Goal: Task Accomplishment & Management: Use online tool/utility

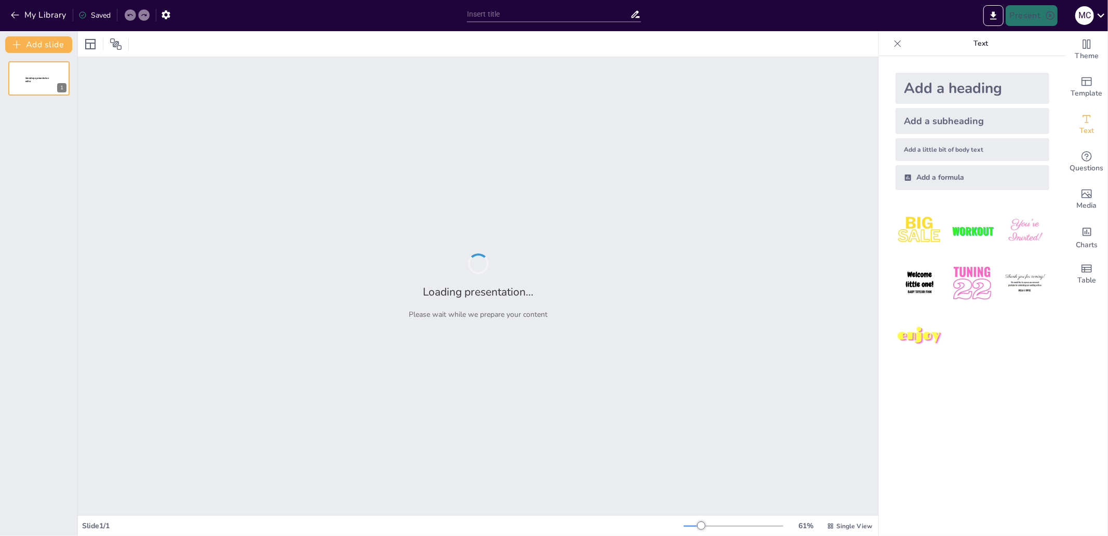
type input "De Oprichting en Structuur van de VOC: Een Historisch Overzicht"
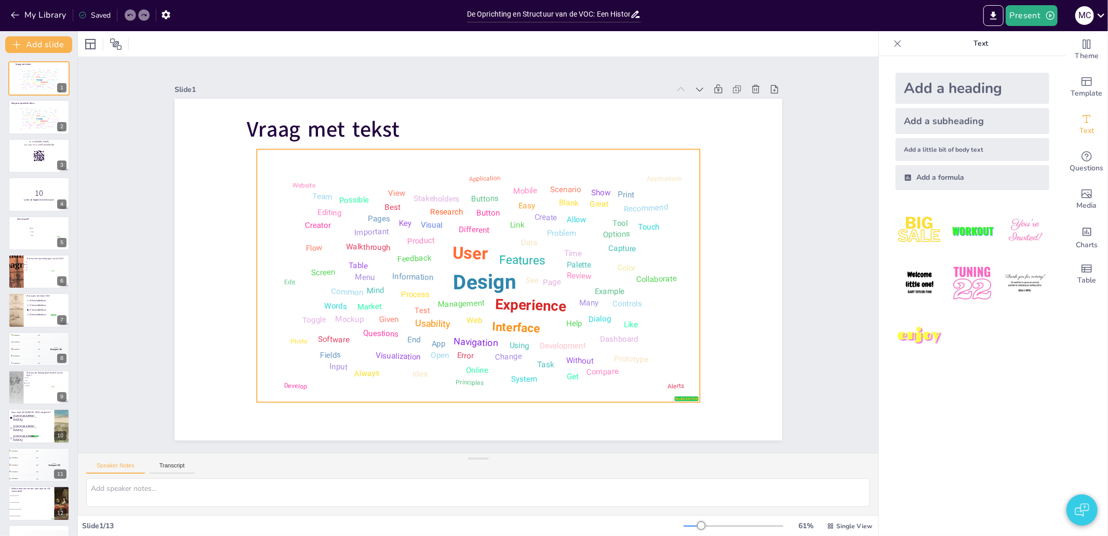
checkbox input "true"
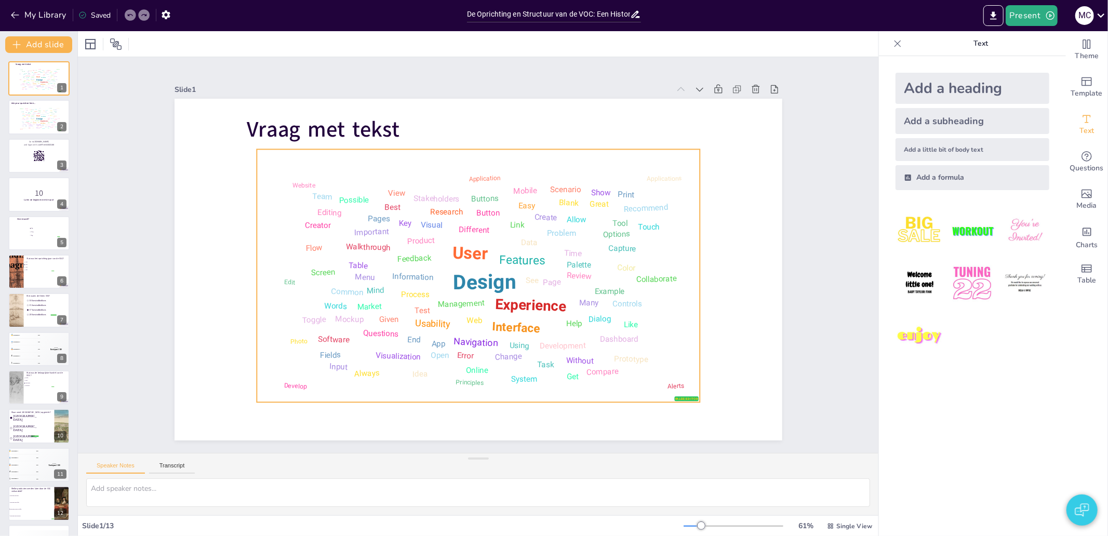
checkbox input "true"
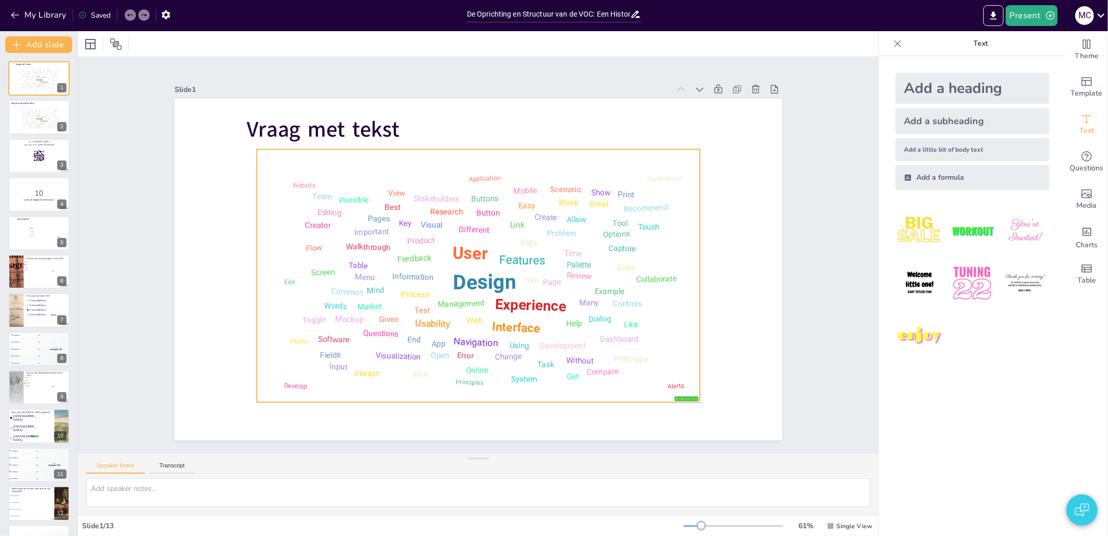
checkbox input "true"
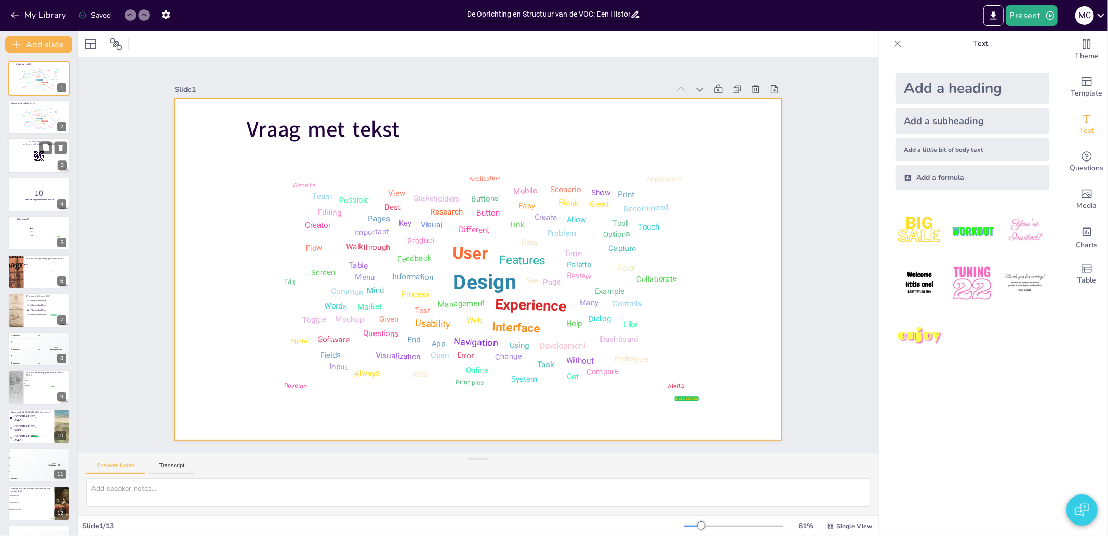
checkbox input "true"
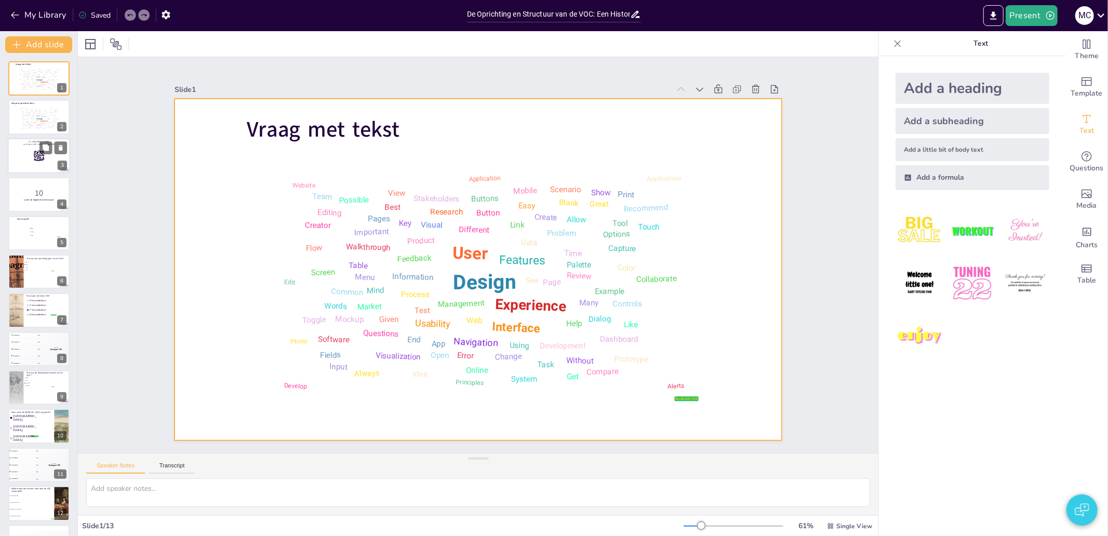
checkbox input "true"
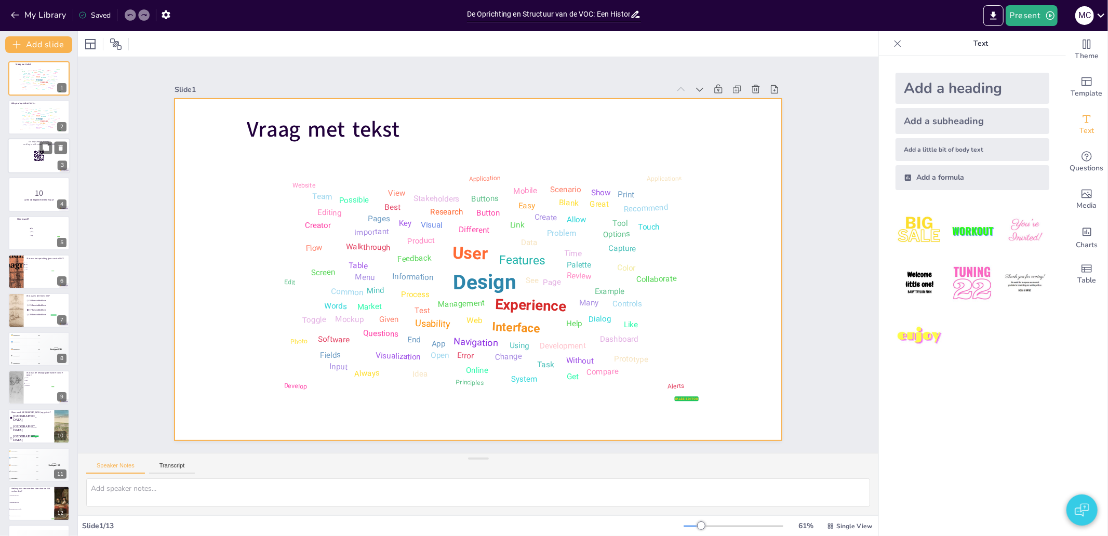
checkbox input "true"
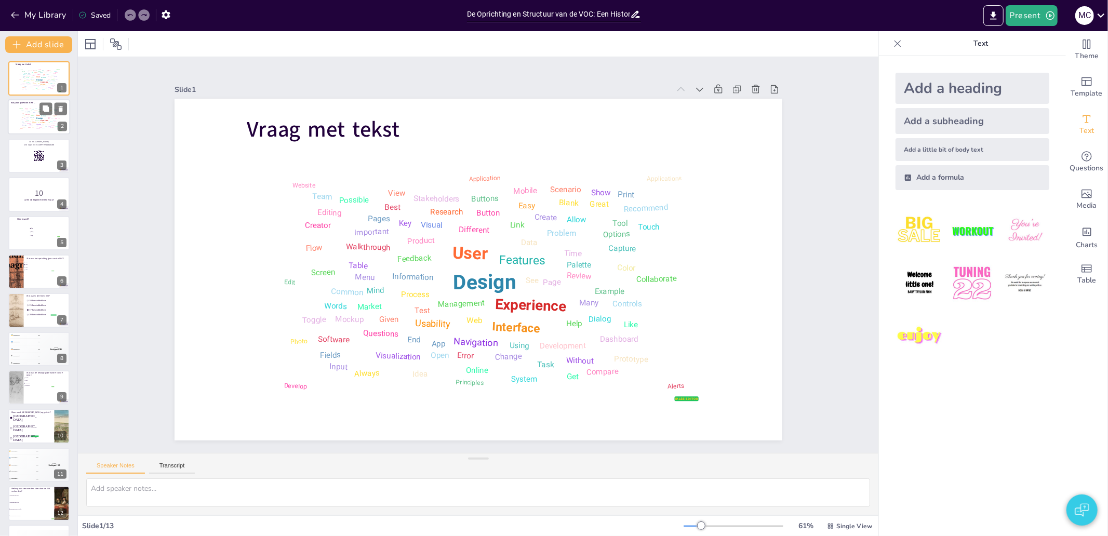
checkbox input "true"
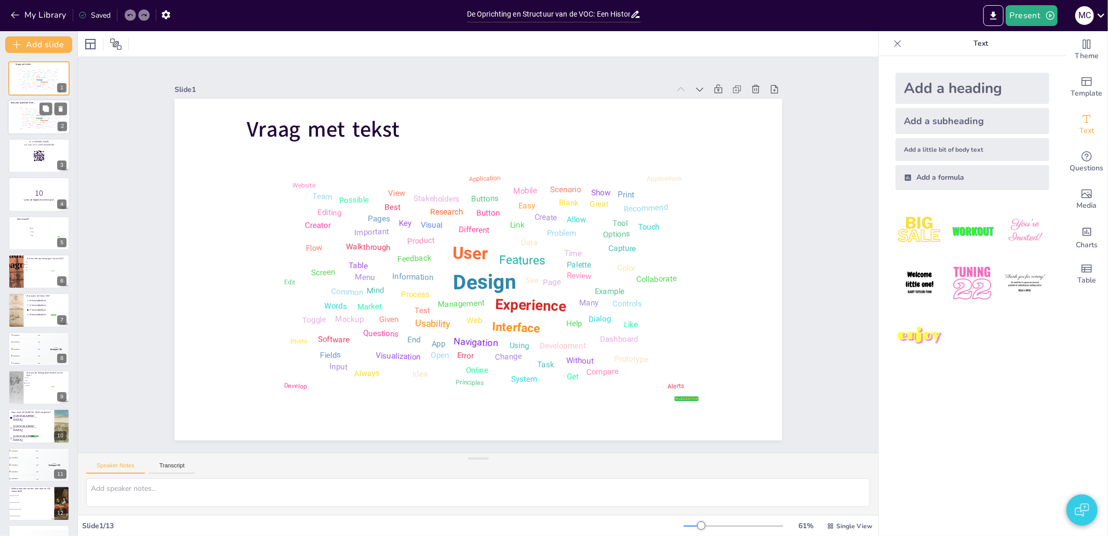
checkbox input "true"
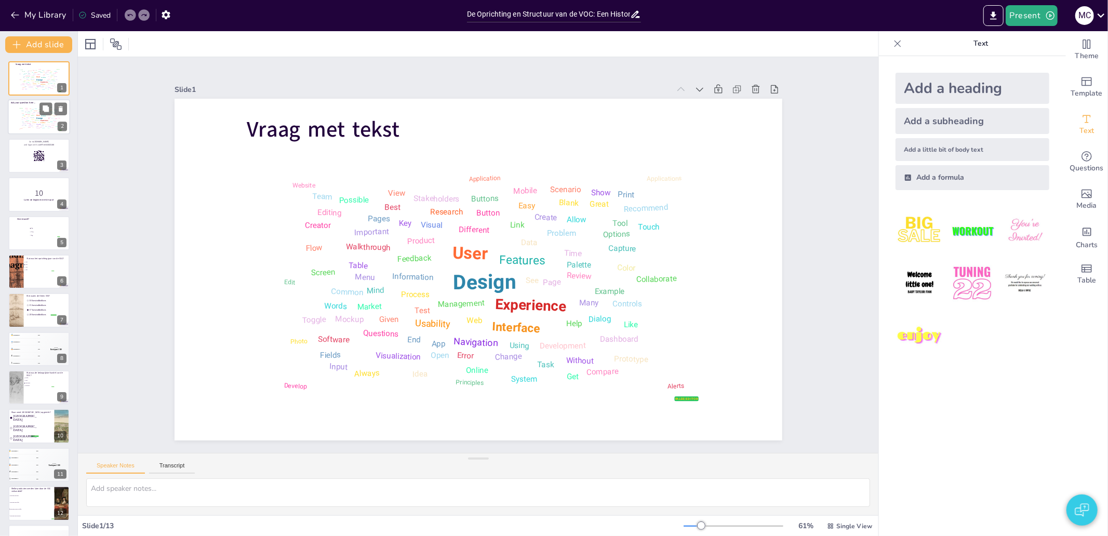
checkbox input "true"
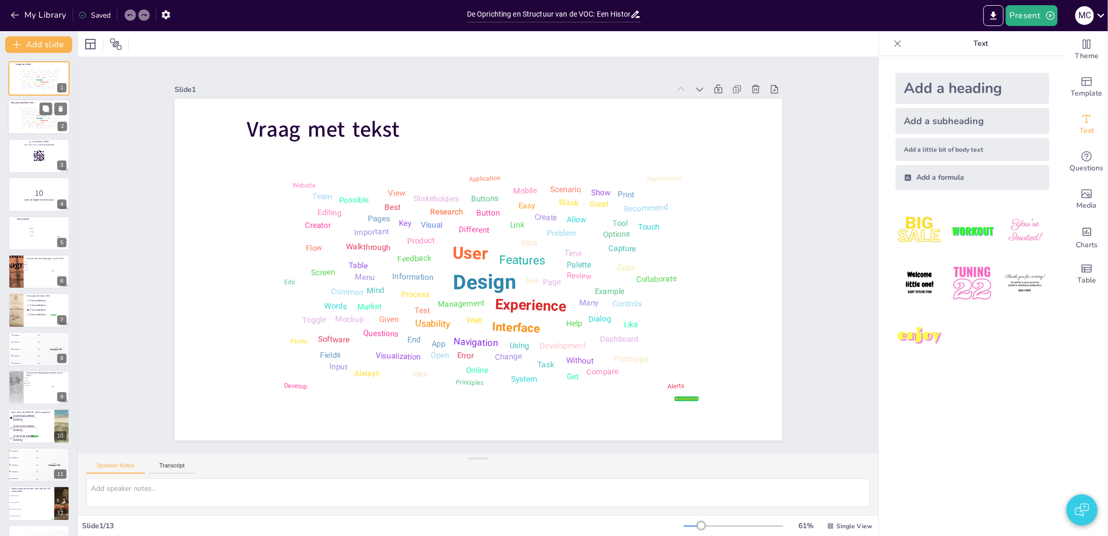
checkbox input "true"
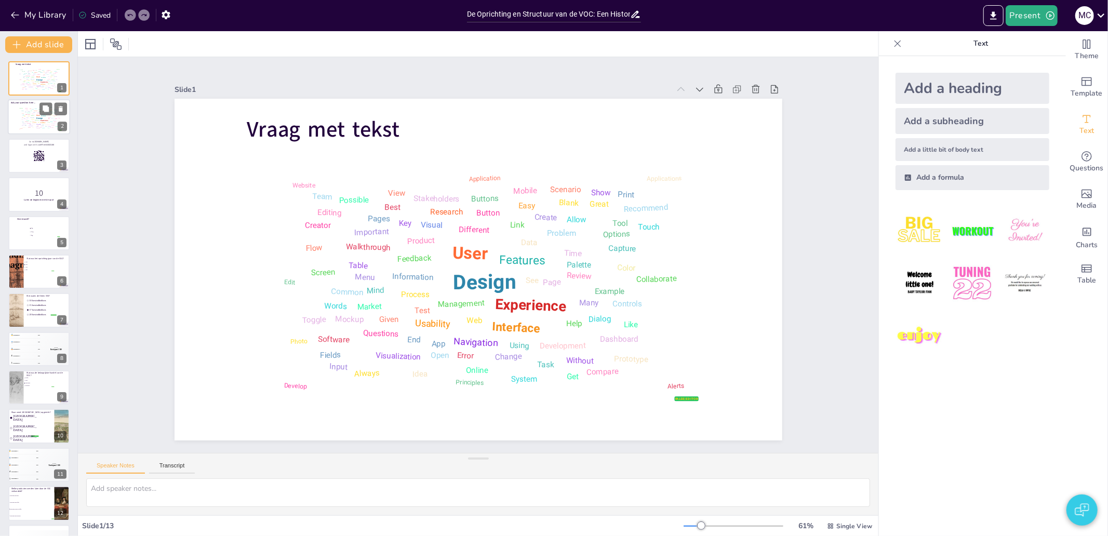
checkbox input "true"
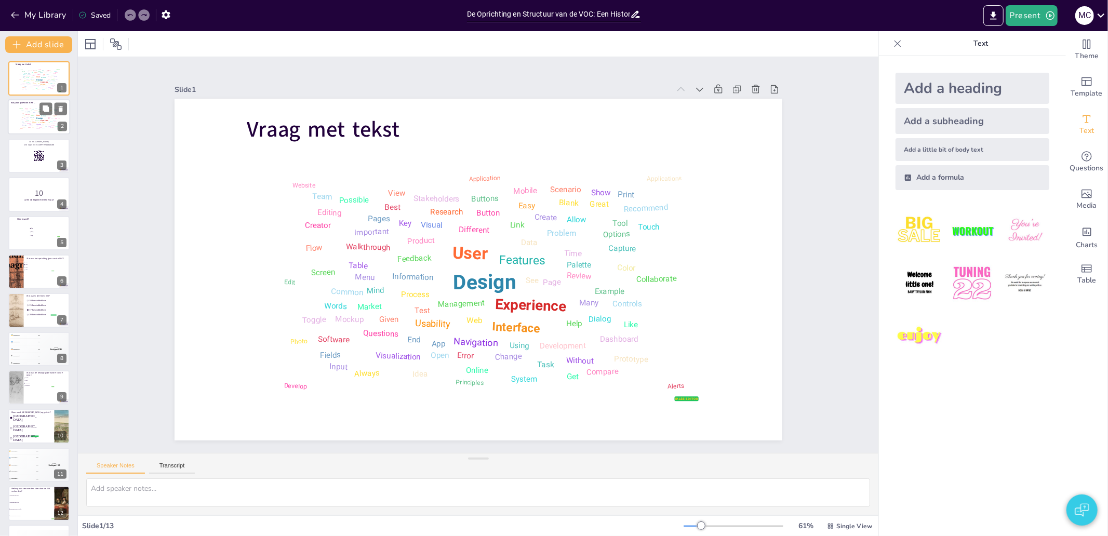
checkbox input "true"
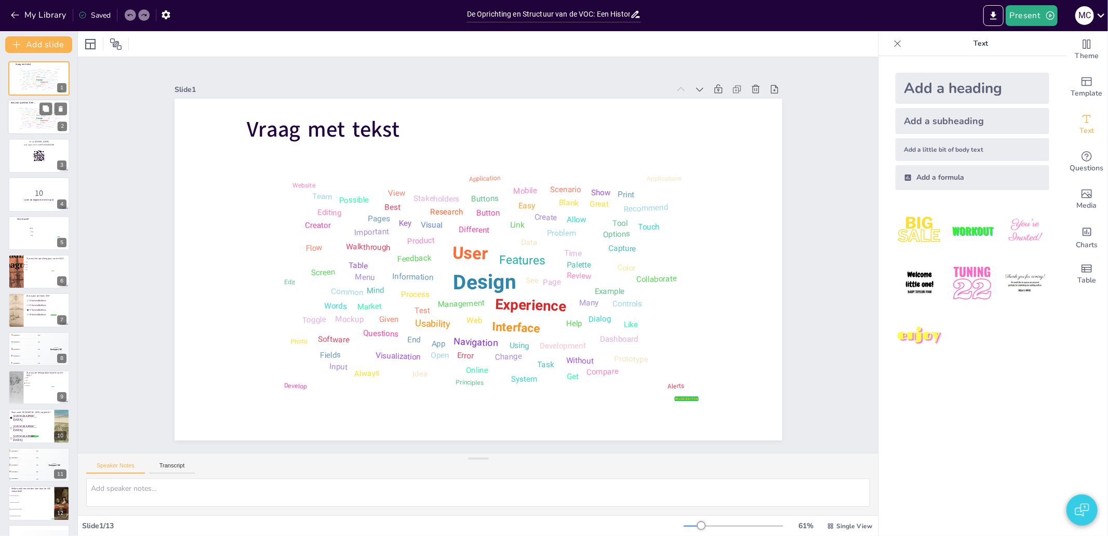
checkbox input "true"
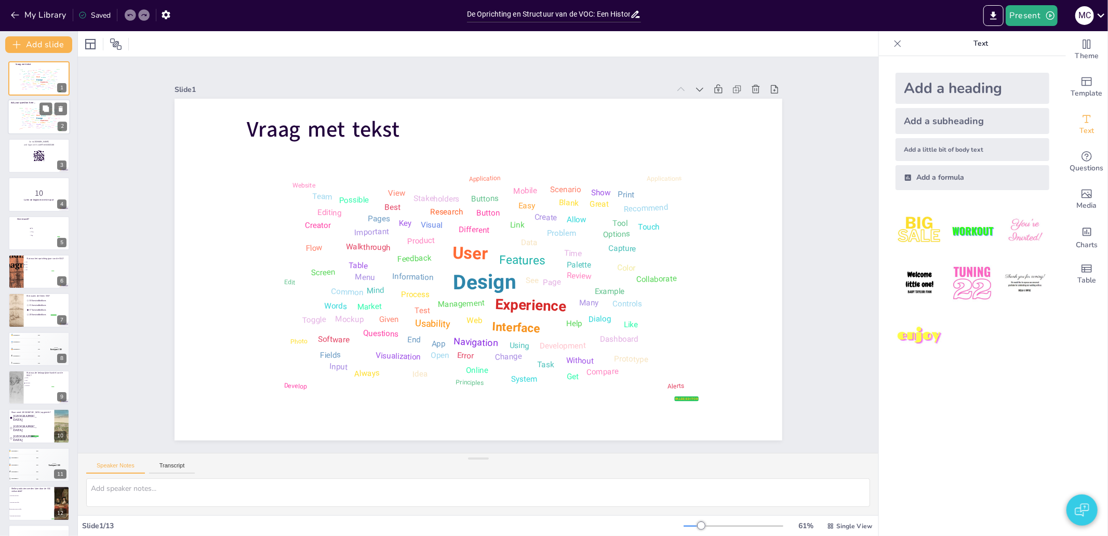
checkbox input "true"
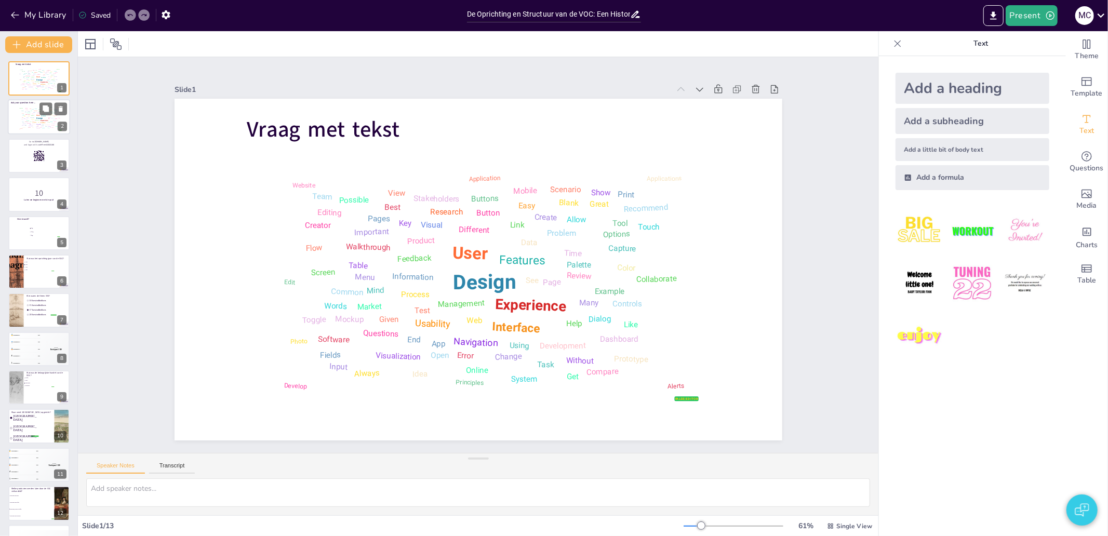
checkbox input "true"
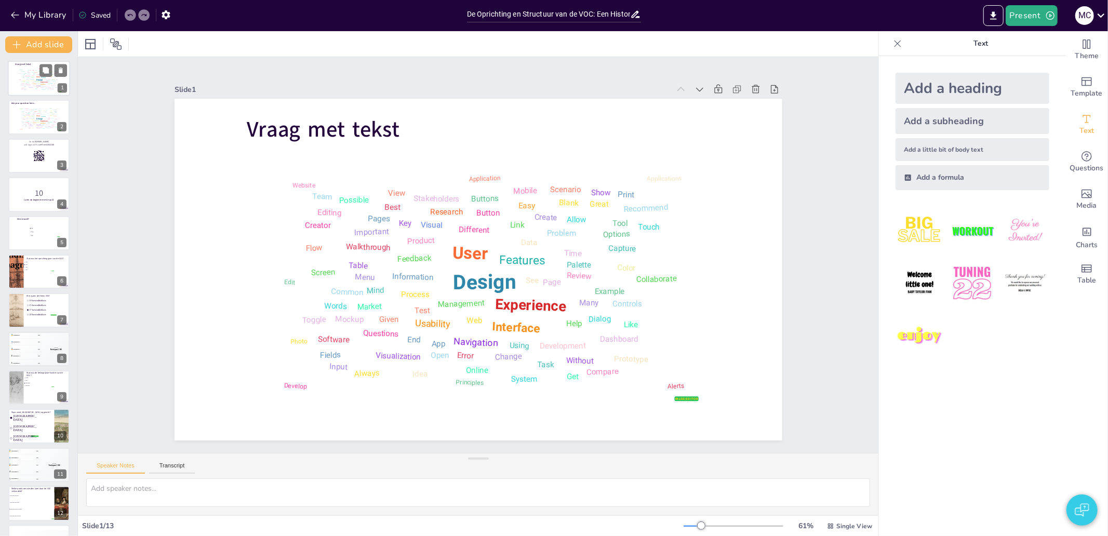
checkbox input "true"
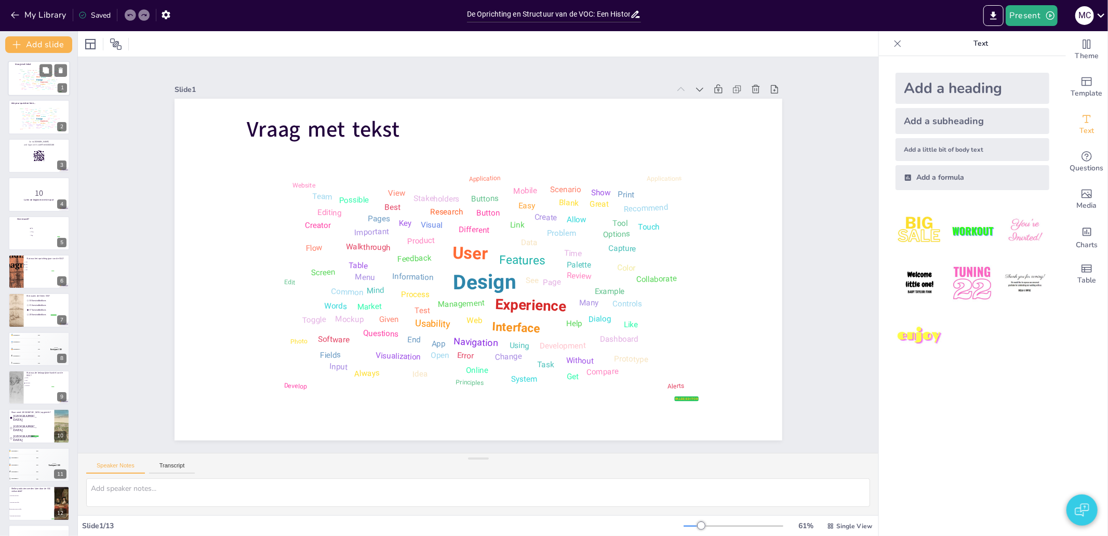
checkbox input "true"
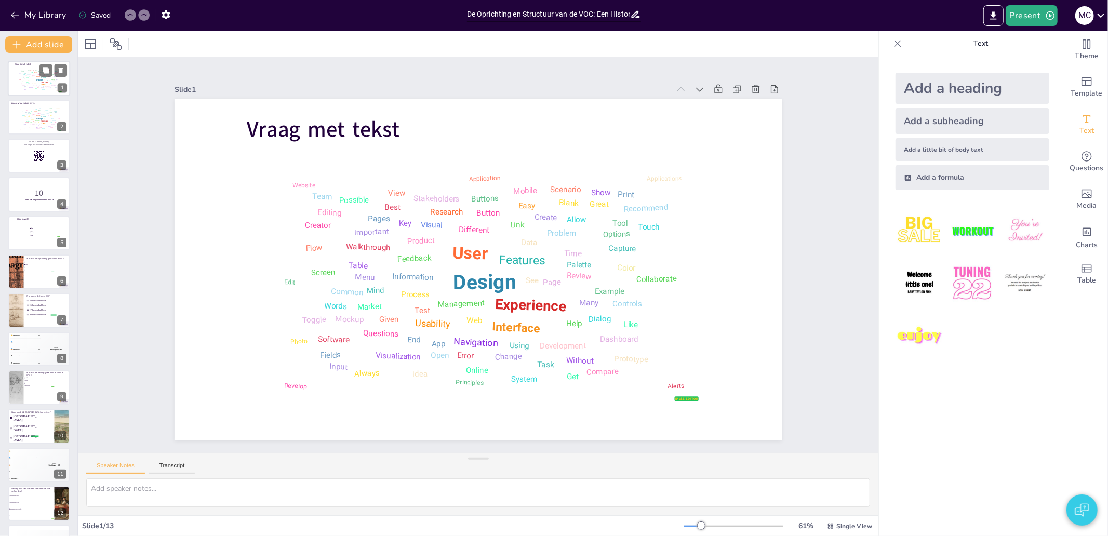
checkbox input "true"
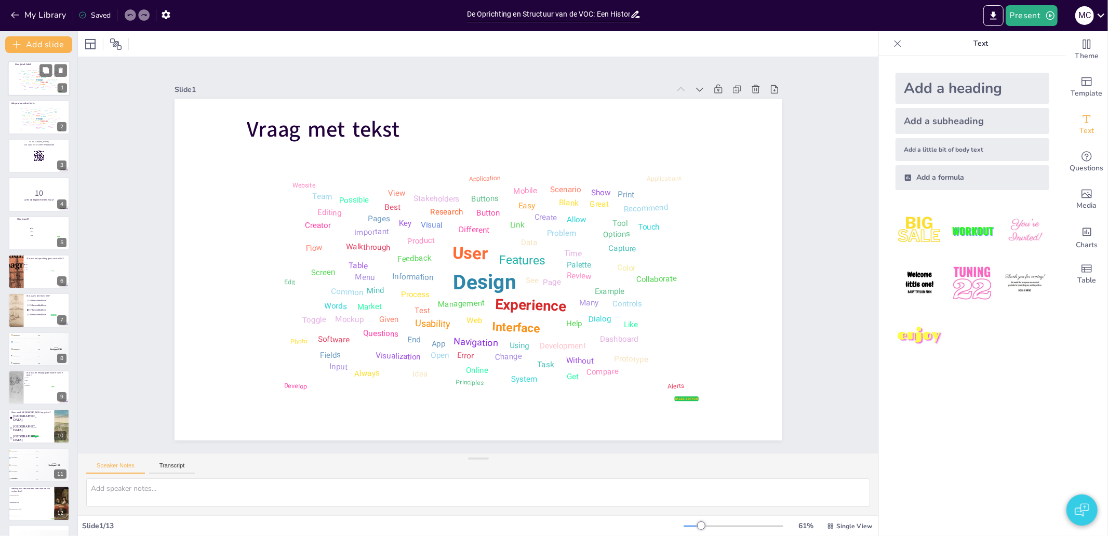
checkbox input "true"
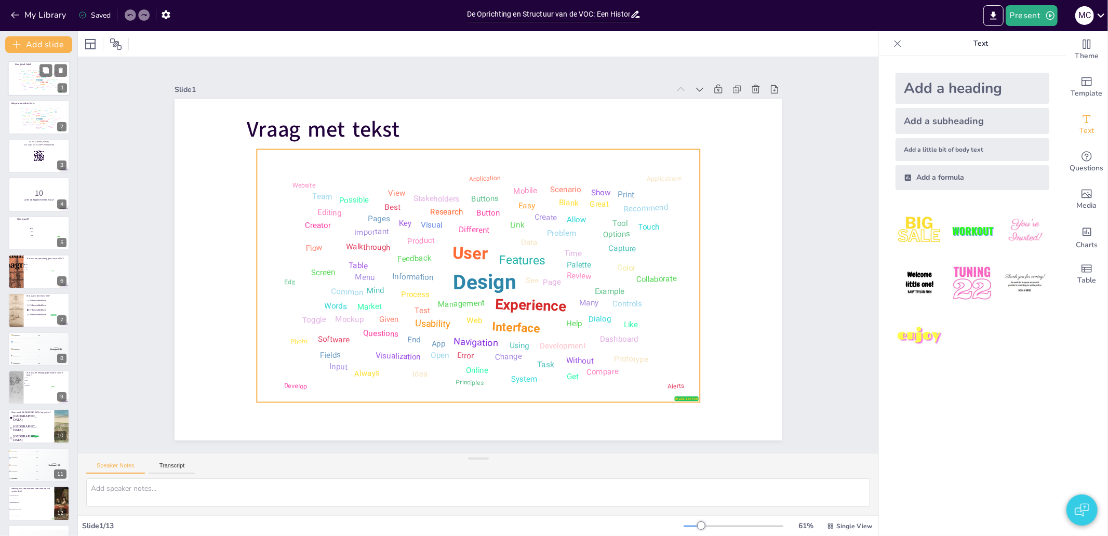
checkbox input "true"
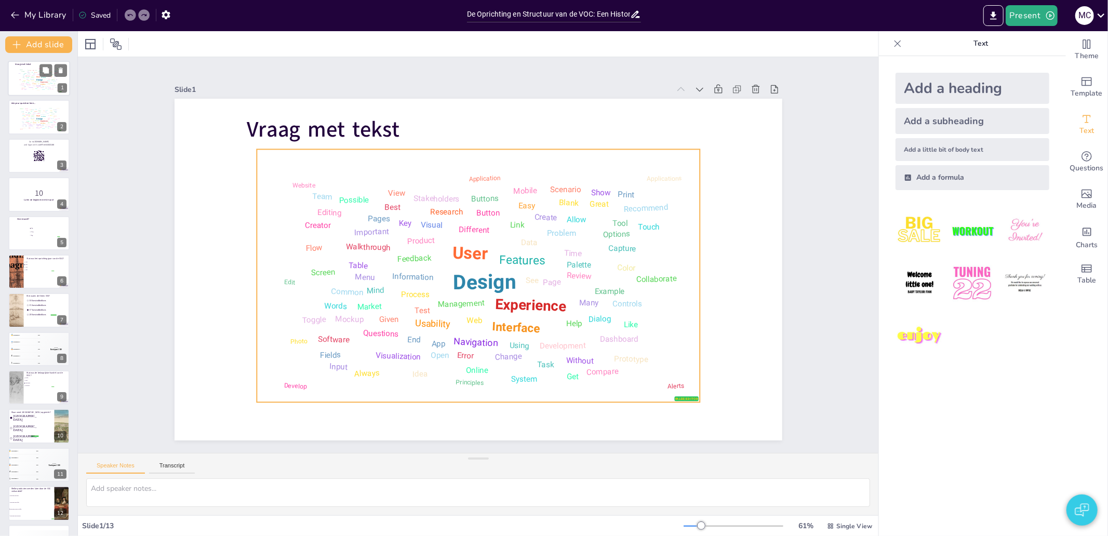
checkbox input "true"
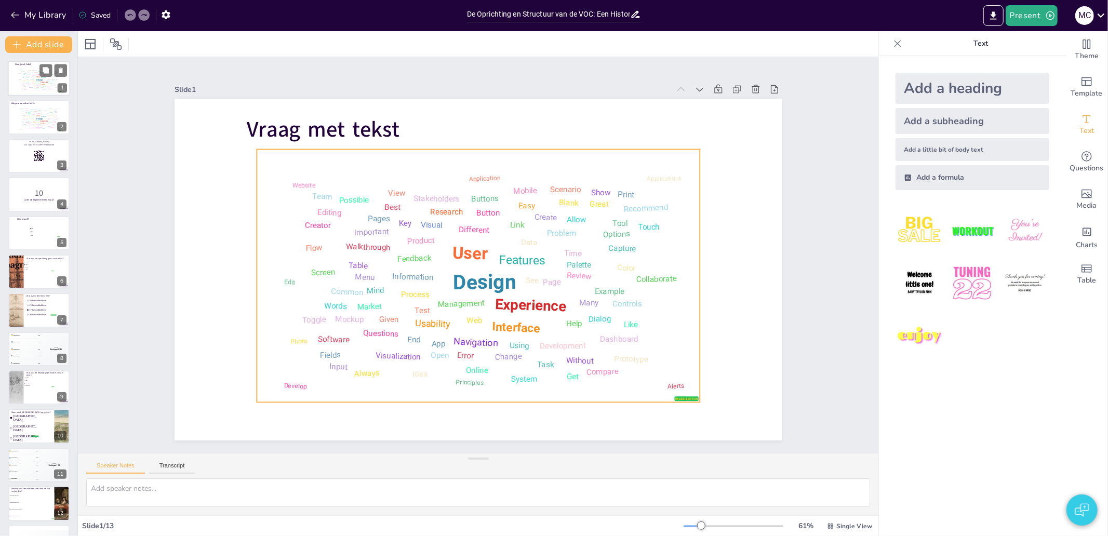
checkbox input "true"
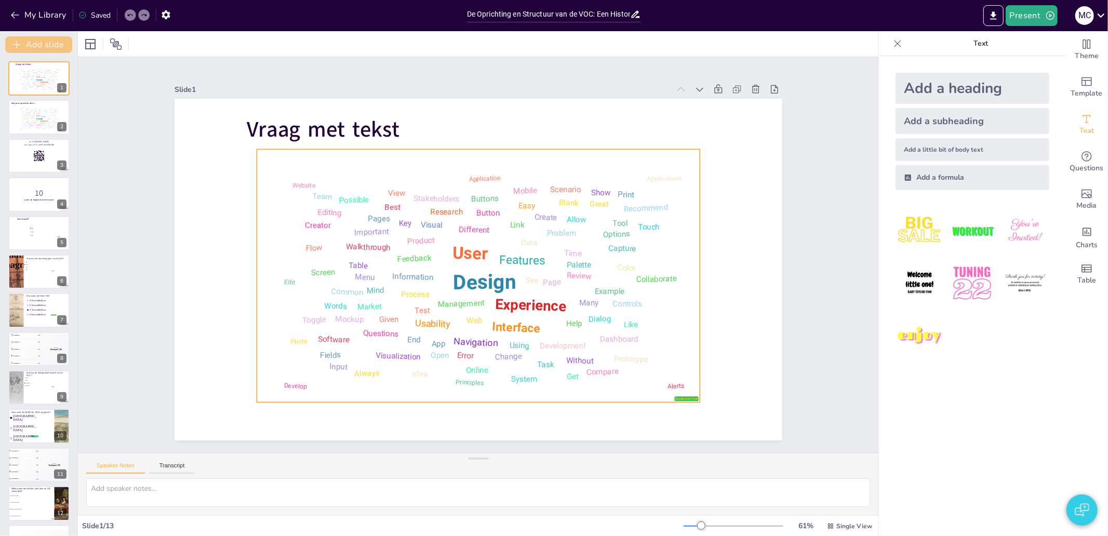
checkbox input "true"
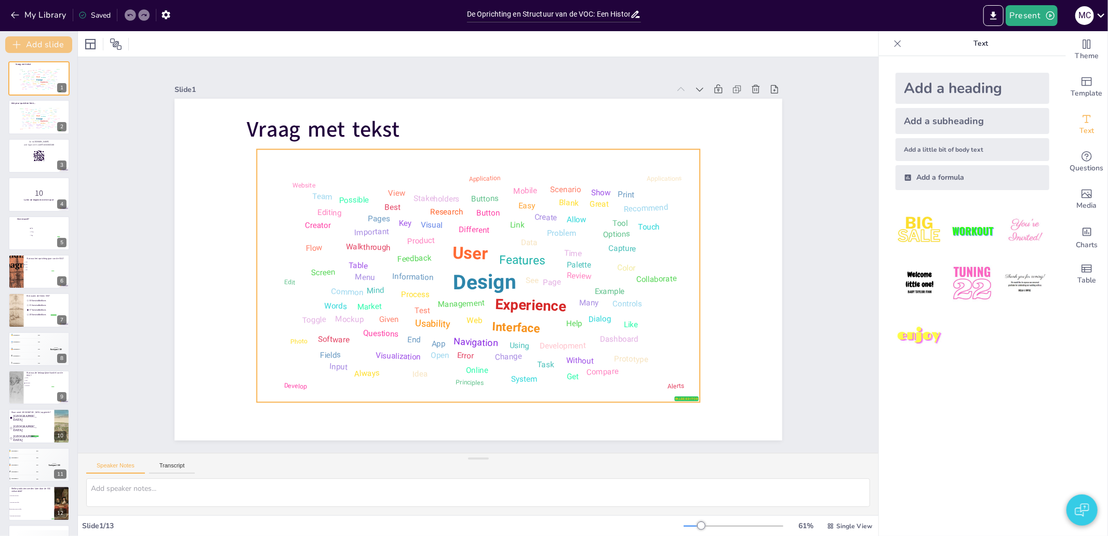
checkbox input "true"
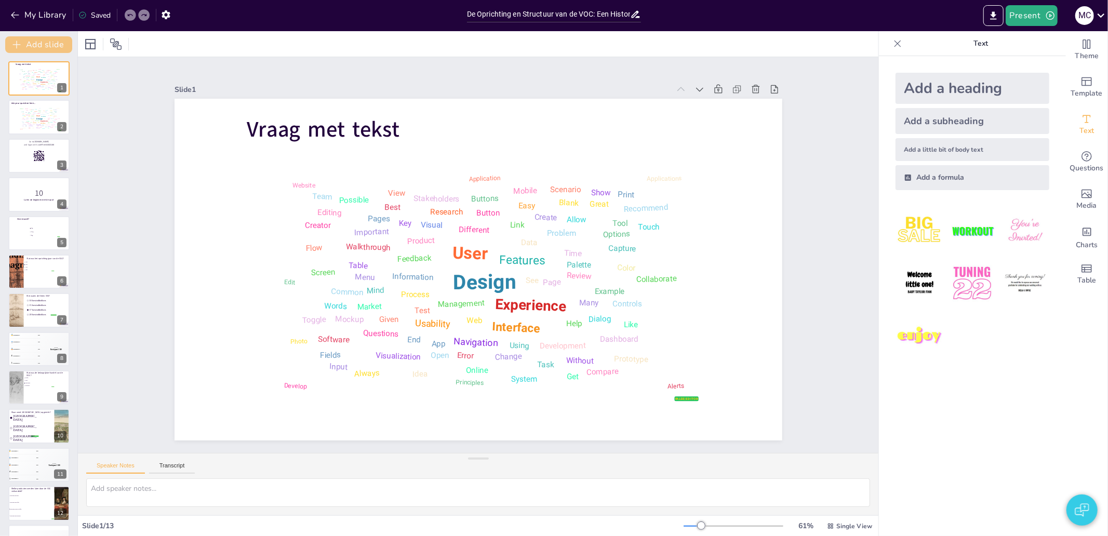
click at [39, 38] on button "Add slide" at bounding box center [38, 44] width 67 height 17
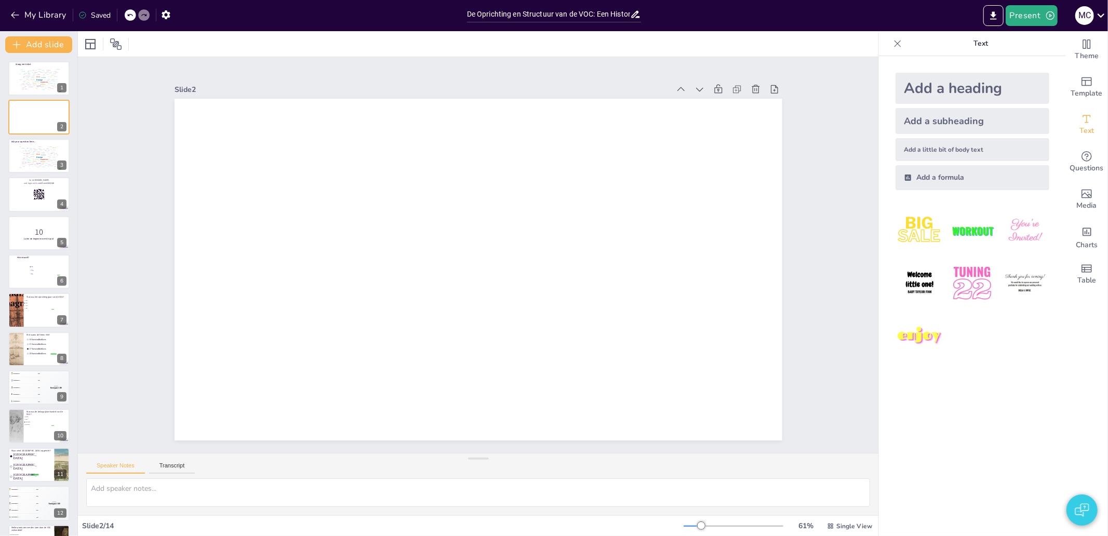
checkbox input "true"
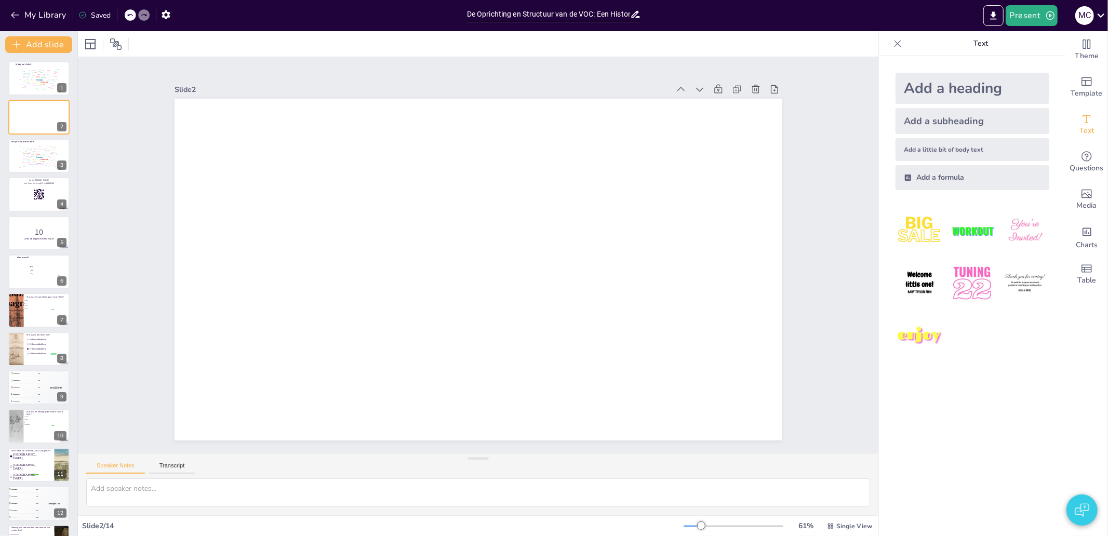
checkbox input "true"
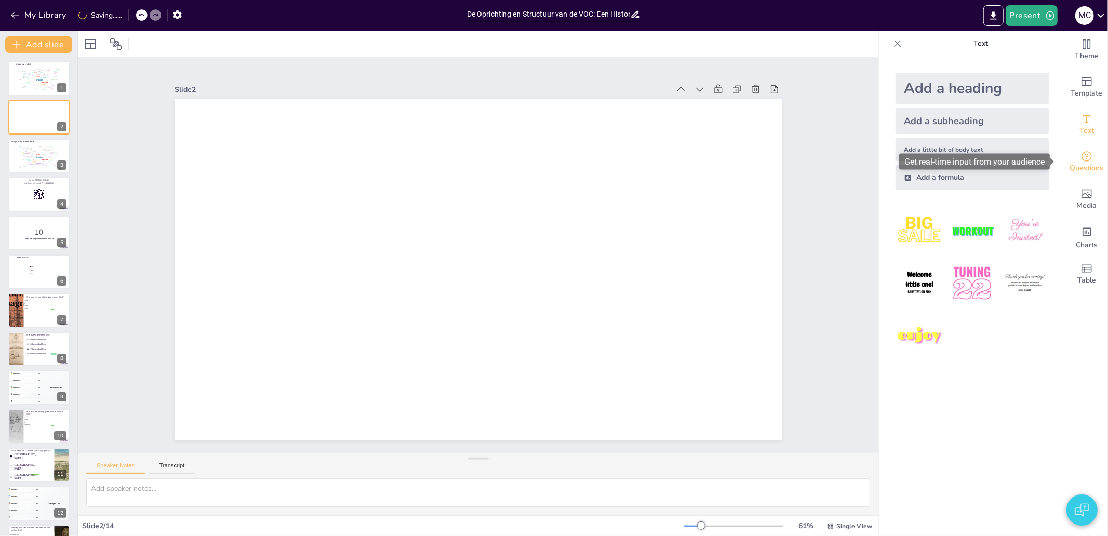
click at [1083, 163] on span "Questions" at bounding box center [1087, 168] width 34 height 11
checkbox input "true"
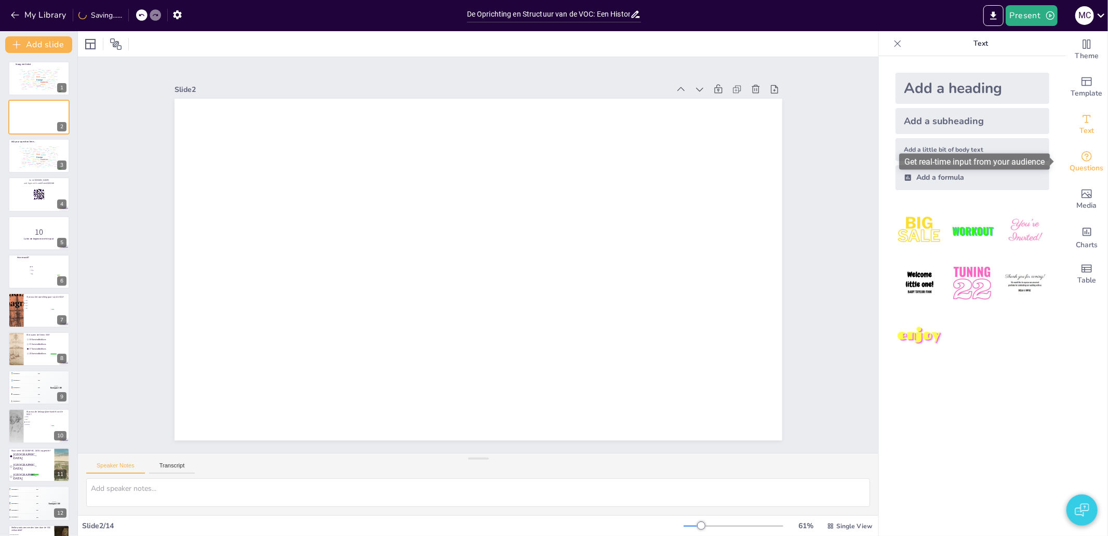
checkbox input "true"
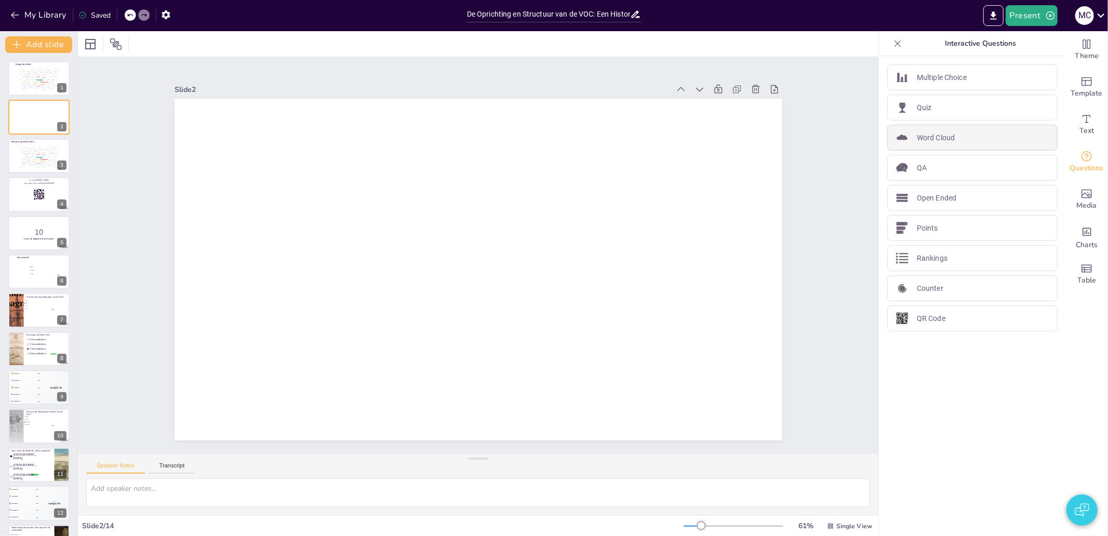
click at [963, 132] on div "Word Cloud" at bounding box center [972, 138] width 170 height 26
checkbox input "true"
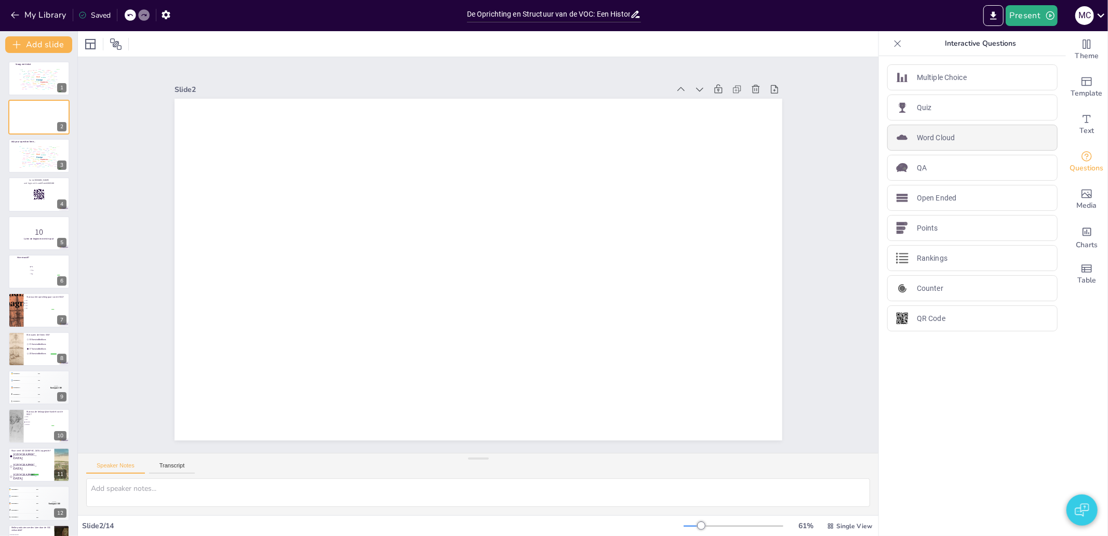
checkbox input "true"
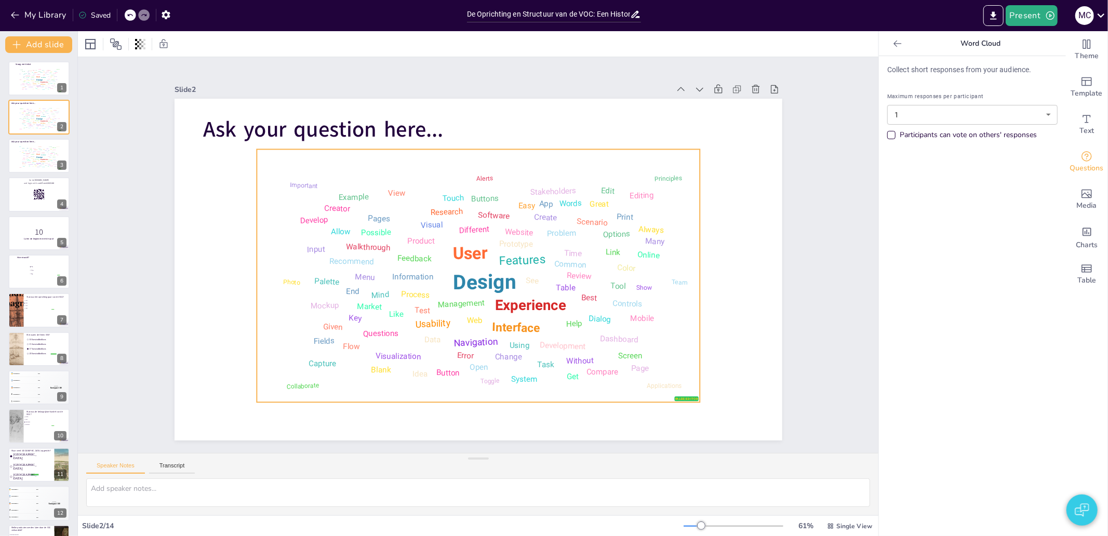
checkbox input "true"
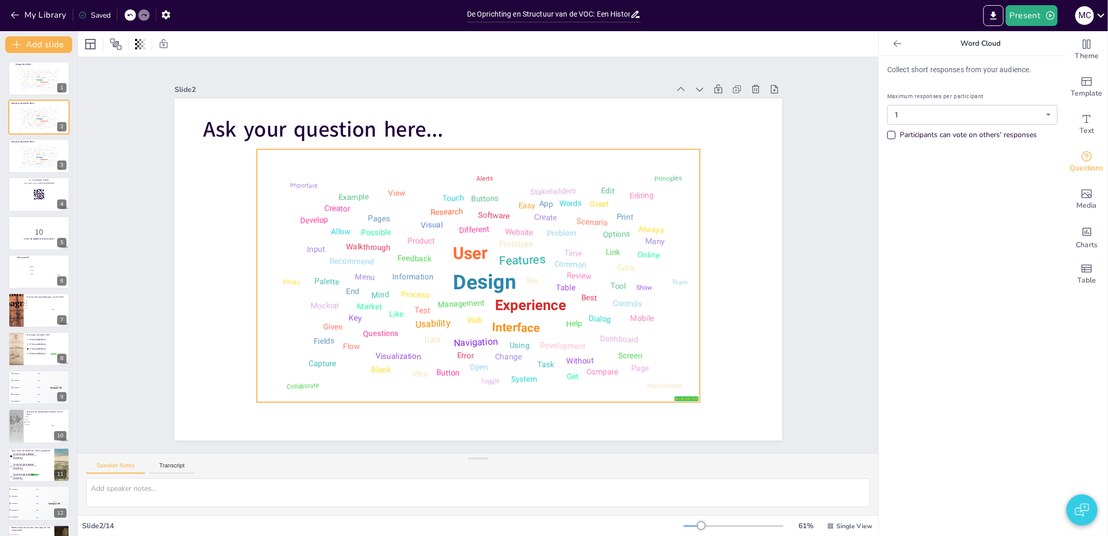
checkbox input "true"
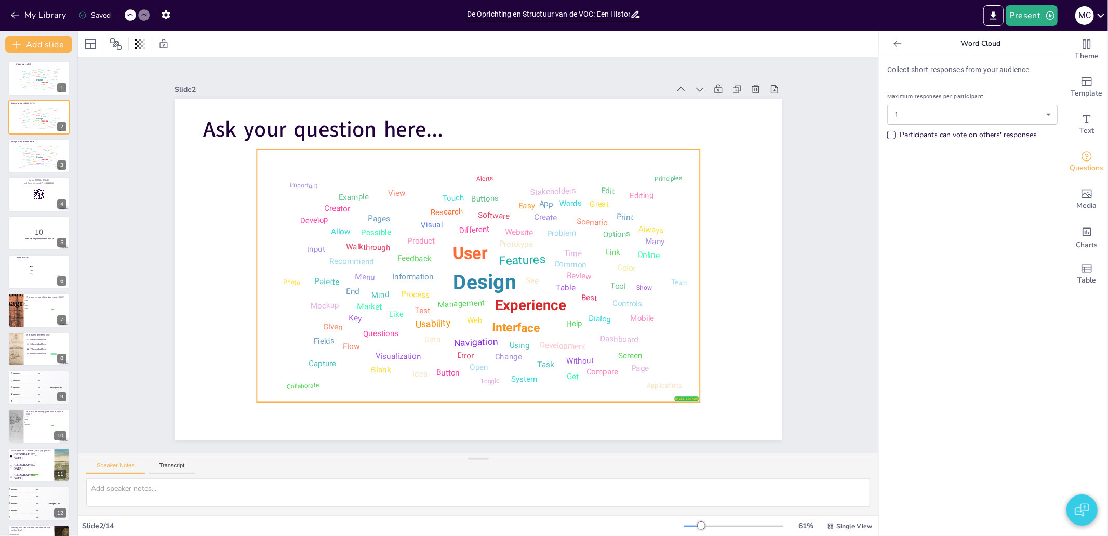
checkbox input "true"
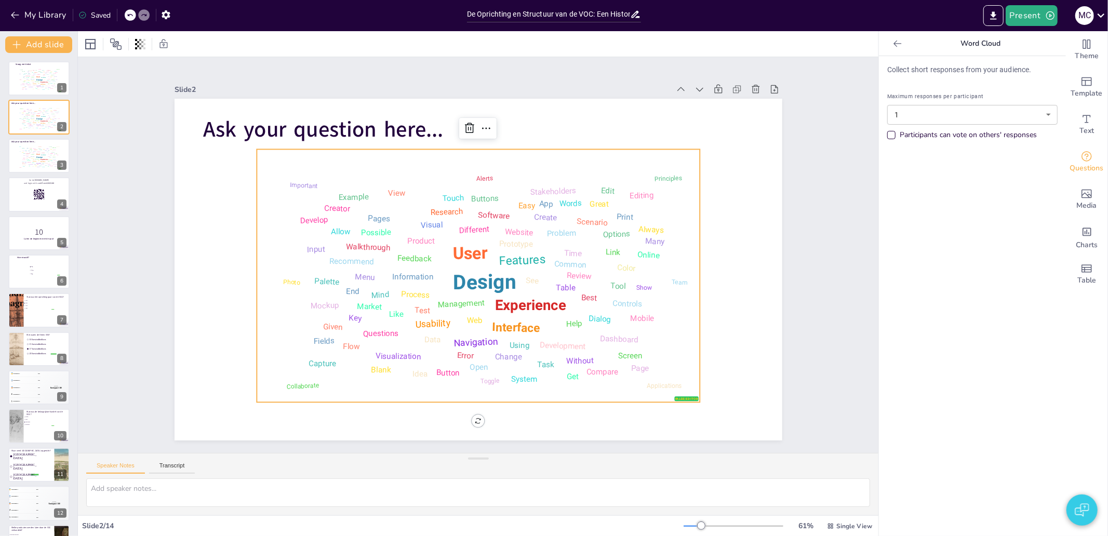
checkbox input "true"
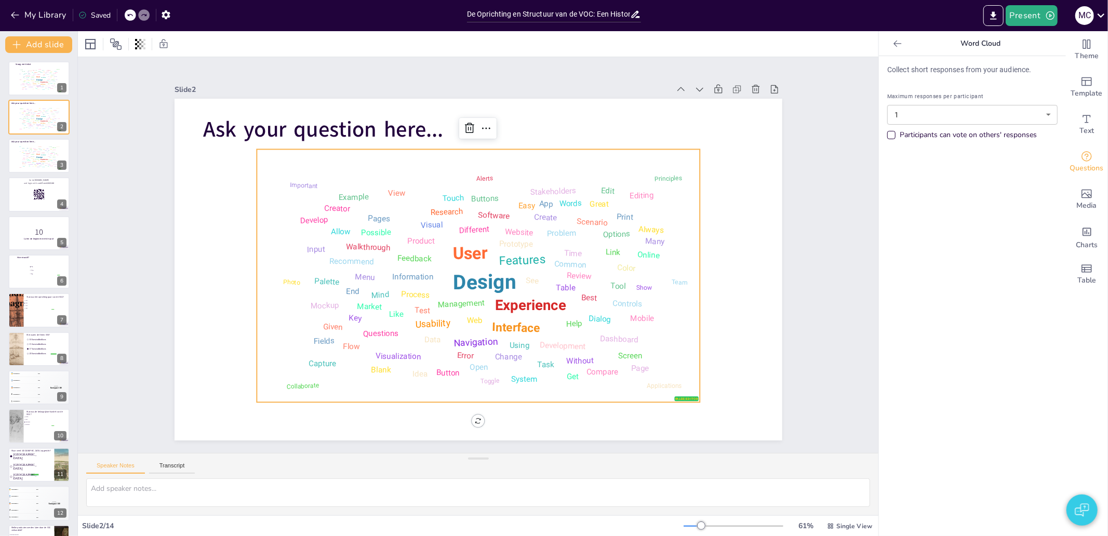
checkbox input "true"
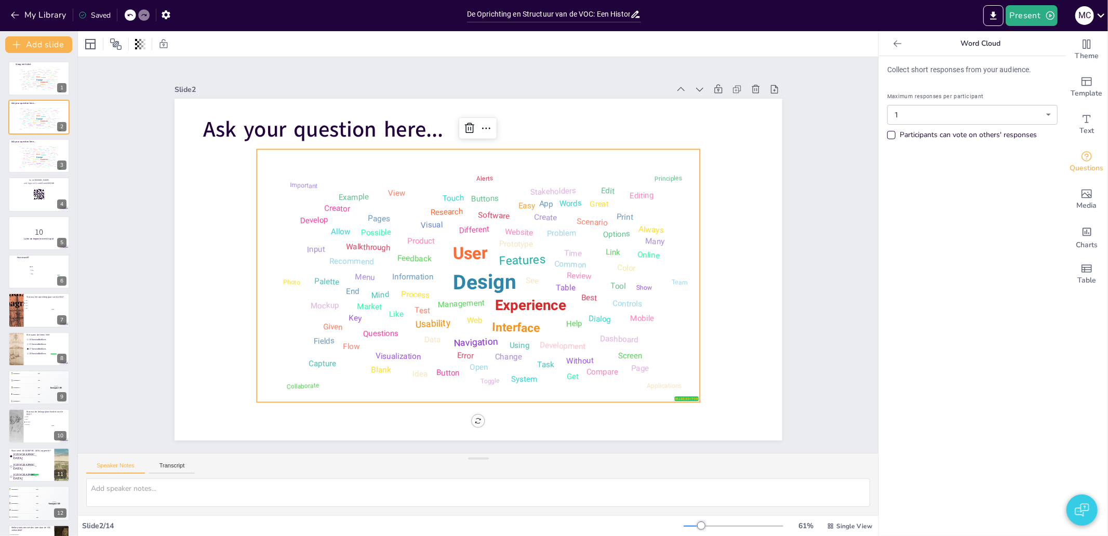
checkbox input "true"
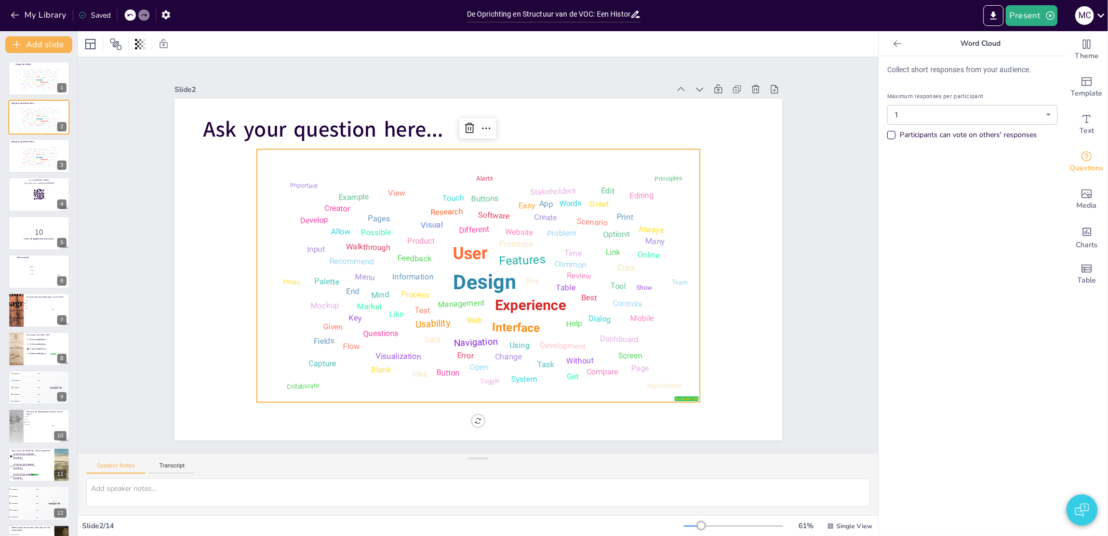
checkbox input "true"
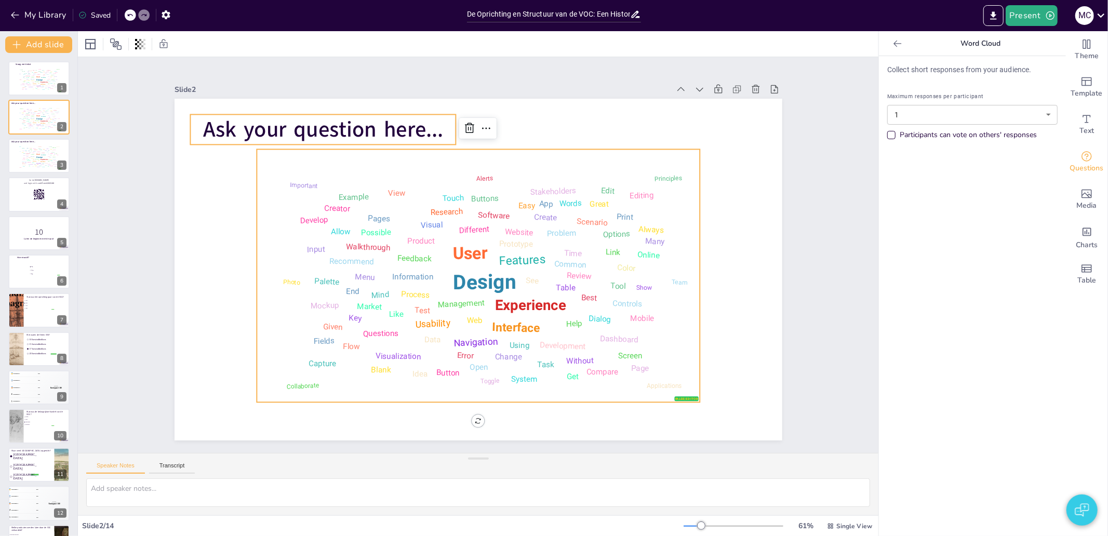
click at [338, 290] on span "Ask your question here..." at bounding box center [353, 410] width 30 height 240
checkbox input "true"
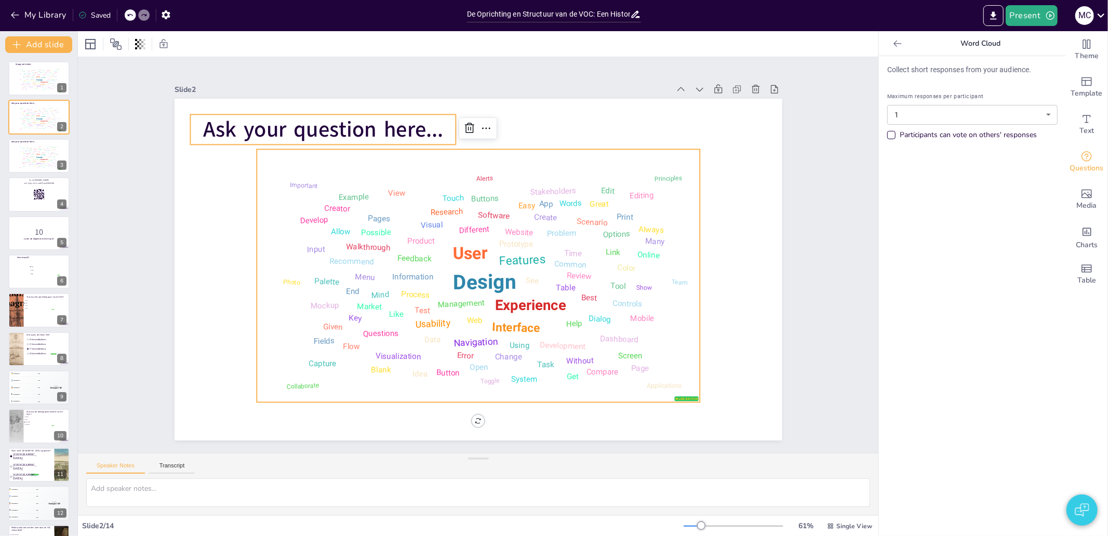
checkbox input "true"
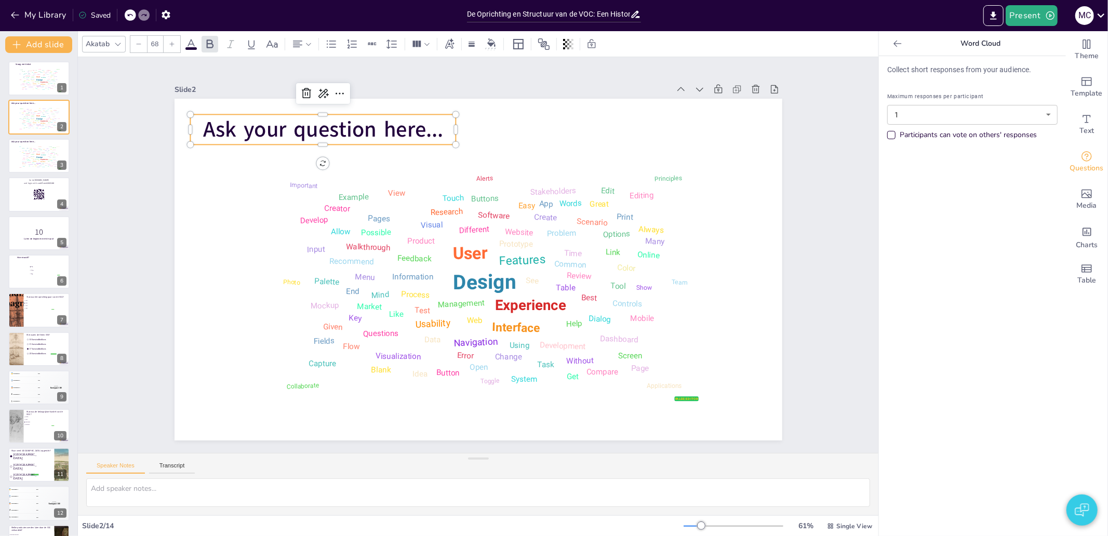
checkbox input "true"
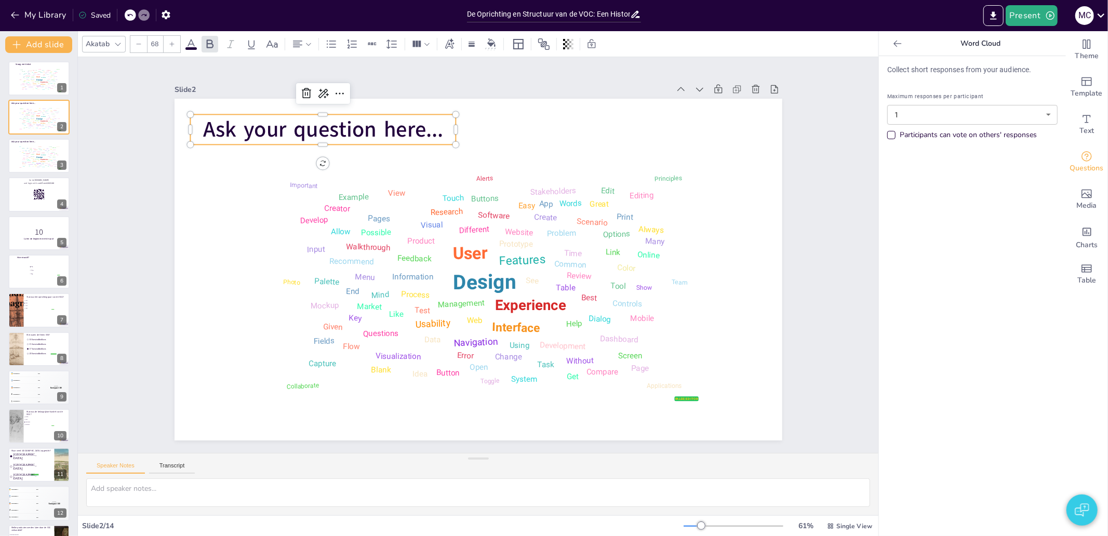
checkbox input "true"
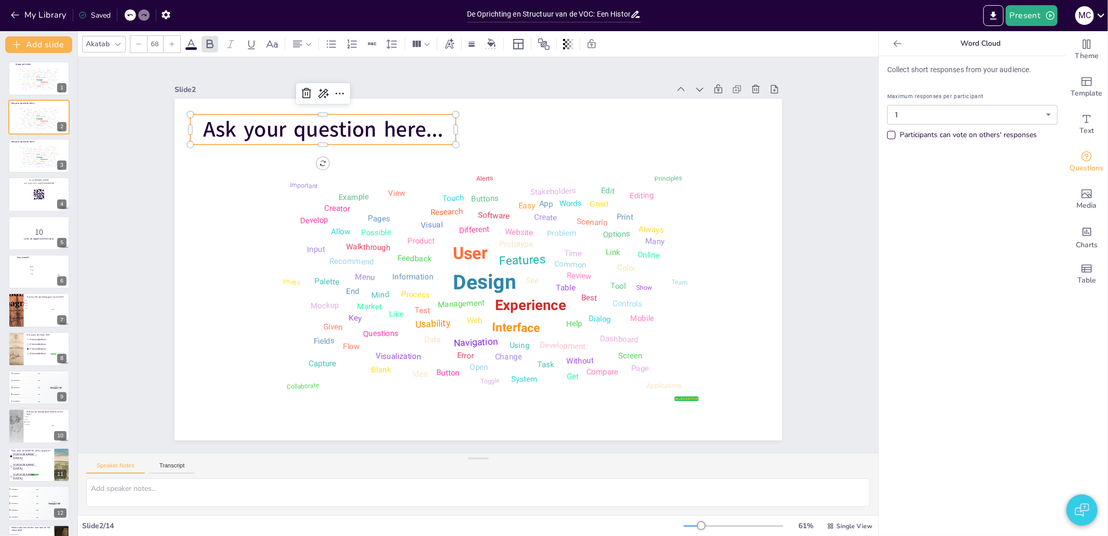
checkbox input "true"
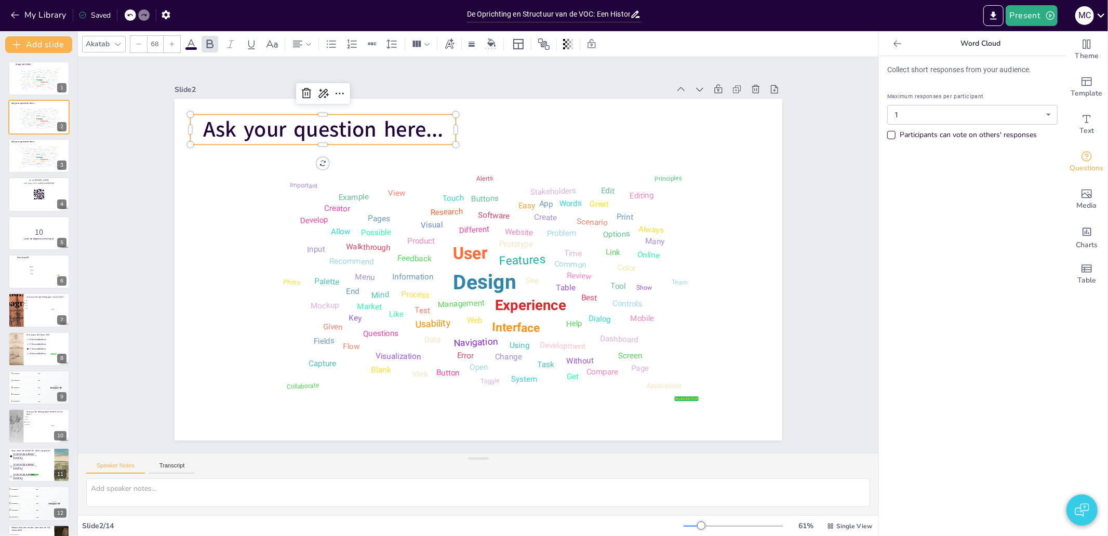
click at [276, 125] on span "Ask your question here..." at bounding box center [300, 164] width 240 height 79
checkbox input "true"
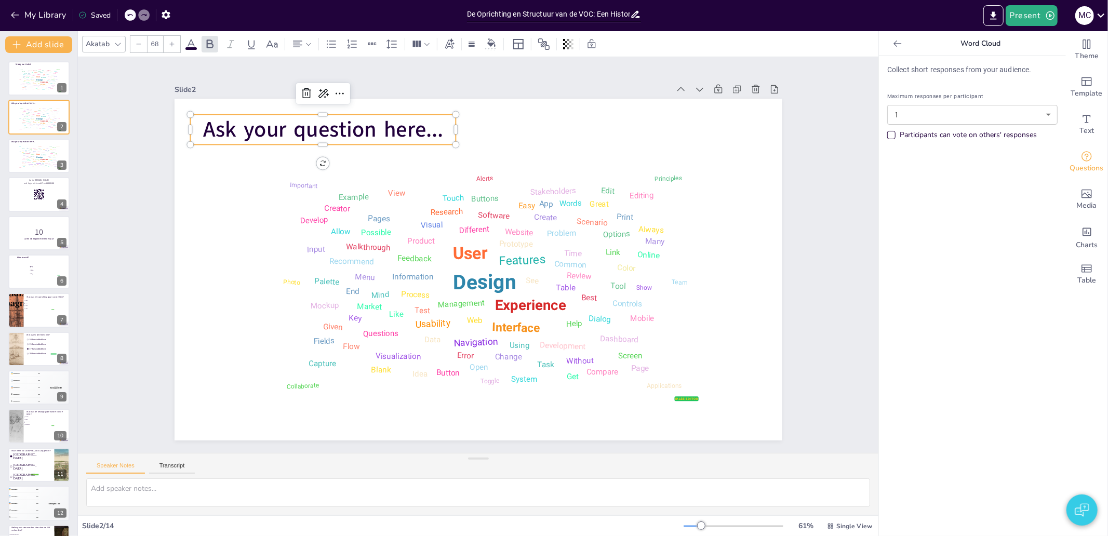
click at [276, 141] on span "Ask your question here..." at bounding box center [285, 203] width 231 height 125
click at [578, 153] on span "Ask your question here..." at bounding box center [677, 244] width 198 height 182
click at [276, 122] on span "Ask your question here..." at bounding box center [369, 88] width 237 height 102
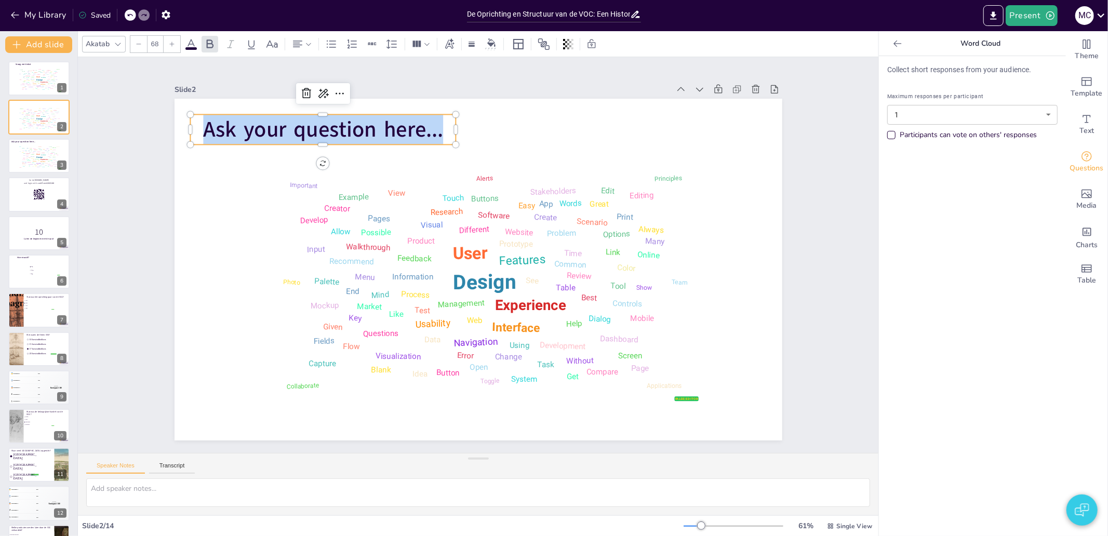
click at [338, 290] on span "Ask your question here..." at bounding box center [353, 410] width 30 height 240
click at [276, 201] on span "Ask your question here..." at bounding box center [285, 306] width 165 height 211
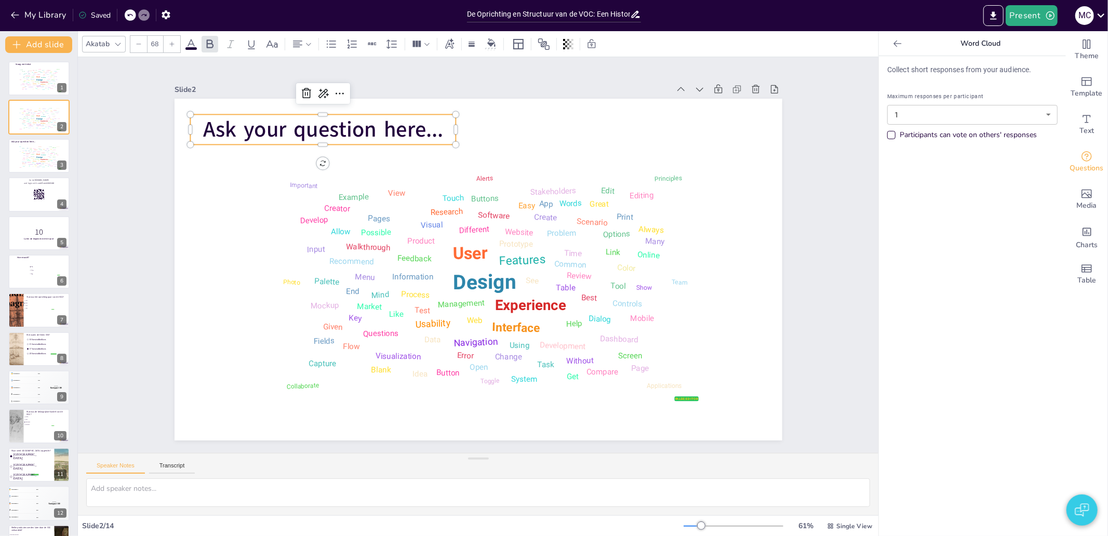
click at [578, 153] on span "Ask your question here..." at bounding box center [677, 244] width 198 height 182
click at [594, 122] on span "Ask your question here..." at bounding box center [633, 129] width 78 height 241
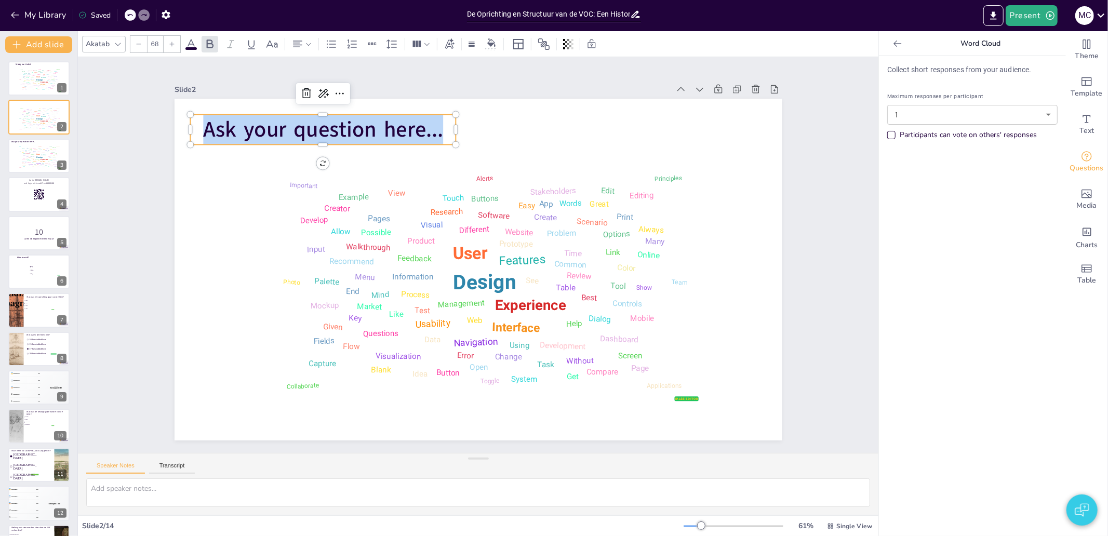
click at [591, 122] on span "Ask your question here..." at bounding box center [663, 183] width 145 height 222
click at [588, 122] on span "Ask your question here..." at bounding box center [670, 203] width 165 height 211
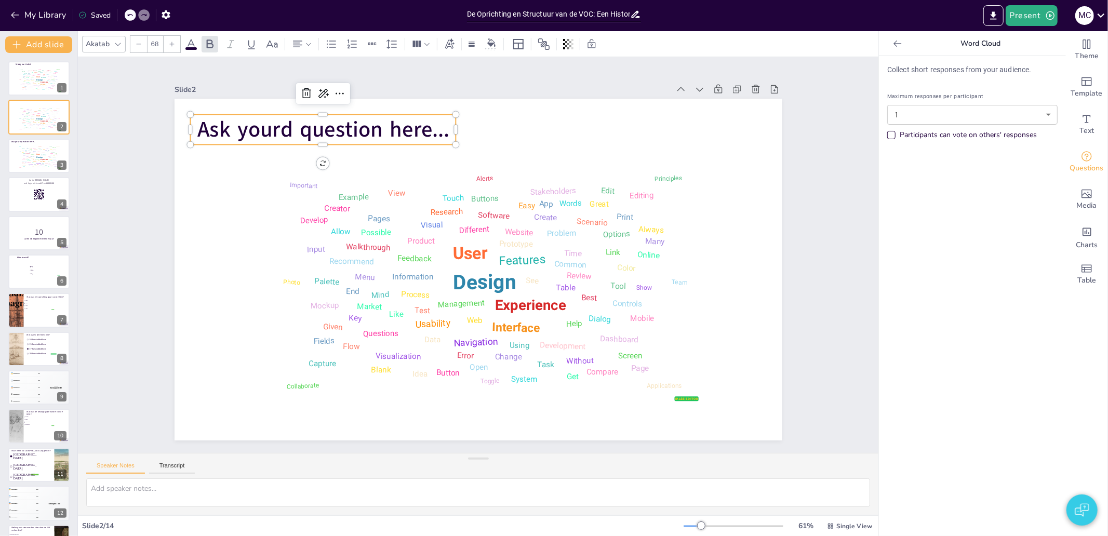
click at [276, 239] on span "Ask yourd question here..." at bounding box center [311, 363] width 106 height 249
click at [549, 242] on span "Ask yourd question here..." at bounding box center [670, 306] width 243 height 129
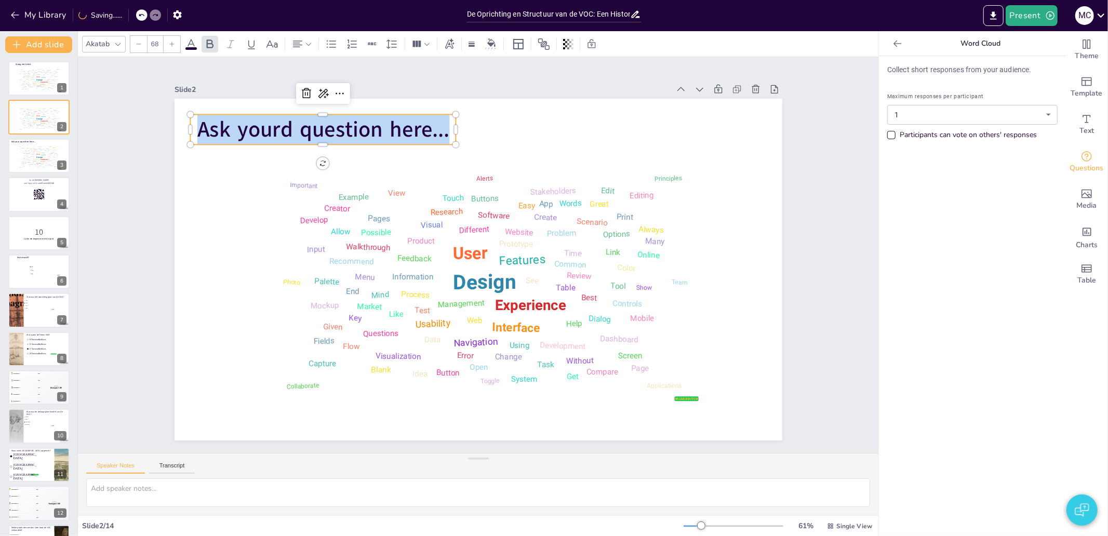
click at [567, 180] on span "Ask yourd question here..." at bounding box center [677, 266] width 221 height 172
click at [276, 131] on span "Ask yourd question here..." at bounding box center [291, 184] width 249 height 106
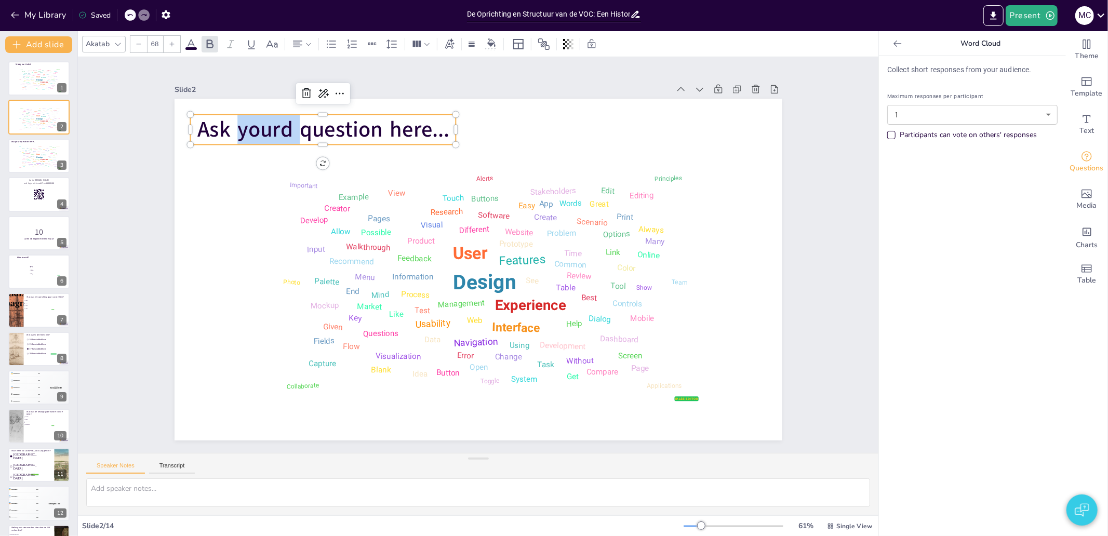
click at [518, 335] on span "Ask yourd question here..." at bounding box center [645, 363] width 254 height 56
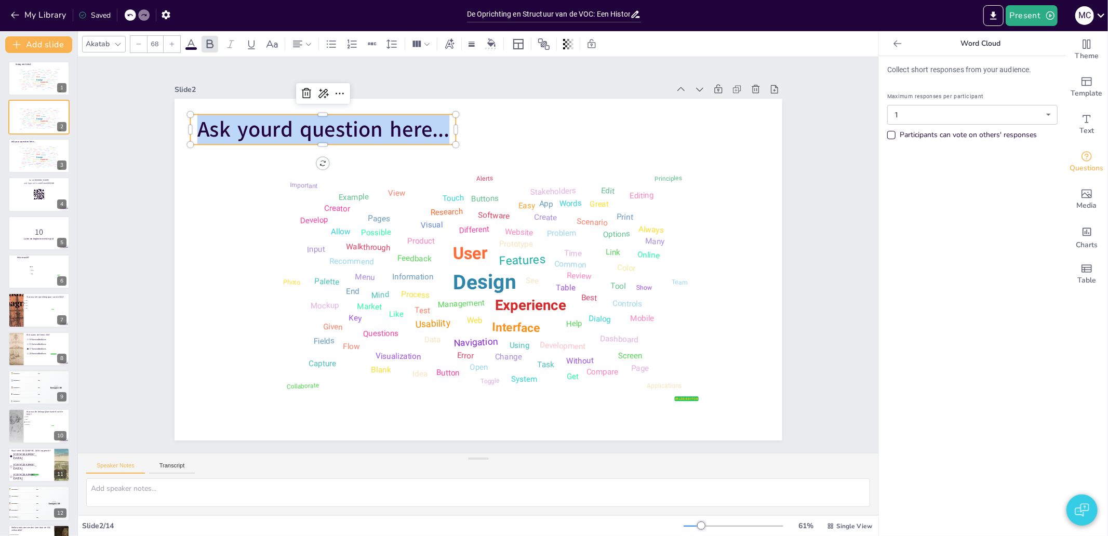
click at [529, 305] on span "Ask yourd question here..." at bounding box center [655, 345] width 253 height 81
click at [276, 210] on span "Ask yourd question here..." at bounding box center [292, 326] width 151 height 233
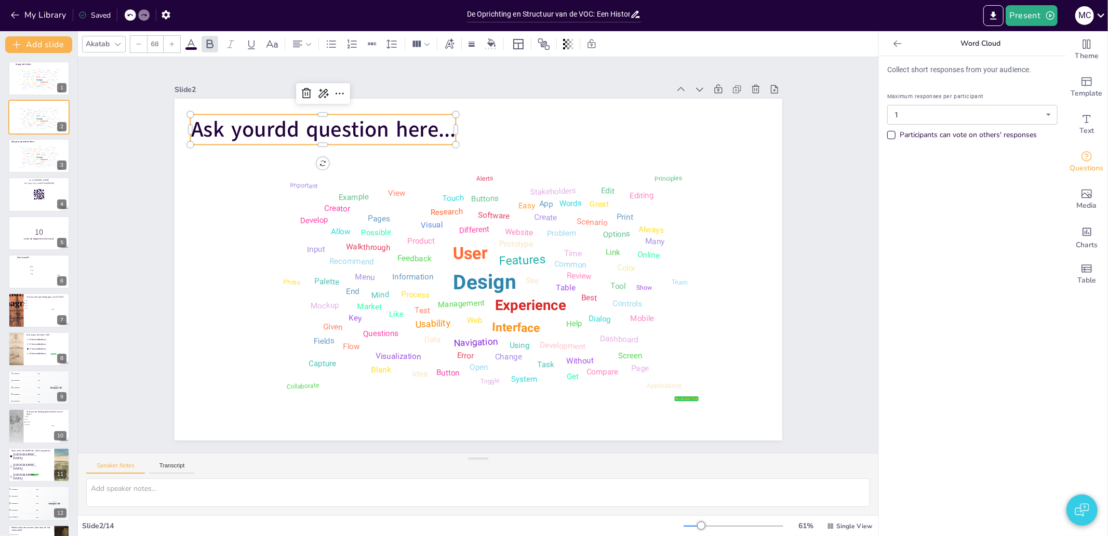
click at [276, 122] on span "Ask yourdd question here..." at bounding box center [352, 100] width 265 height 83
click at [276, 191] on span "Ask yourdd question here..." at bounding box center [285, 306] width 179 height 231
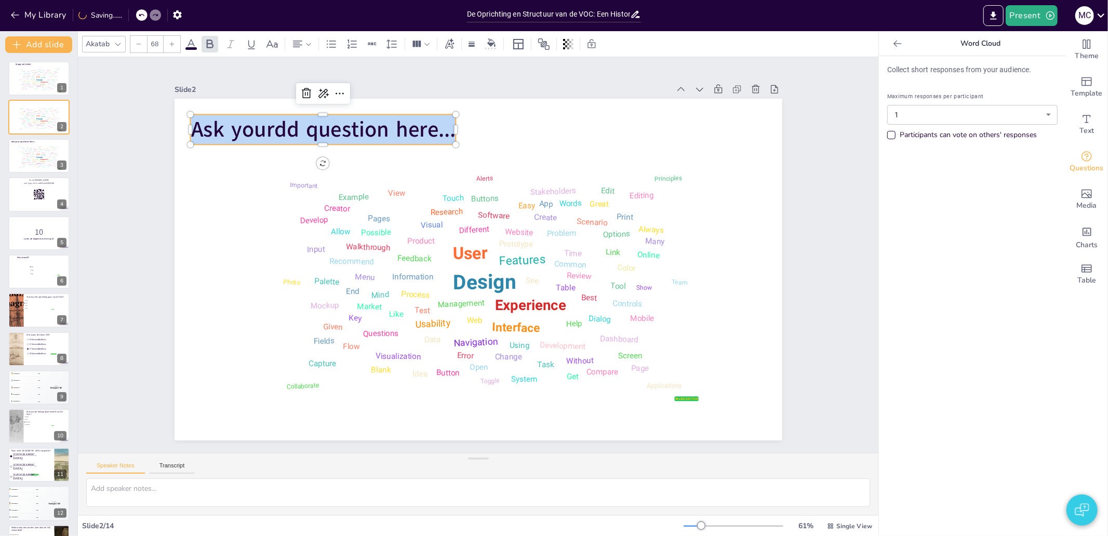
click at [276, 166] on span "Ask yourdd question here..." at bounding box center [279, 265] width 217 height 199
click at [442, 366] on span "Ask yourdd question here..." at bounding box center [568, 433] width 253 height 134
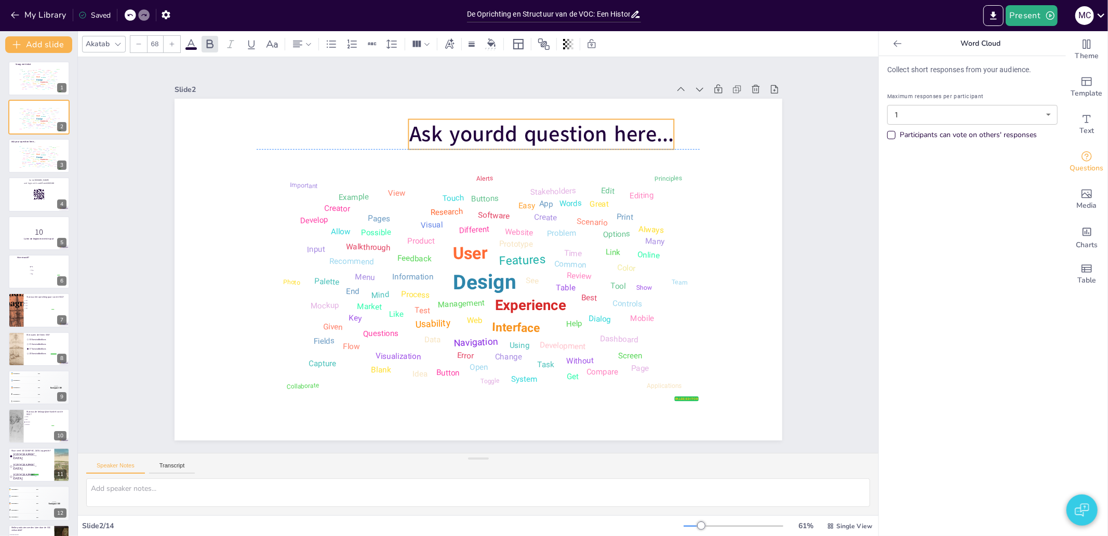
drag, startPoint x: 191, startPoint y: 123, endPoint x: 406, endPoint y: 131, distance: 214.6
click at [406, 131] on span "Ask yourdd question here..." at bounding box center [486, 119] width 253 height 134
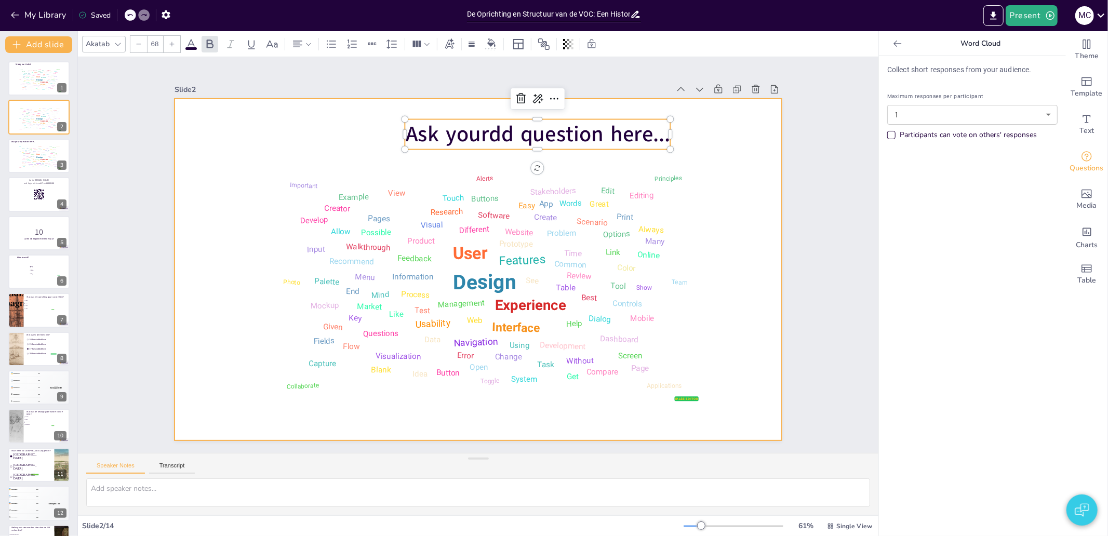
click at [493, 111] on div at bounding box center [467, 265] width 661 height 680
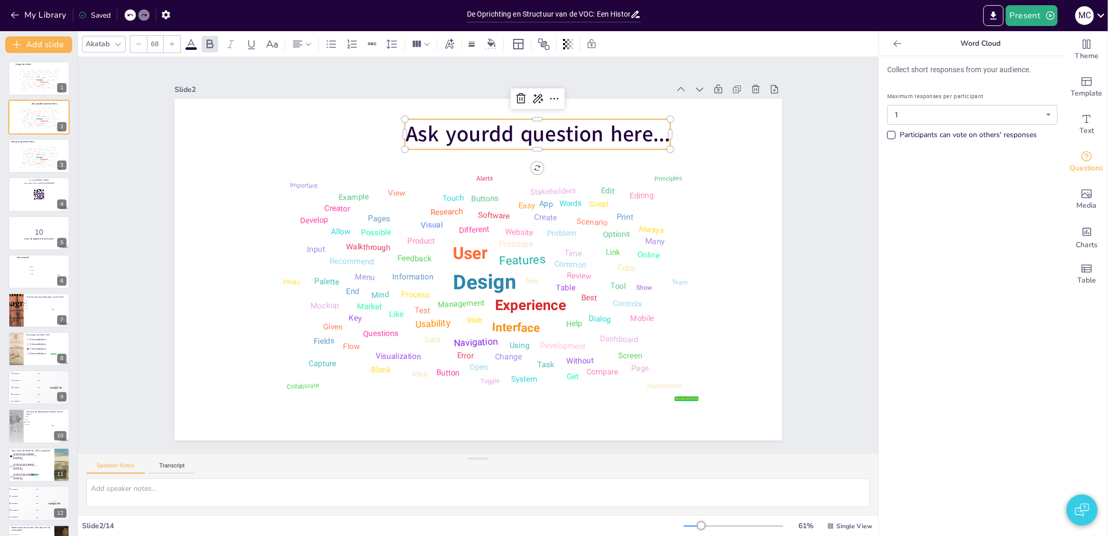
click at [459, 123] on span "Ask yourdd question here..." at bounding box center [392, 151] width 134 height 253
click at [473, 322] on span "Ask yourdd question here..." at bounding box center [472, 389] width 253 height 134
click at [482, 343] on span "Ask yourdd question here..." at bounding box center [445, 385] width 265 height 84
click at [480, 343] on span "Ask yourdd question here..." at bounding box center [445, 385] width 265 height 84
click at [372, 130] on span "Ask yourdd question here..." at bounding box center [357, 195] width 30 height 264
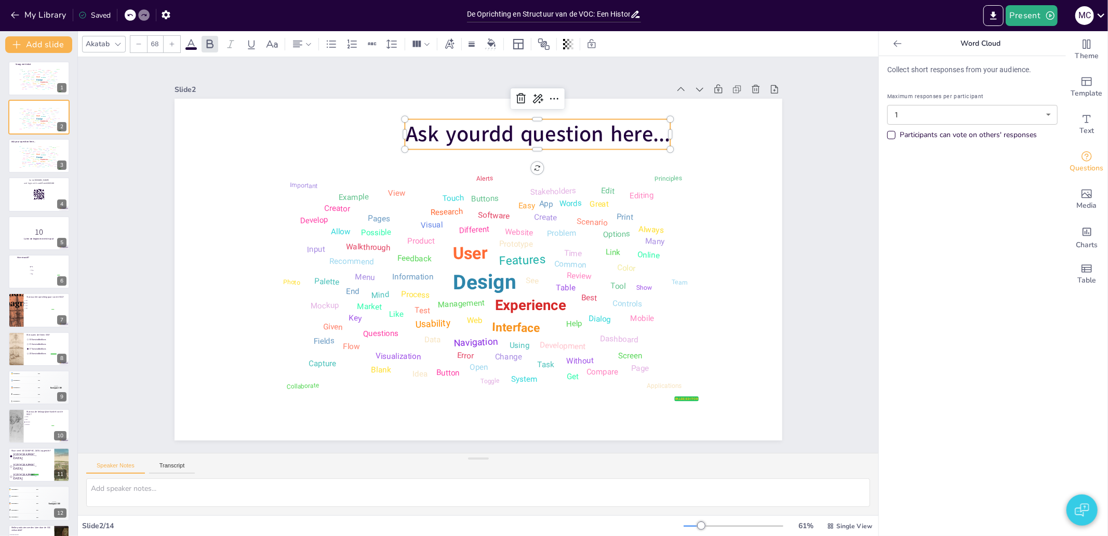
click at [472, 258] on span "Ask yourdd question here..." at bounding box center [540, 374] width 179 height 232
click at [87, 196] on div "Slide 1 Vraag met tekst false | editor Design User Experience Interface Feature…" at bounding box center [478, 255] width 791 height 880
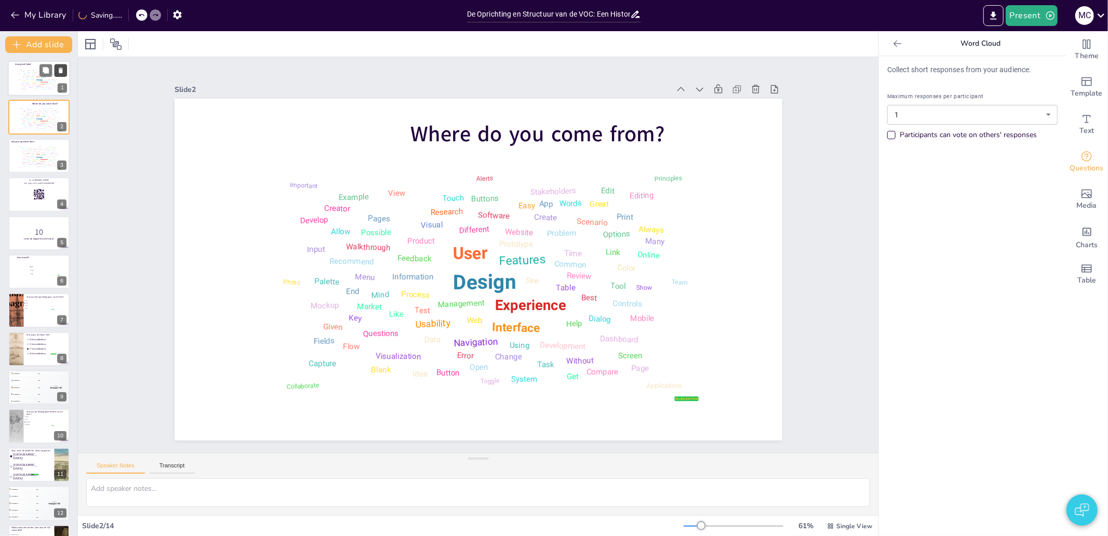
click at [63, 70] on icon at bounding box center [60, 70] width 7 height 7
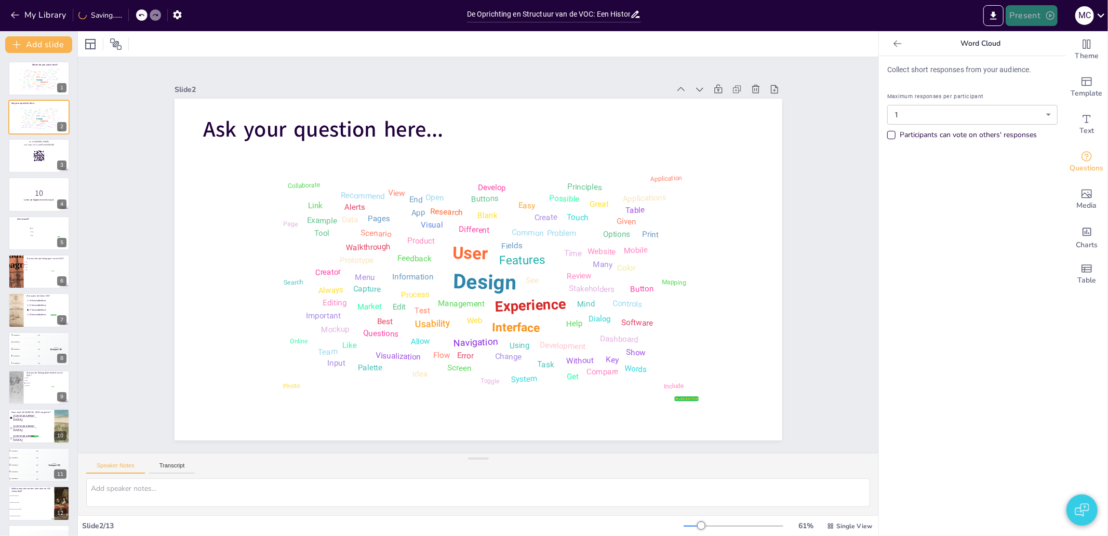
click at [1029, 17] on button "Present" at bounding box center [1031, 15] width 52 height 21
click at [1025, 34] on li "Preview presentation" at bounding box center [1047, 38] width 82 height 17
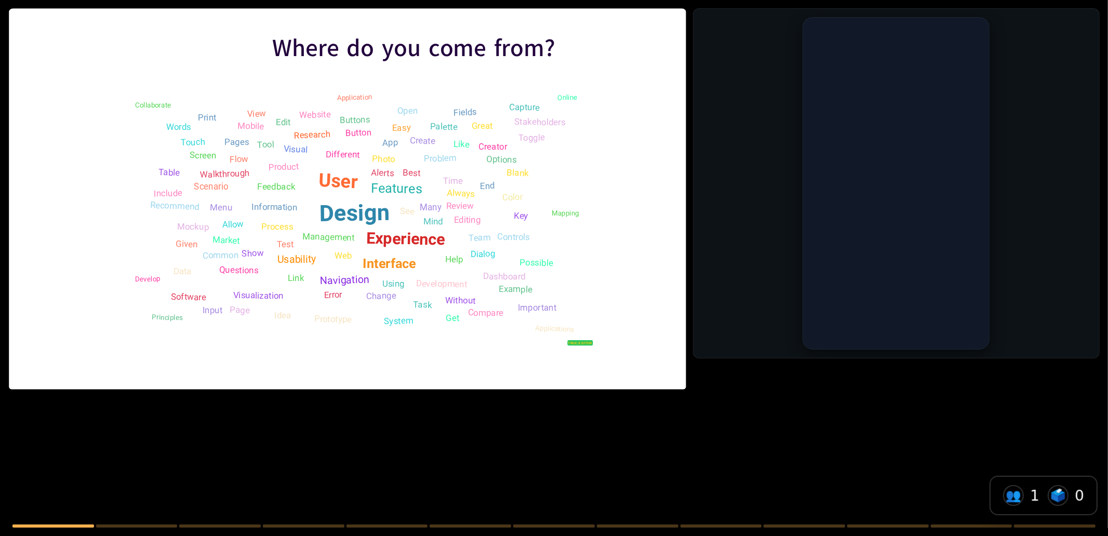
click at [599, 198] on div at bounding box center [347, 199] width 677 height 381
click at [237, 495] on icon "button" at bounding box center [240, 497] width 11 height 11
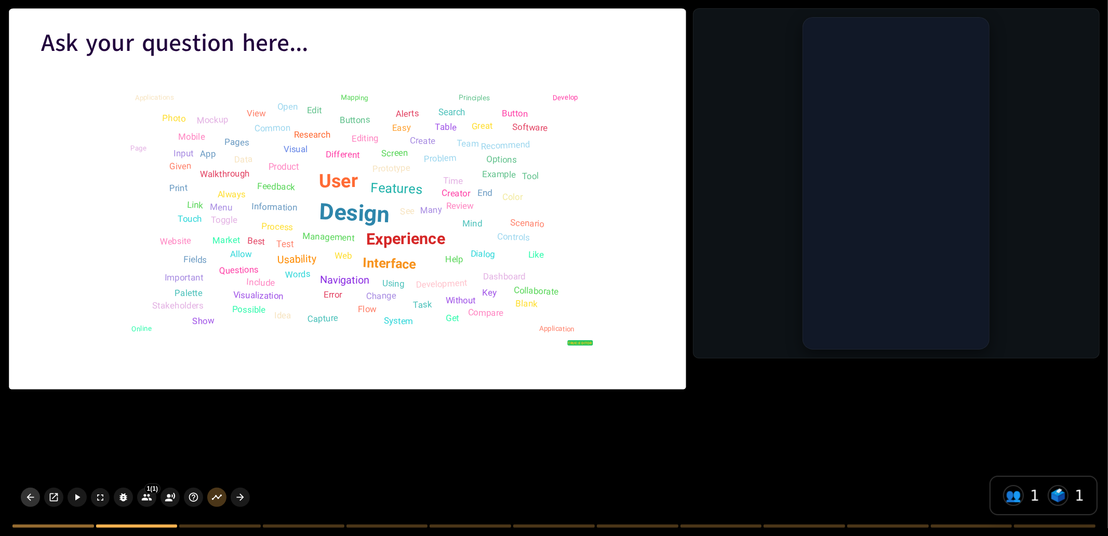
click at [26, 495] on icon "button" at bounding box center [30, 497] width 11 height 11
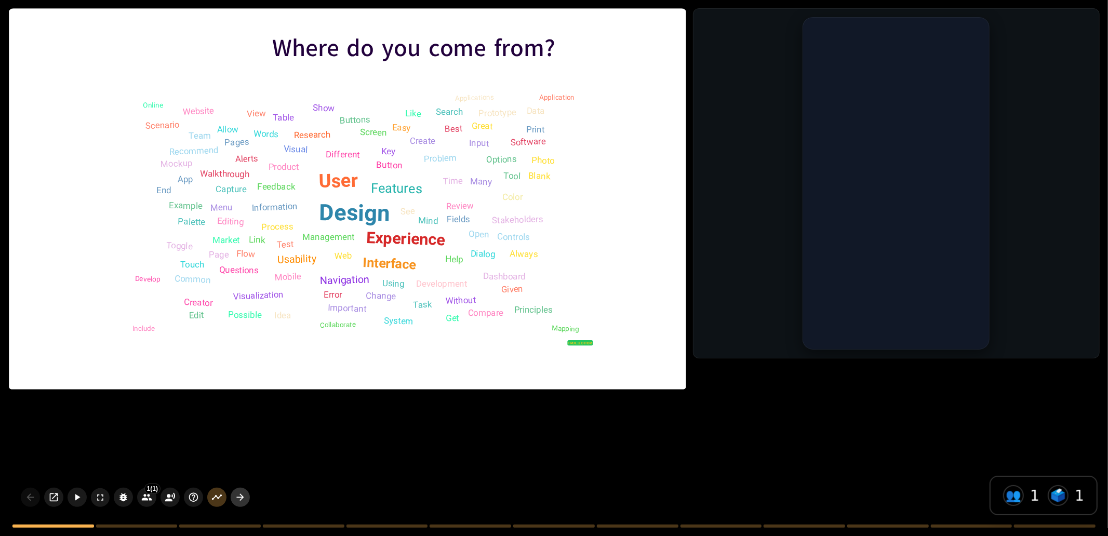
click at [243, 502] on icon "button" at bounding box center [240, 497] width 11 height 11
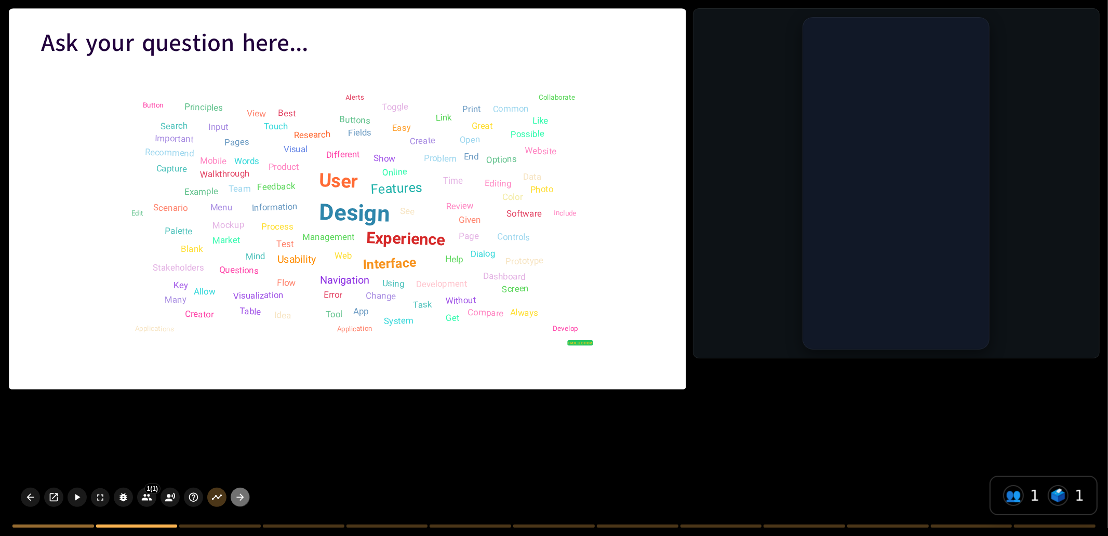
click at [235, 499] on icon "button" at bounding box center [240, 497] width 11 height 11
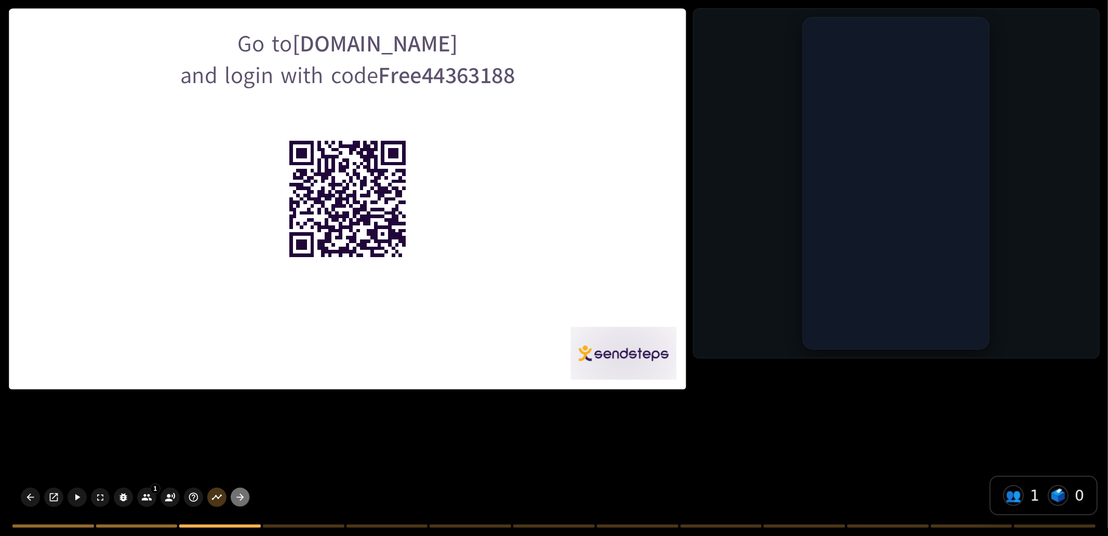
click at [237, 499] on icon "button" at bounding box center [240, 497] width 11 height 11
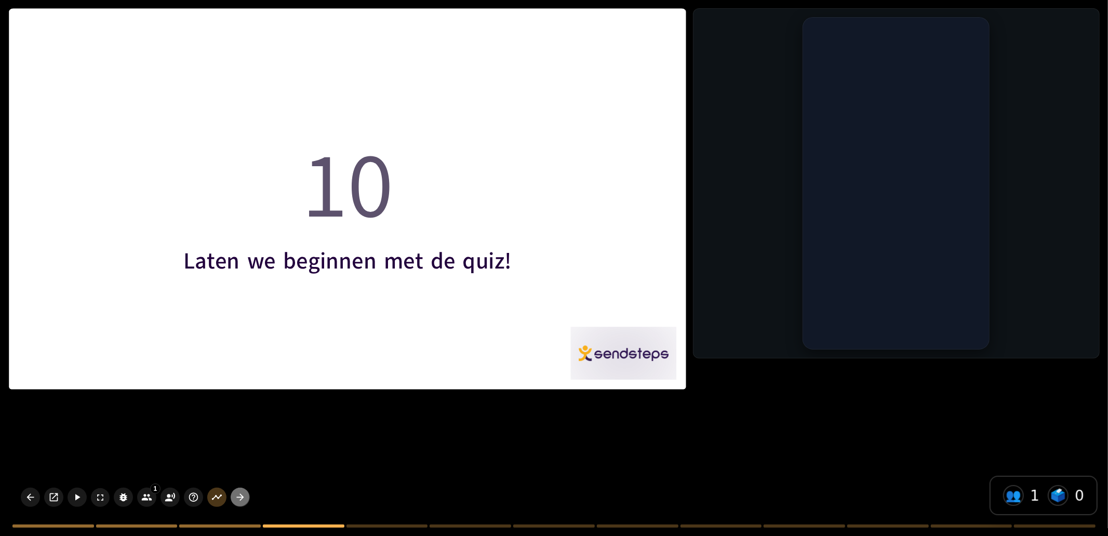
click at [237, 499] on icon "button" at bounding box center [240, 497] width 11 height 11
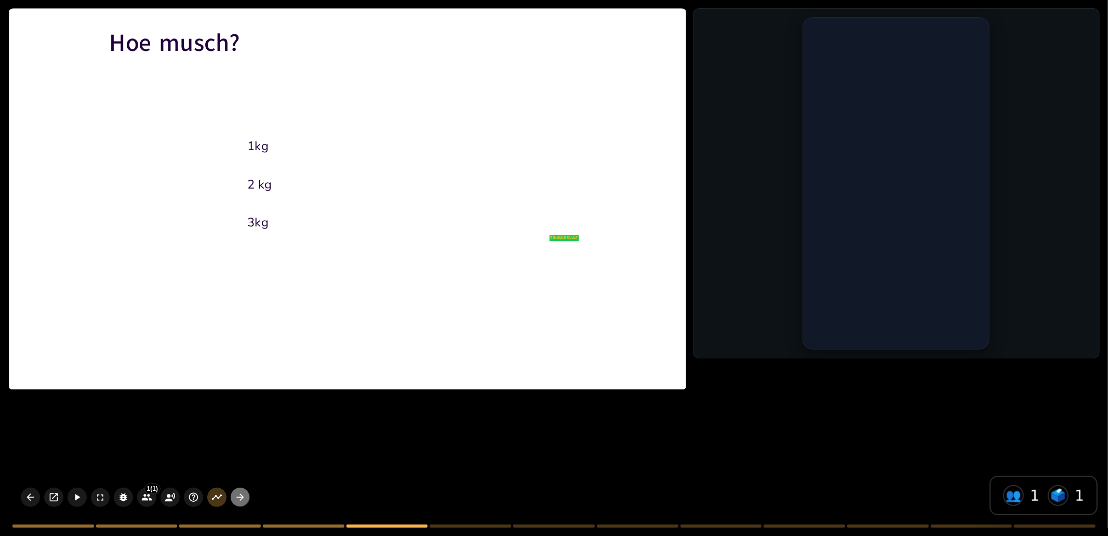
click at [240, 499] on icon "button" at bounding box center [240, 497] width 11 height 11
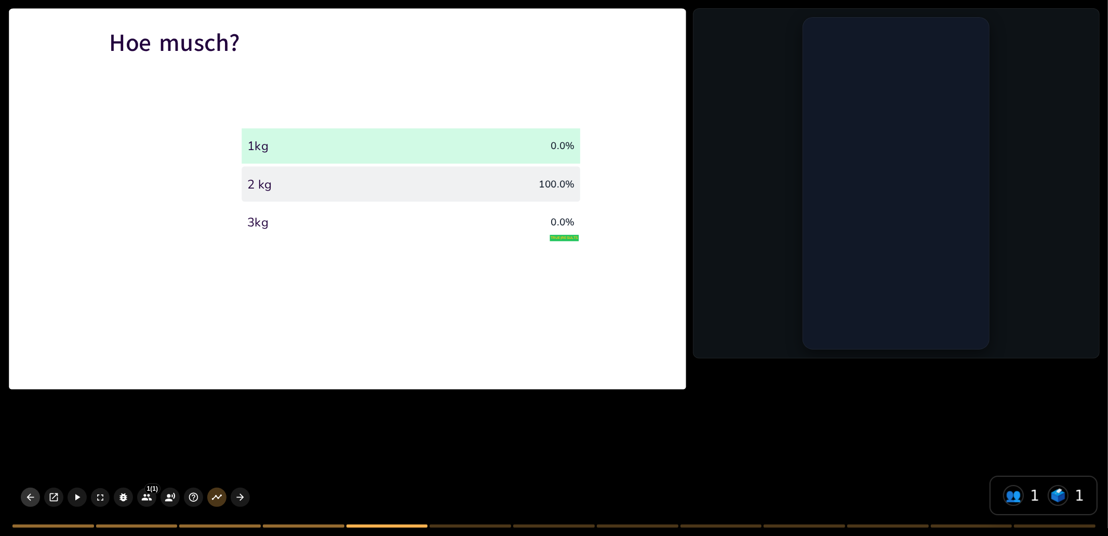
click at [24, 499] on button "button" at bounding box center [30, 497] width 19 height 19
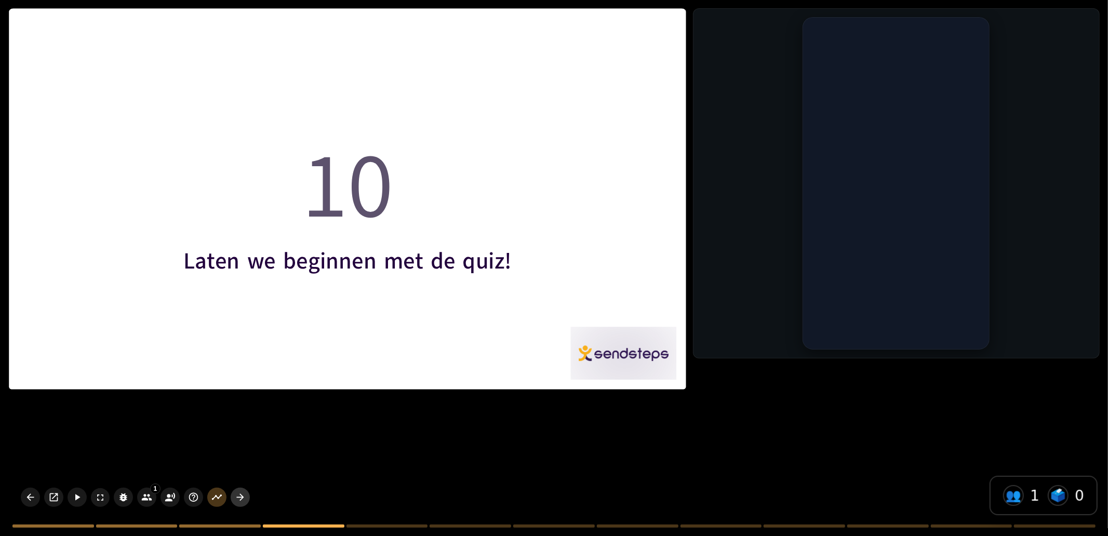
click at [241, 500] on icon "button" at bounding box center [240, 497] width 7 height 7
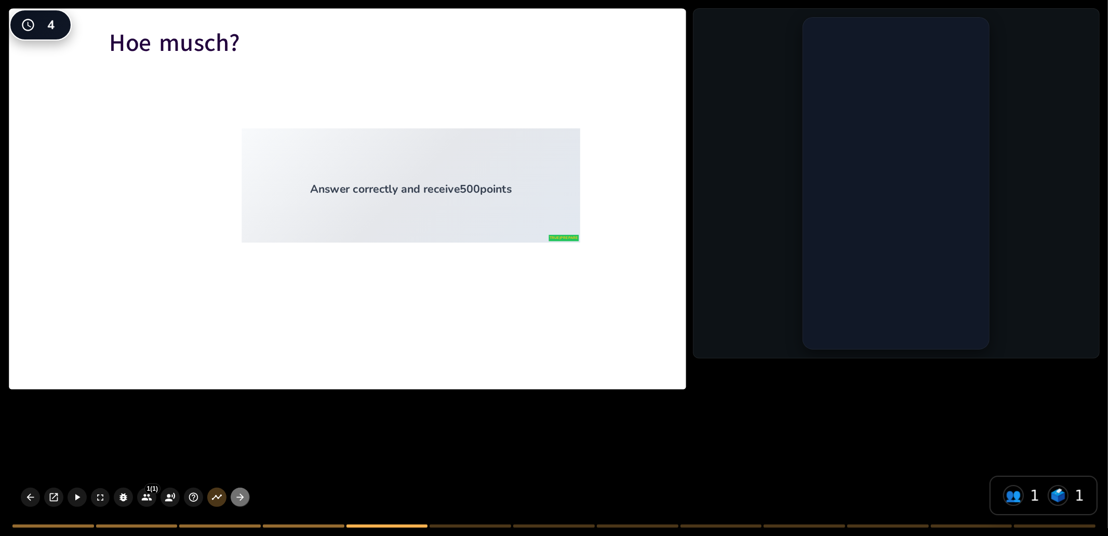
click at [241, 500] on icon "button" at bounding box center [240, 497] width 7 height 7
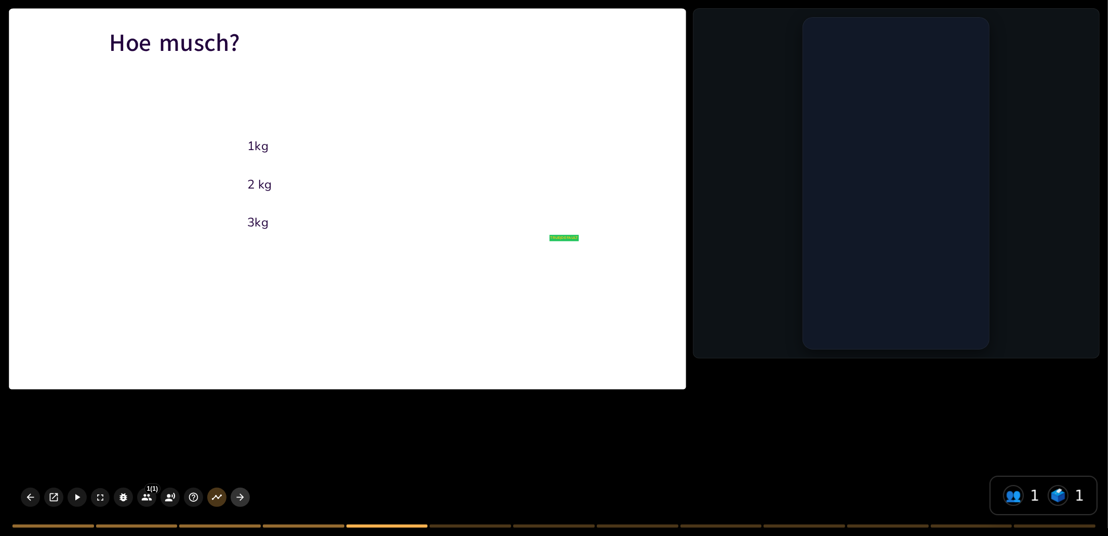
click at [241, 500] on icon "button" at bounding box center [240, 497] width 11 height 11
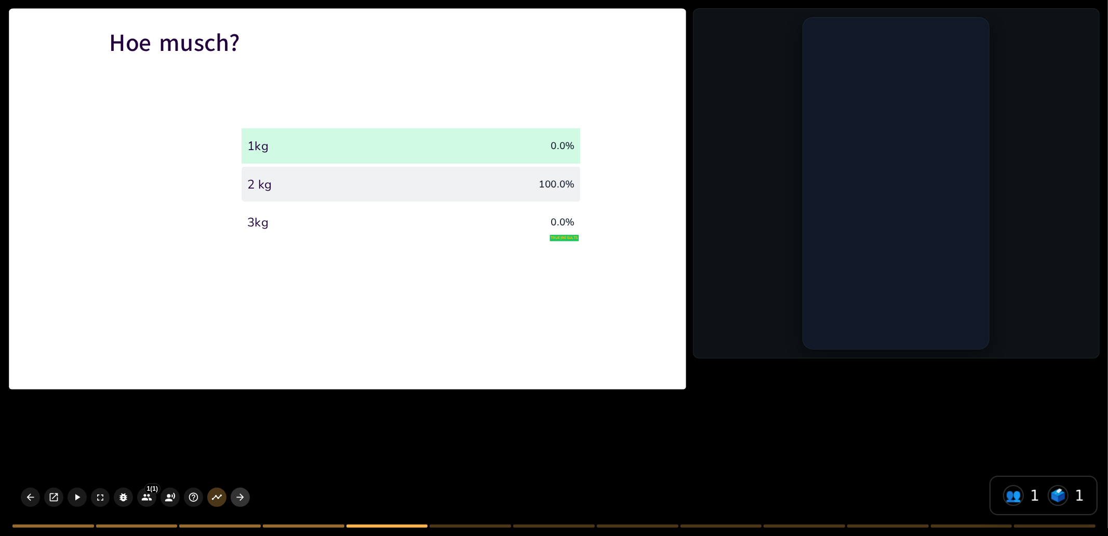
click at [239, 494] on icon "button" at bounding box center [240, 497] width 7 height 7
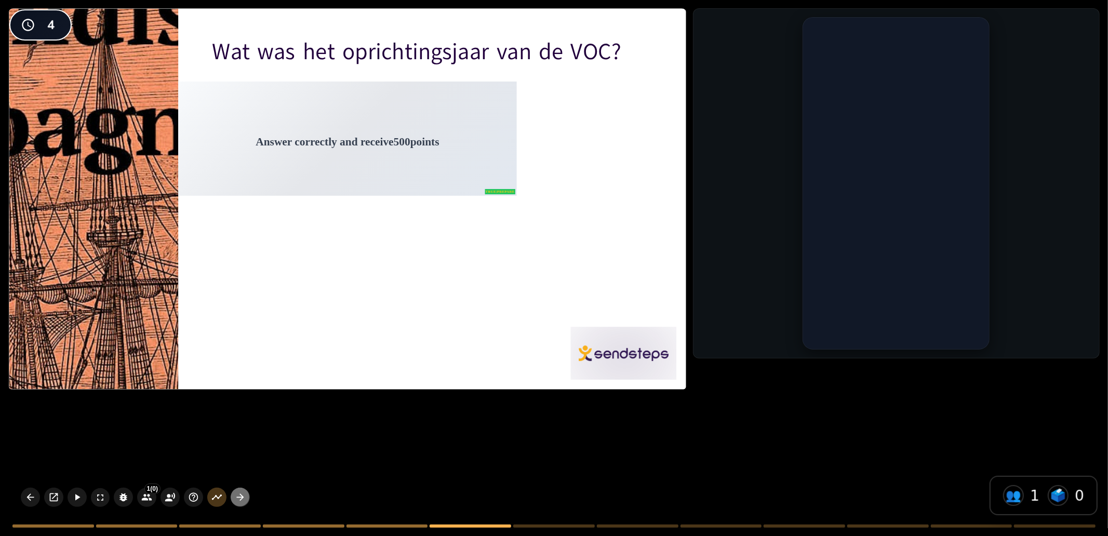
click at [235, 496] on icon "button" at bounding box center [240, 497] width 11 height 11
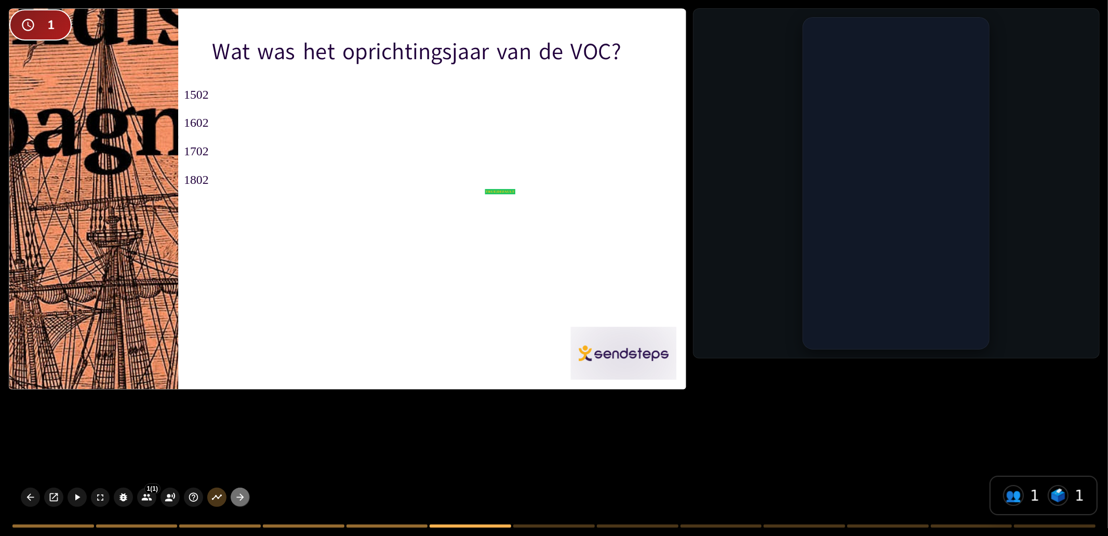
click at [240, 495] on icon "button" at bounding box center [240, 497] width 7 height 7
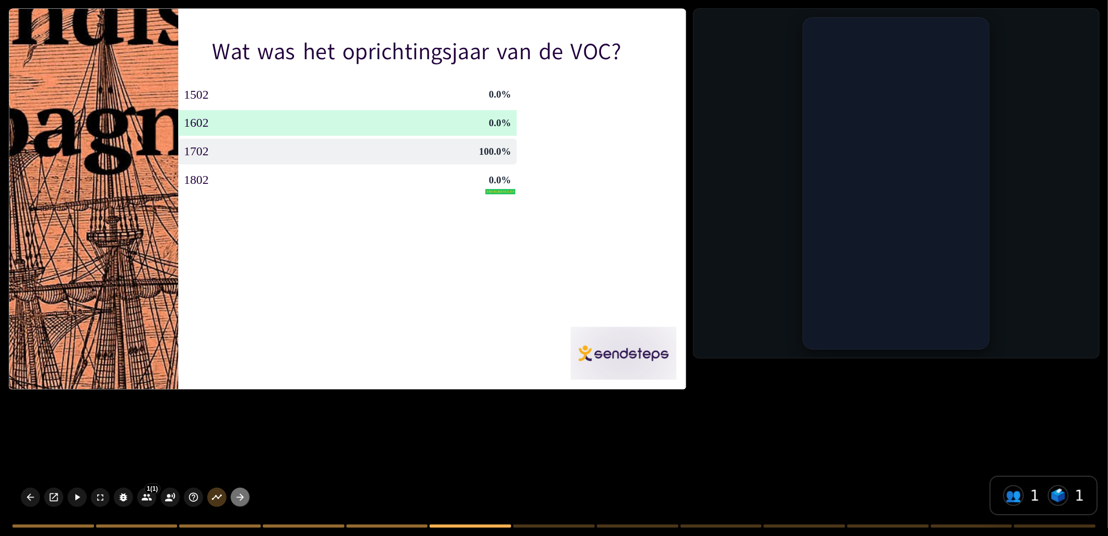
click at [242, 495] on icon "button" at bounding box center [240, 497] width 11 height 11
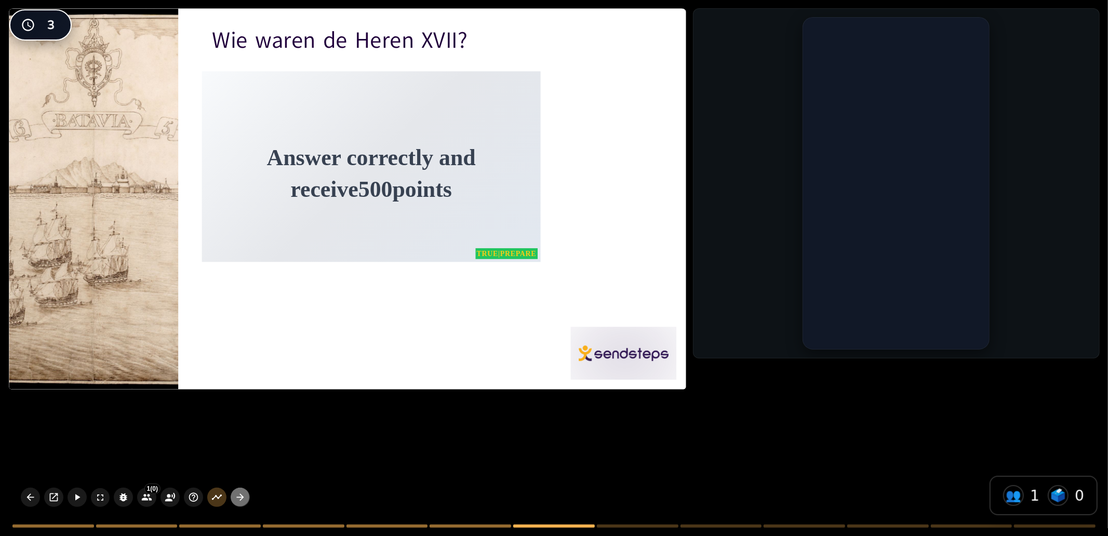
click at [240, 497] on icon "button" at bounding box center [240, 497] width 7 height 7
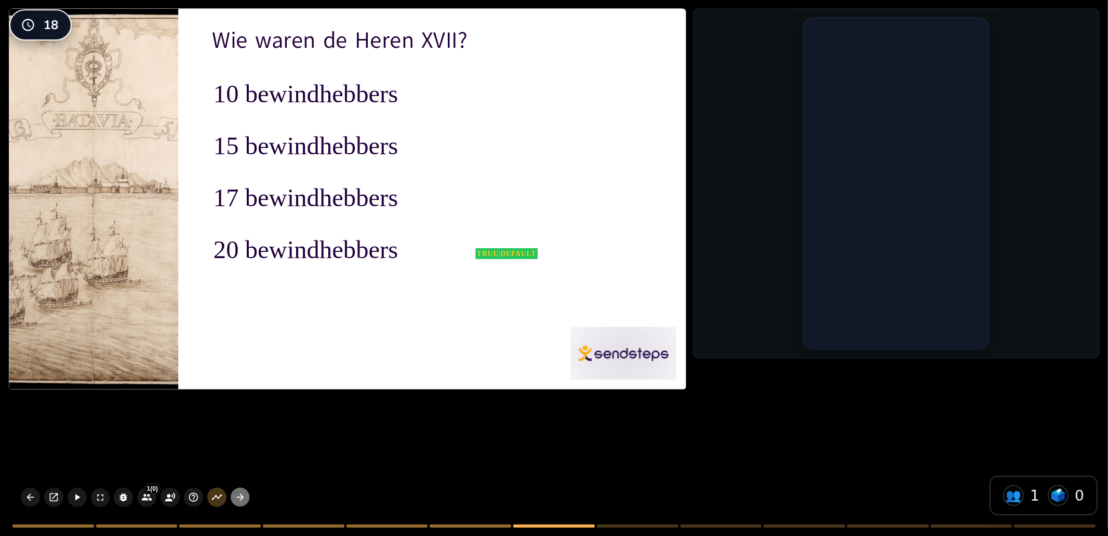
click at [240, 497] on icon "button" at bounding box center [240, 497] width 7 height 7
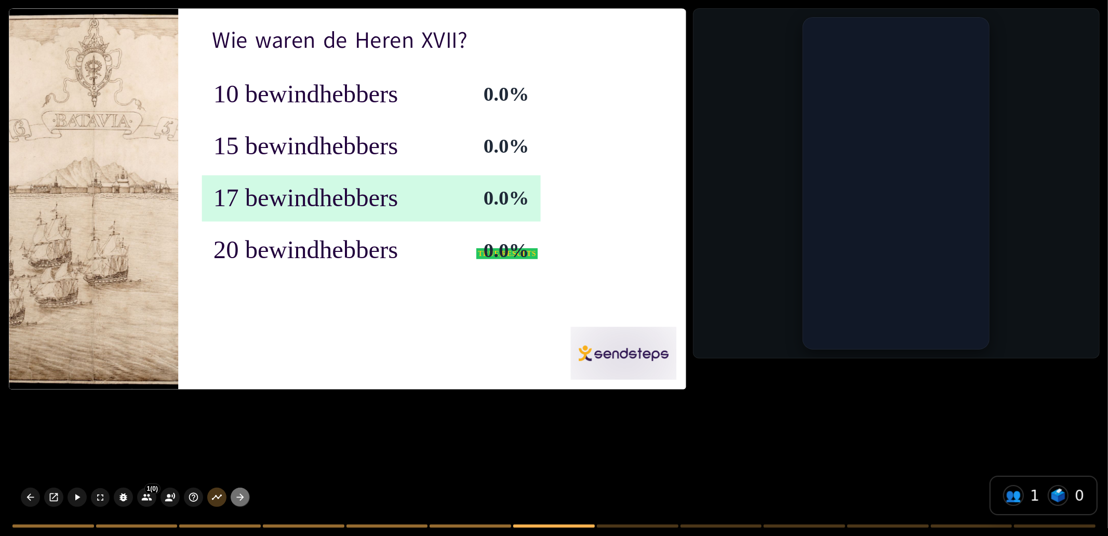
click at [240, 499] on icon "button" at bounding box center [240, 497] width 11 height 11
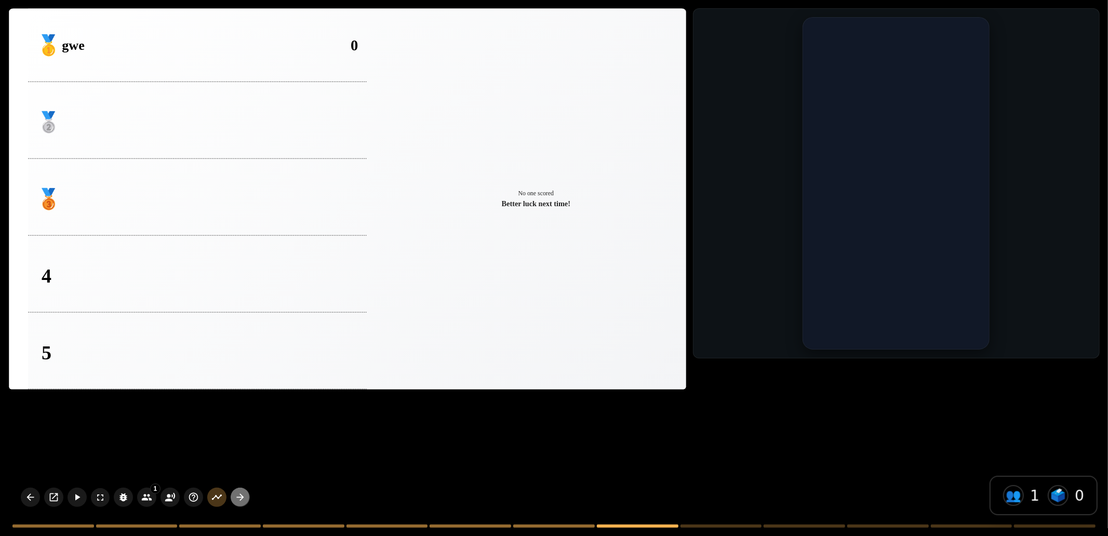
click at [237, 493] on icon "button" at bounding box center [240, 497] width 11 height 11
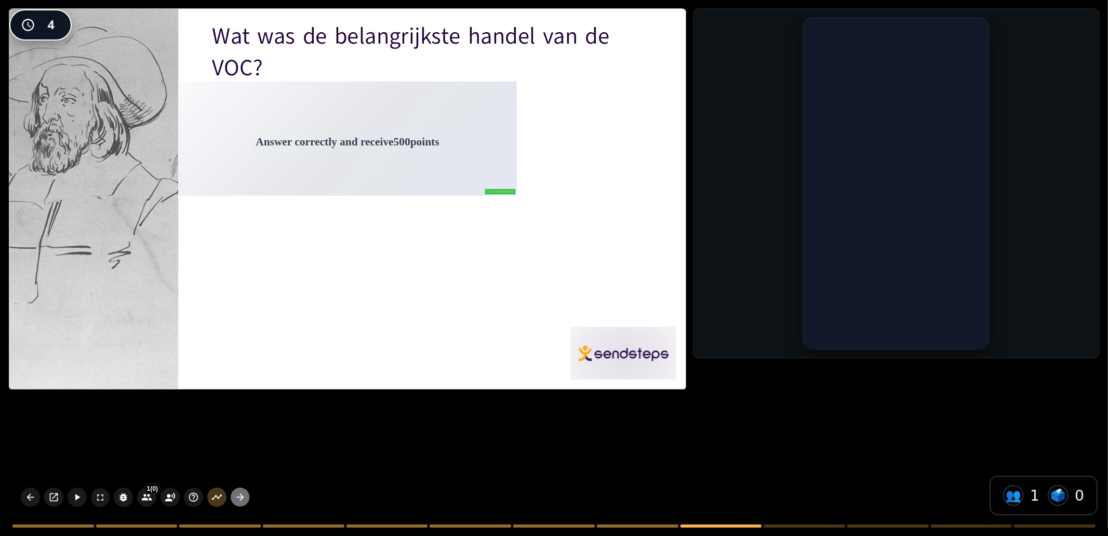
click at [237, 493] on icon "button" at bounding box center [240, 497] width 11 height 11
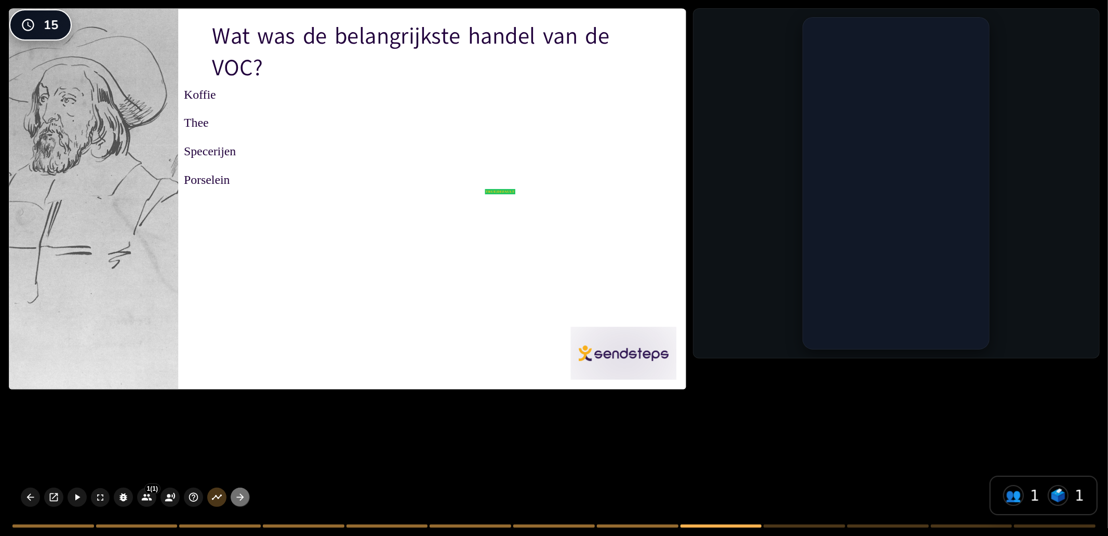
click at [243, 502] on icon "button" at bounding box center [240, 497] width 11 height 11
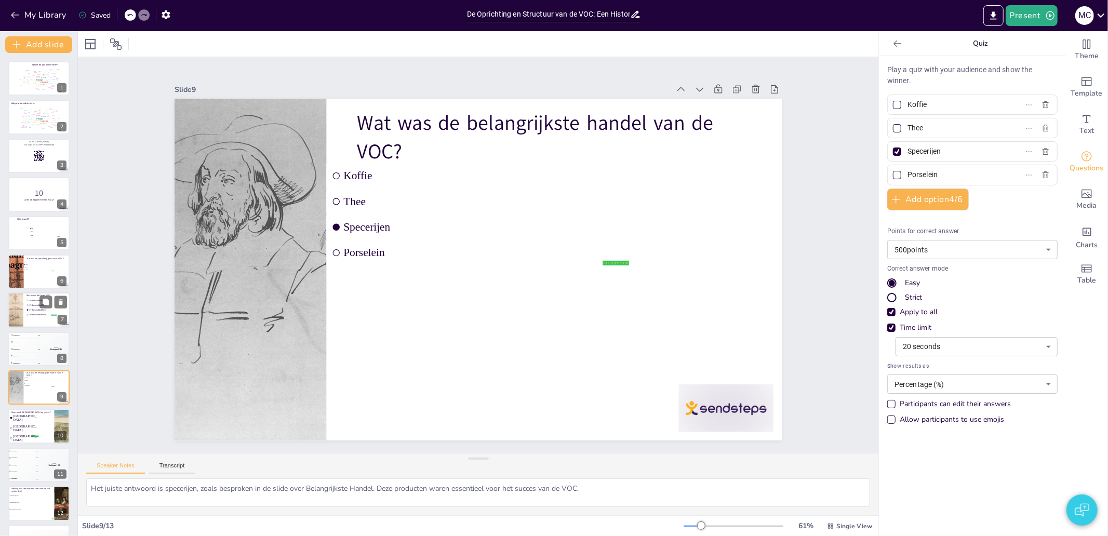
click at [35, 314] on span "20 bewindhebbers" at bounding box center [42, 315] width 26 height 3
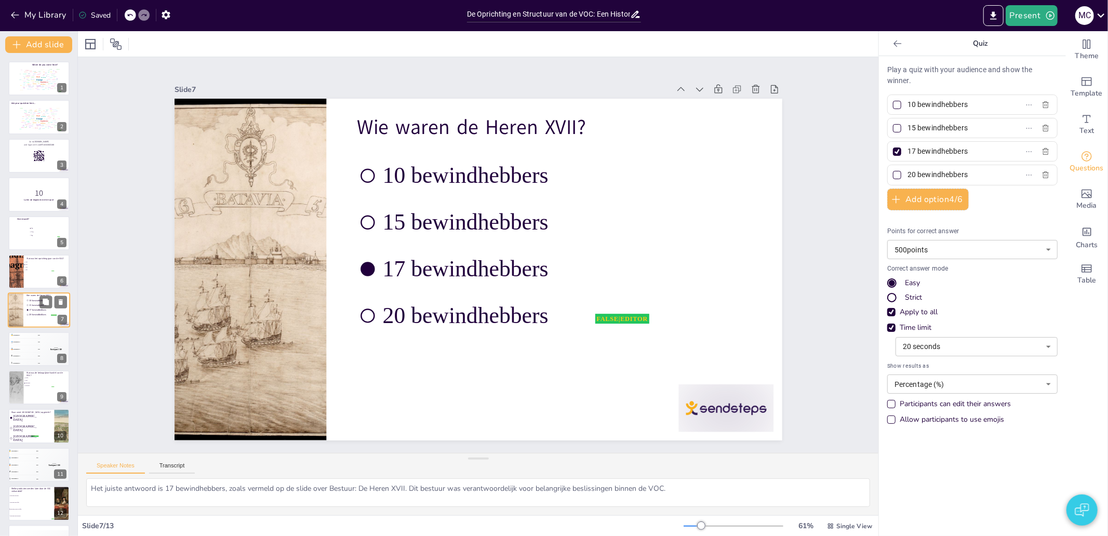
scroll to position [16, 0]
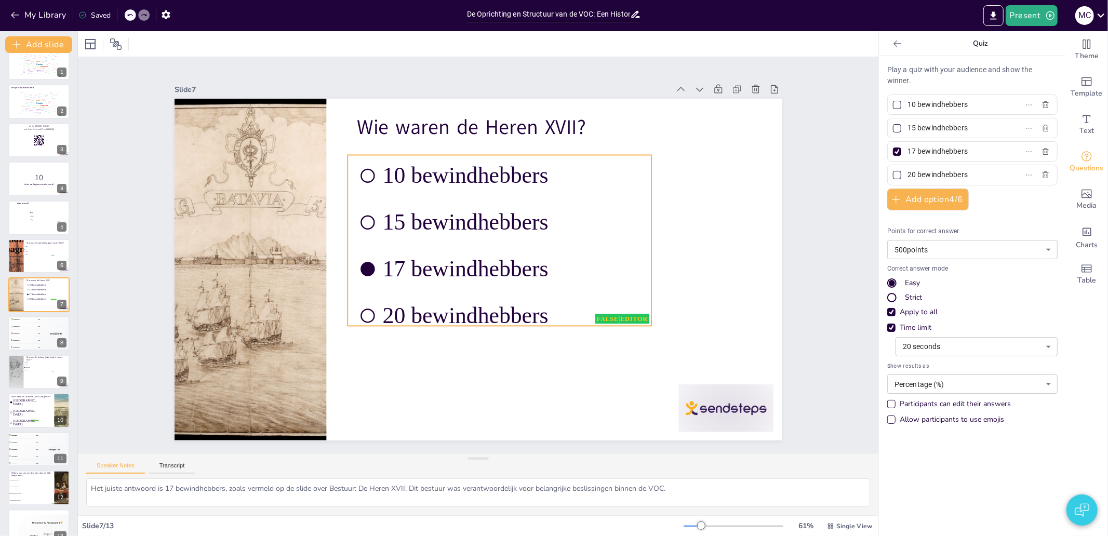
click at [471, 203] on li "15 bewindhebbers" at bounding box center [499, 222] width 304 height 42
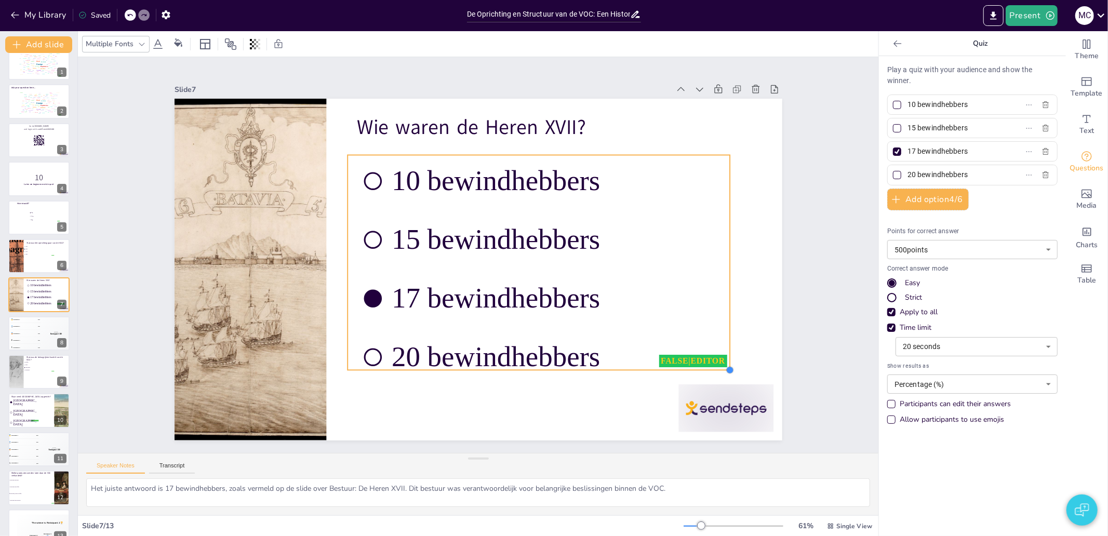
drag, startPoint x: 640, startPoint y: 321, endPoint x: 714, endPoint y: 365, distance: 85.9
click at [714, 365] on div "Wie waren de Heren XVII? false | editor 10 bewindhebbers 15 bewindhebbers 17 be…" at bounding box center [470, 268] width 697 height 600
click at [793, 334] on div "Slide 1 Where do you come from? false | editor Design User Experience Interface…" at bounding box center [478, 255] width 666 height 371
click at [619, 280] on span "17 bewindhebbers" at bounding box center [529, 326] width 311 height 162
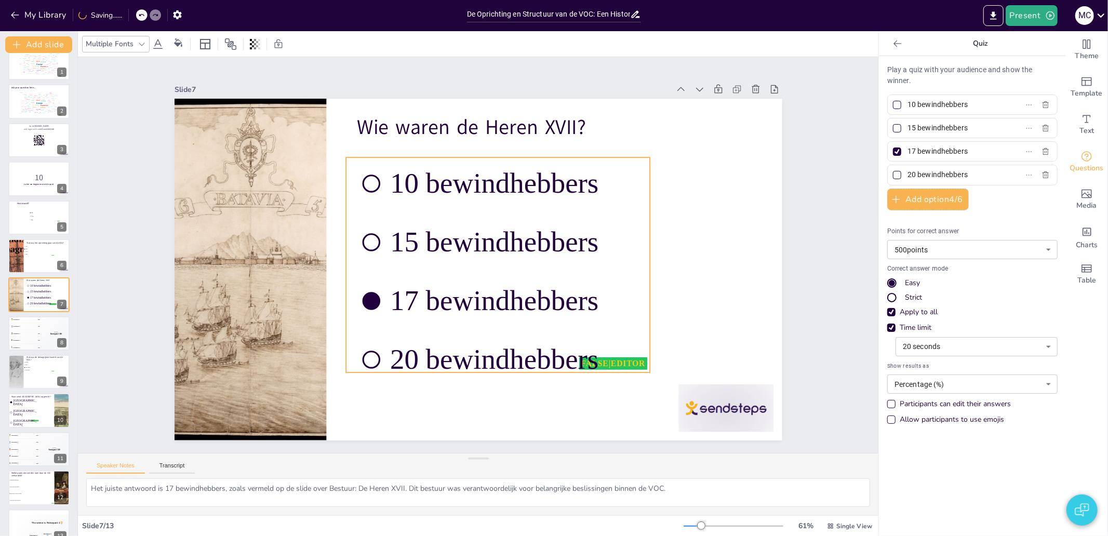
drag, startPoint x: 501, startPoint y: 356, endPoint x: 488, endPoint y: 366, distance: 16.3
click at [488, 366] on span "20 bewindhebbers" at bounding box center [513, 359] width 247 height 33
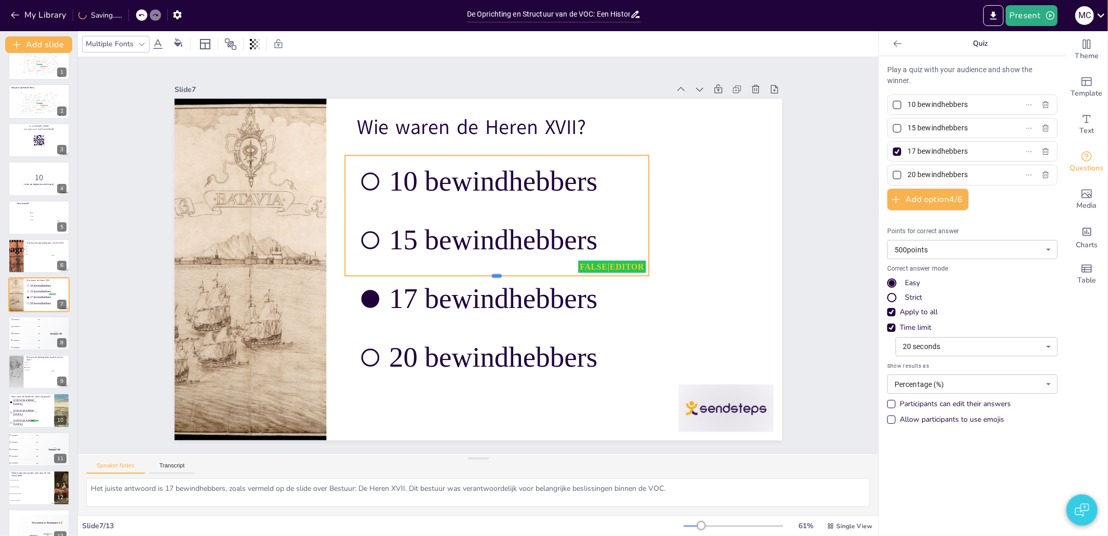
drag, startPoint x: 489, startPoint y: 339, endPoint x: 469, endPoint y: 253, distance: 88.4
click at [469, 253] on div at bounding box center [481, 286] width 267 height 159
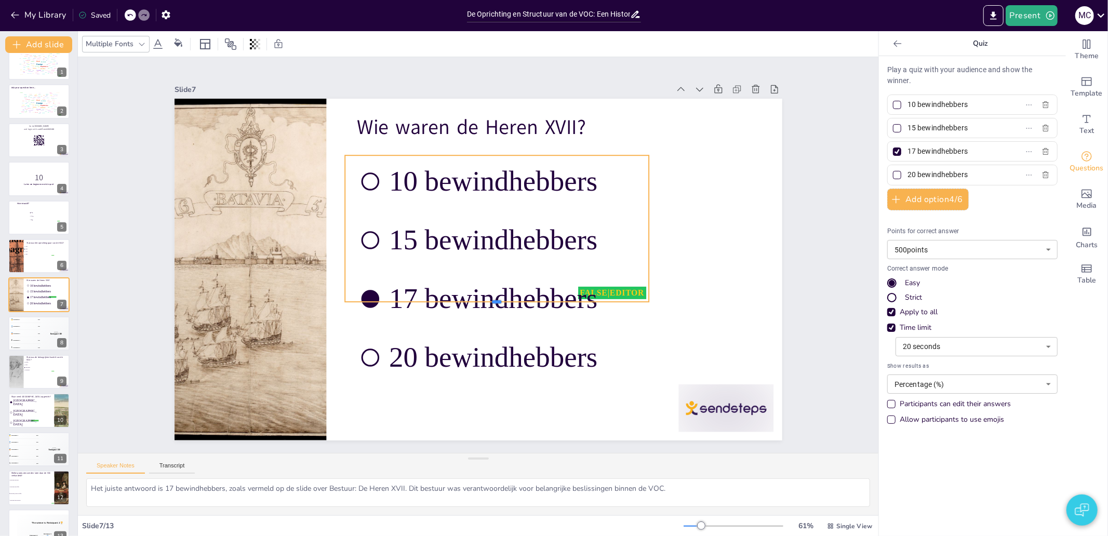
drag, startPoint x: 492, startPoint y: 252, endPoint x: 499, endPoint y: 298, distance: 46.2
click at [499, 298] on div at bounding box center [485, 308] width 299 height 71
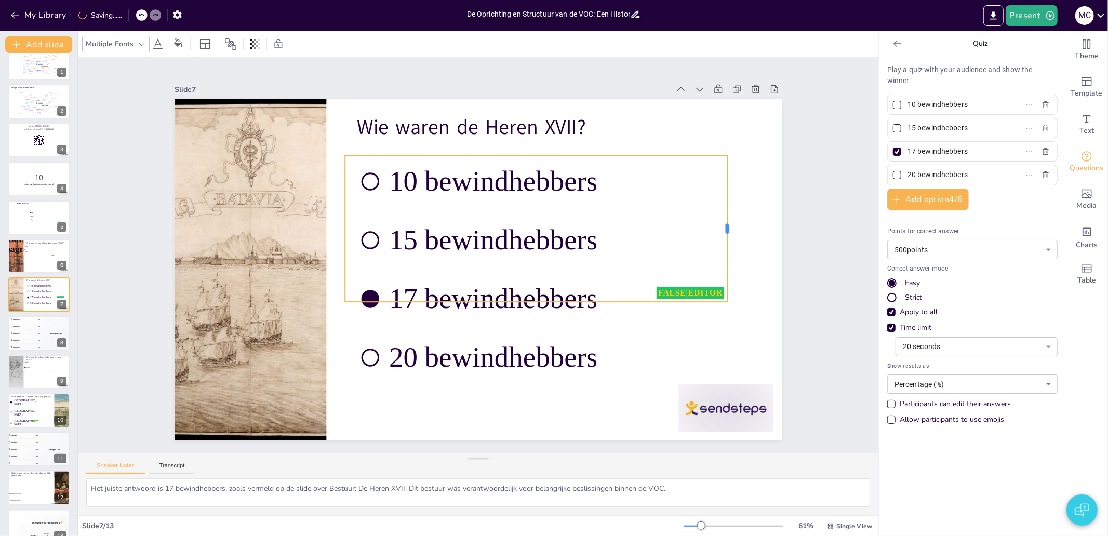
drag, startPoint x: 641, startPoint y: 225, endPoint x: 720, endPoint y: 224, distance: 78.4
click at [720, 224] on div at bounding box center [731, 281] width 38 height 145
click at [455, 187] on span "10 bewindhebbers" at bounding box center [552, 181] width 326 height 33
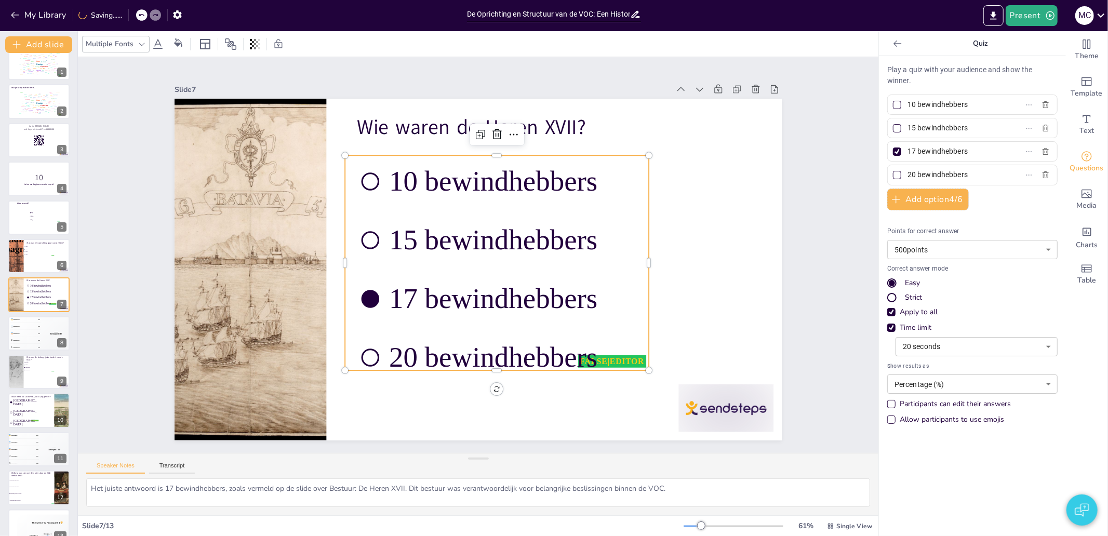
drag, startPoint x: 440, startPoint y: 174, endPoint x: 432, endPoint y: 182, distance: 11.0
click at [440, 174] on span "10 bewindhebbers" at bounding box center [512, 181] width 247 height 33
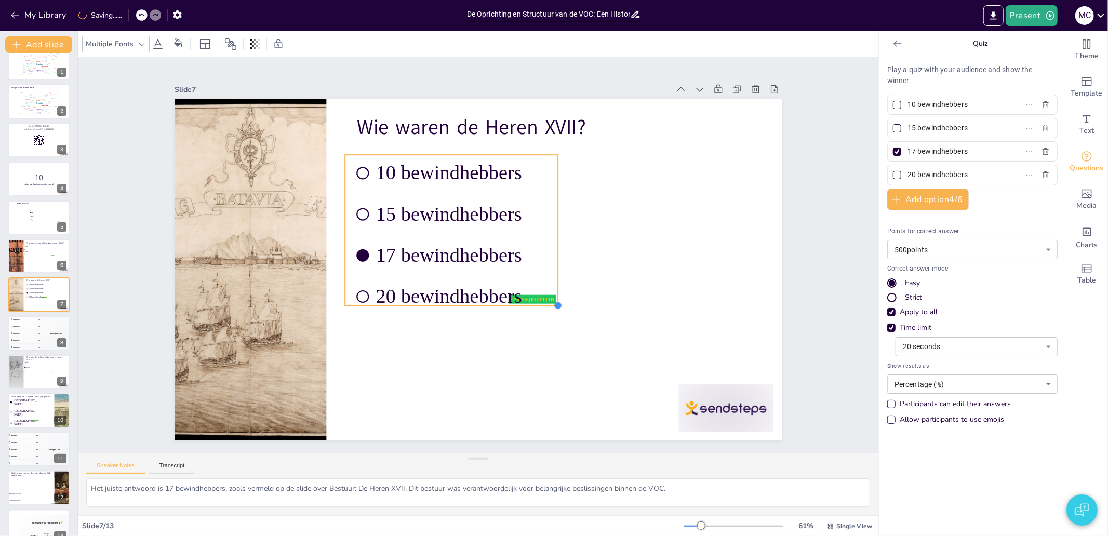
drag, startPoint x: 640, startPoint y: 367, endPoint x: 522, endPoint y: 302, distance: 134.3
click at [522, 302] on div "Wie waren de Heren XVII? false | editor 10 bewindhebbers 15 bewindhebbers 17 be…" at bounding box center [473, 268] width 683 height 513
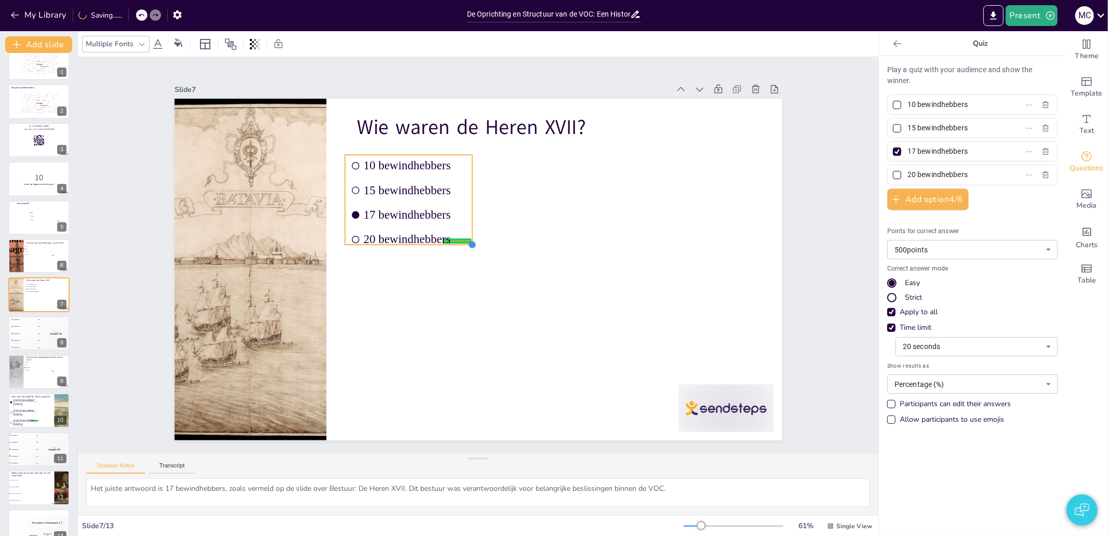
drag, startPoint x: 548, startPoint y: 300, endPoint x: 449, endPoint y: 238, distance: 116.4
click at [449, 238] on div "Wie waren de Heren XVII? false | editor 10 bewindhebbers 15 bewindhebbers 17 be…" at bounding box center [472, 268] width 694 height 559
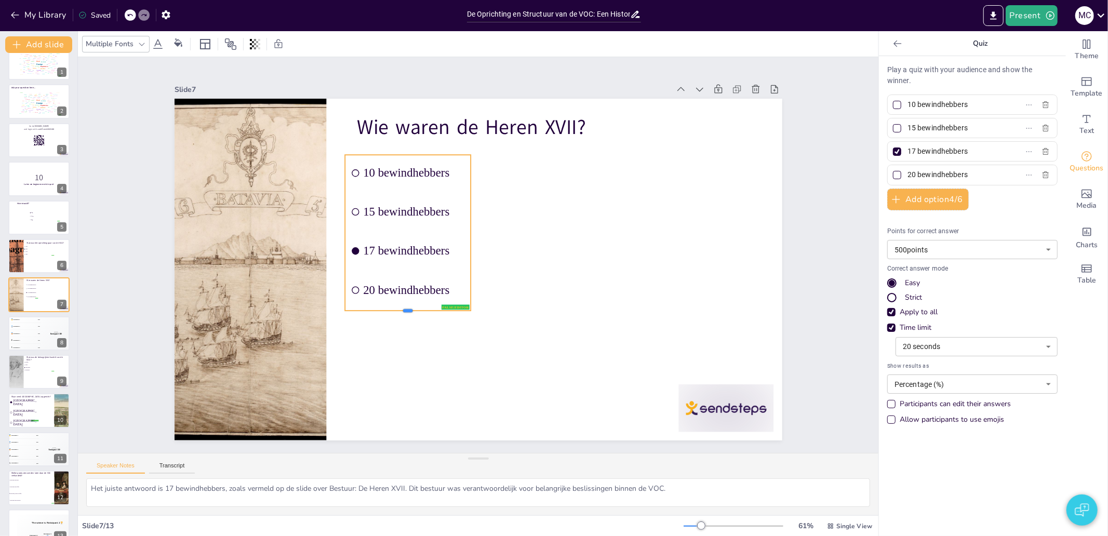
drag, startPoint x: 402, startPoint y: 239, endPoint x: 398, endPoint y: 322, distance: 82.7
click at [398, 287] on div at bounding box center [388, 233] width 80 height 106
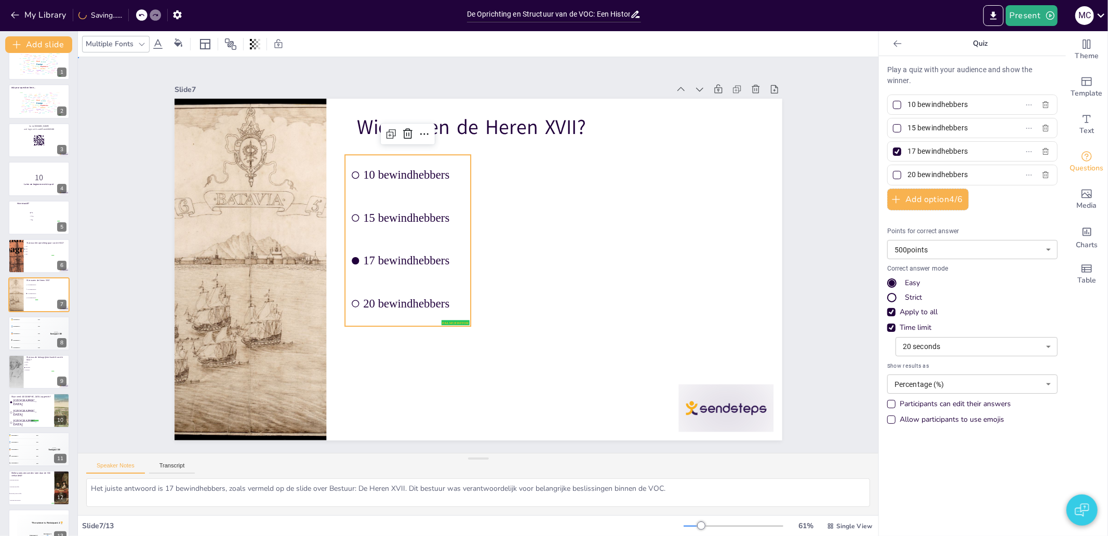
click at [121, 293] on div "Slide 1 Where do you come from? false | editor Design User Experience Interface…" at bounding box center [478, 255] width 880 height 790
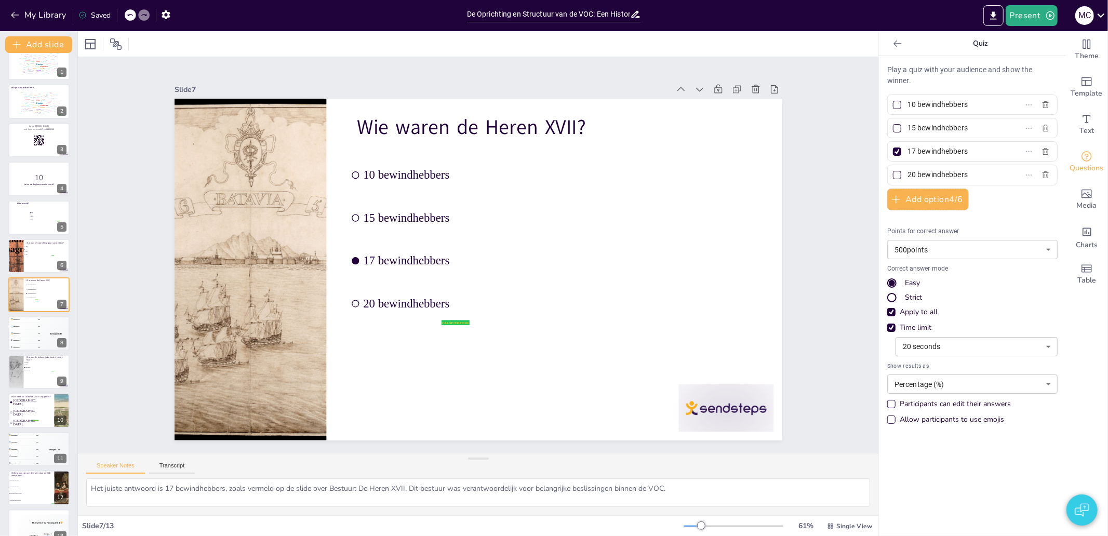
click at [787, 284] on div "Slide 1 Where do you come from? false | editor Design User Experience Interface…" at bounding box center [478, 255] width 728 height 501
click at [28, 325] on div "🥈 Participant 2 400" at bounding box center [24, 326] width 31 height 7
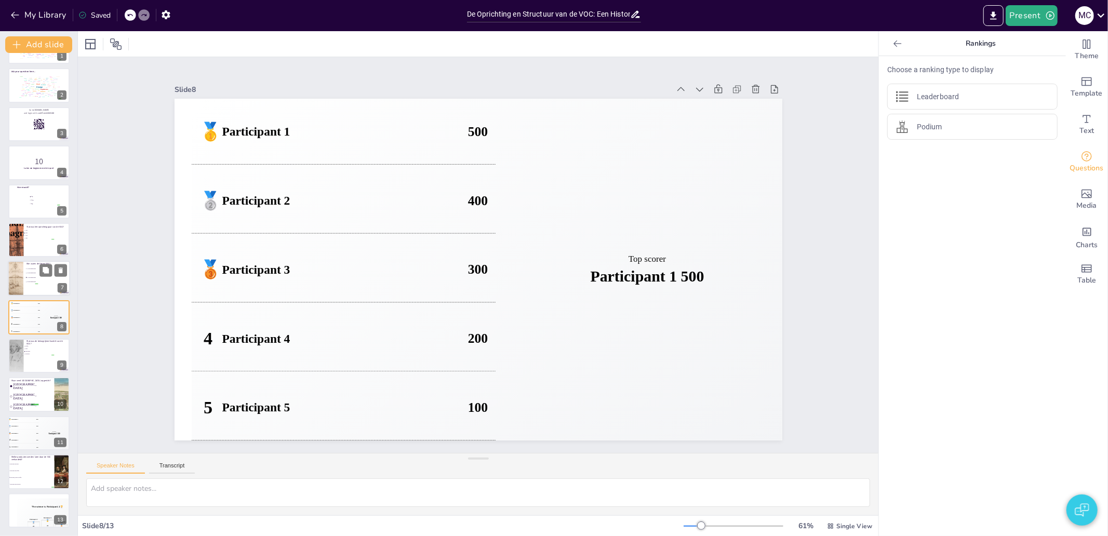
click at [34, 284] on li "20 bewindhebbers" at bounding box center [31, 282] width 13 height 4
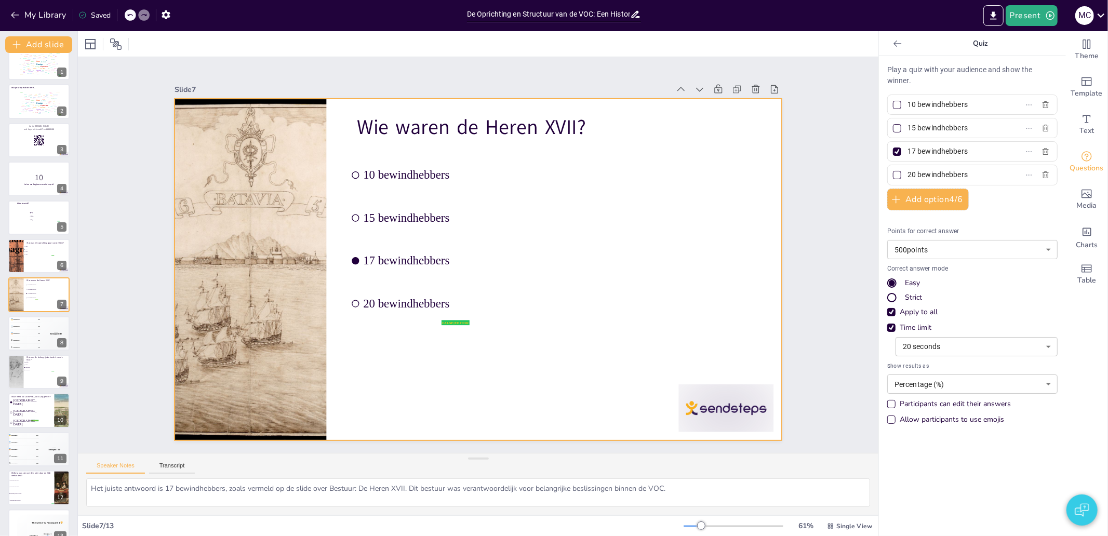
click at [569, 248] on div at bounding box center [467, 265] width 661 height 680
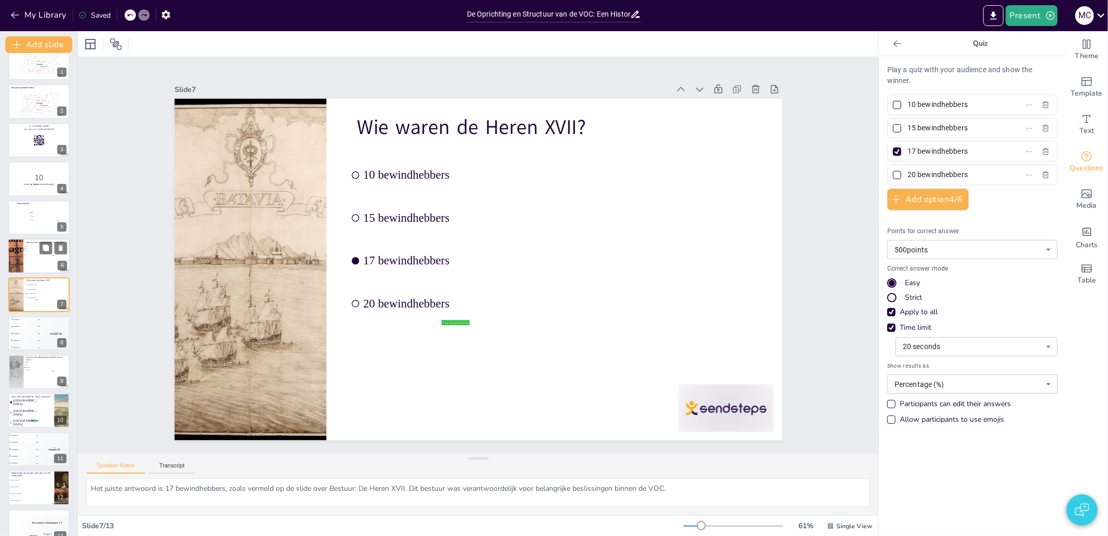
click at [32, 257] on div at bounding box center [39, 255] width 62 height 35
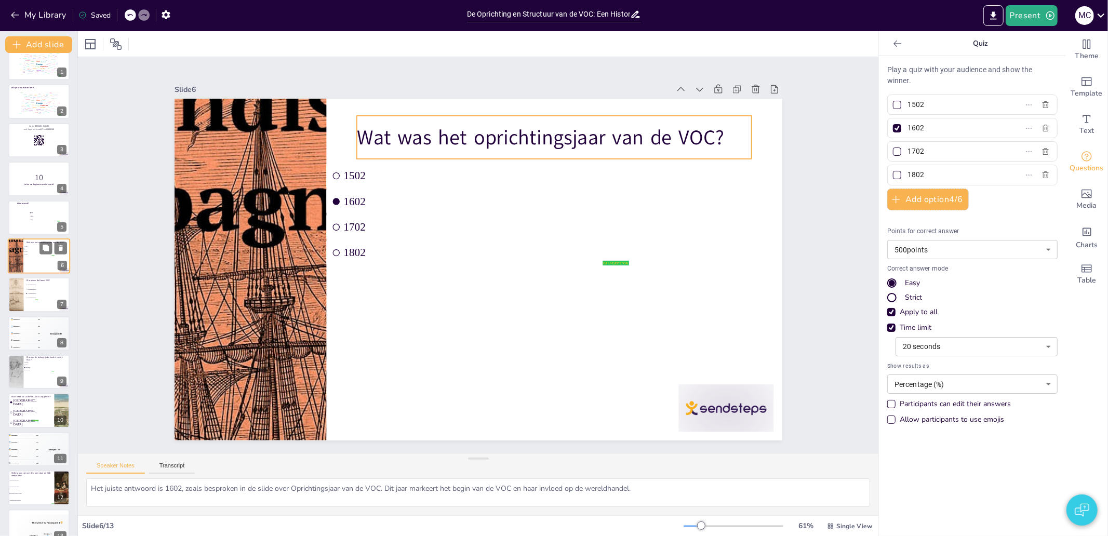
scroll to position [0, 0]
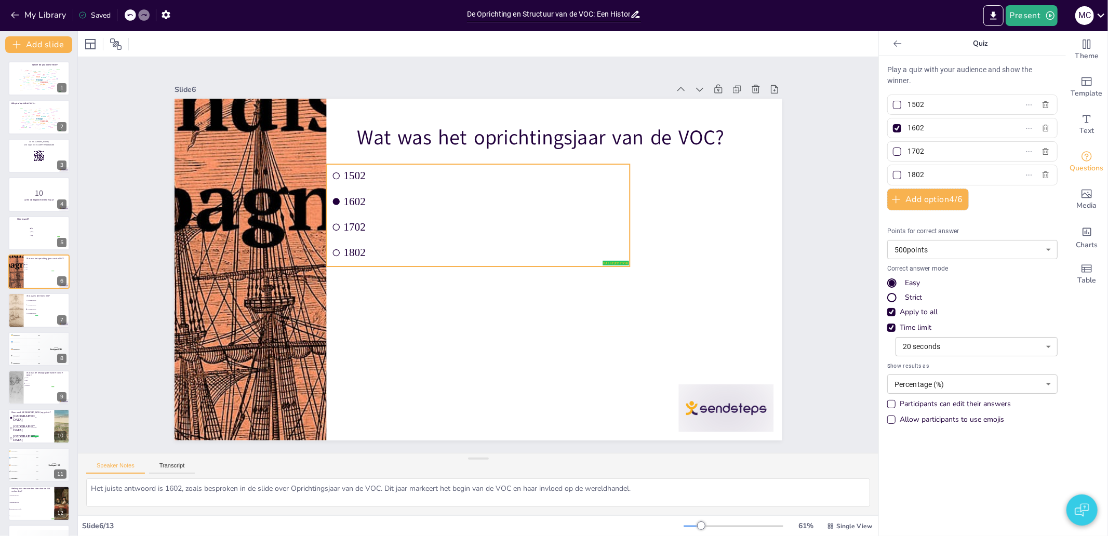
click at [423, 201] on span "1602" at bounding box center [522, 224] width 198 height 218
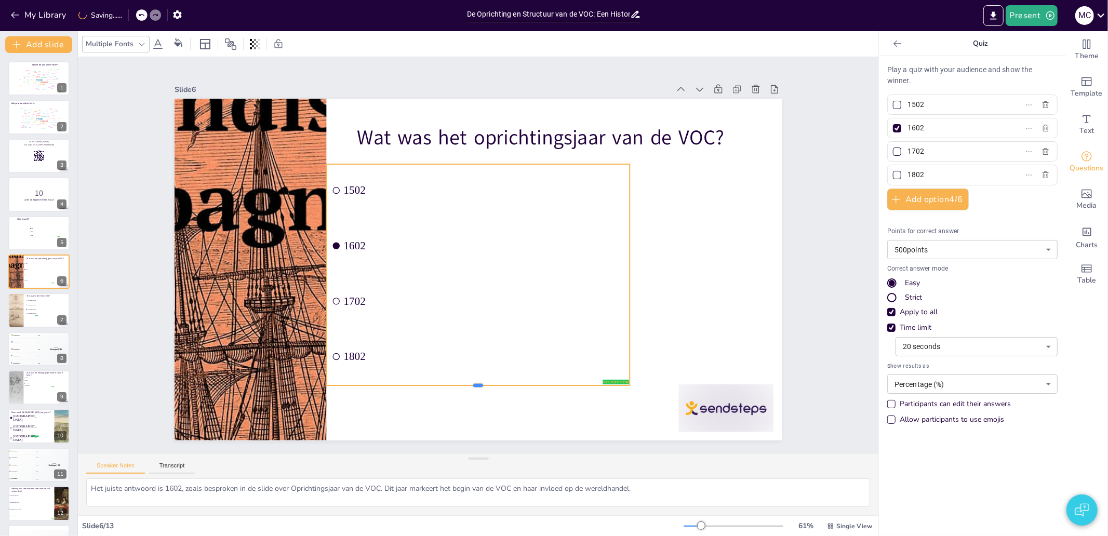
drag, startPoint x: 469, startPoint y: 263, endPoint x: 465, endPoint y: 382, distance: 119.0
click at [465, 382] on div at bounding box center [399, 364] width 251 height 185
click at [838, 296] on div "Slide 1 Where do you come from? false | editor Design User Experience Interface…" at bounding box center [478, 255] width 800 height 396
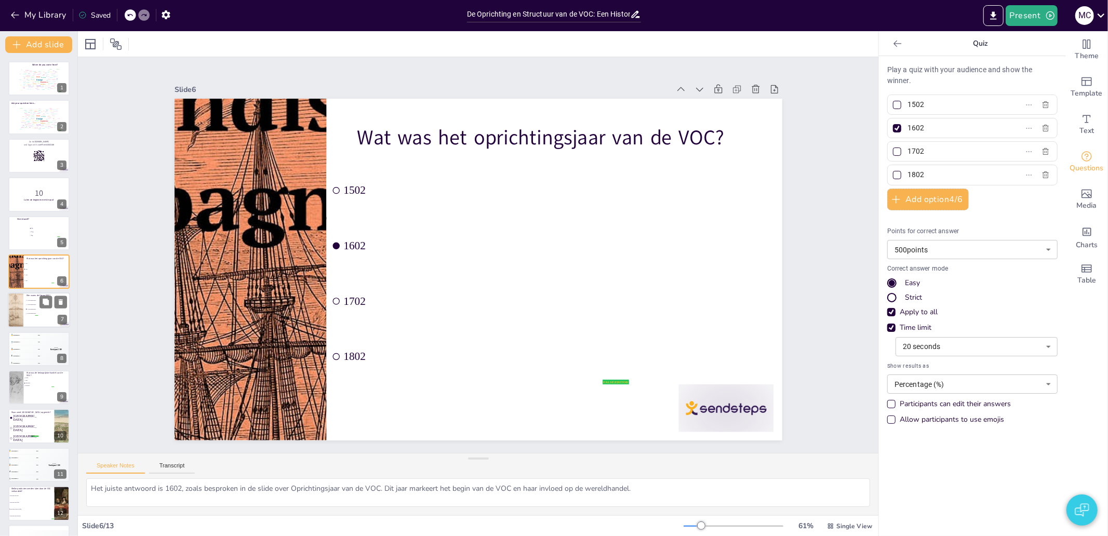
click at [37, 314] on span "20 bewindhebbers" at bounding box center [32, 314] width 10 height 2
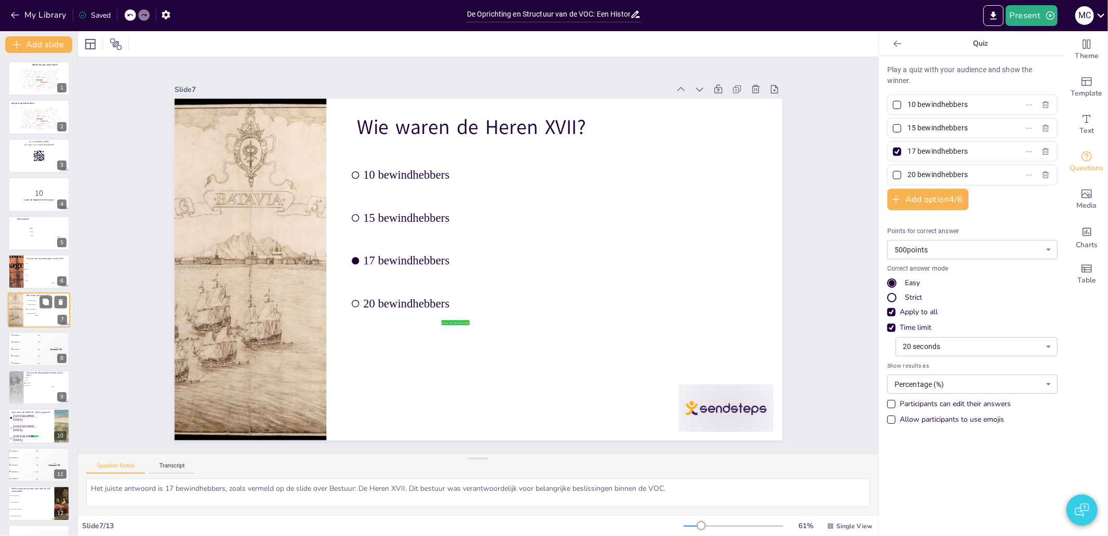
scroll to position [16, 0]
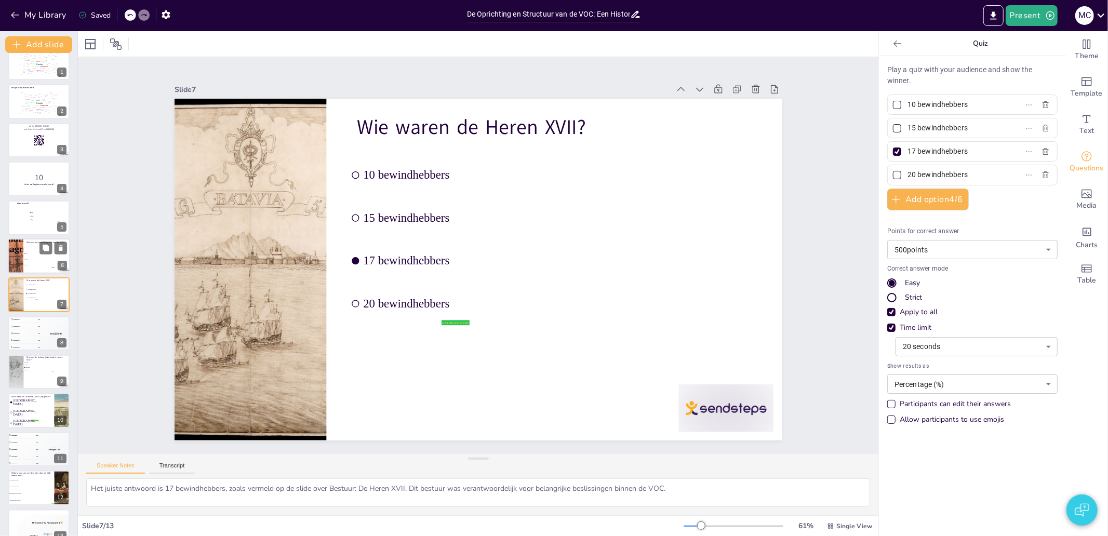
click at [34, 258] on li "1702" at bounding box center [38, 259] width 31 height 5
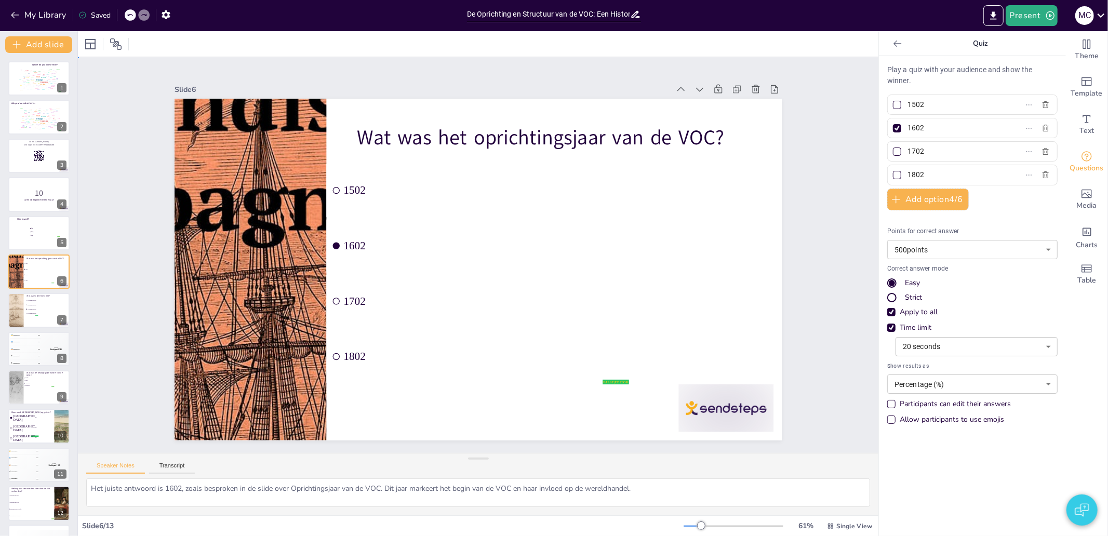
click at [780, 260] on div "Slide 1 Where do you come from? false | editor Design User Experience Interface…" at bounding box center [478, 255] width 759 height 610
click at [376, 276] on li "1702" at bounding box center [478, 301] width 304 height 53
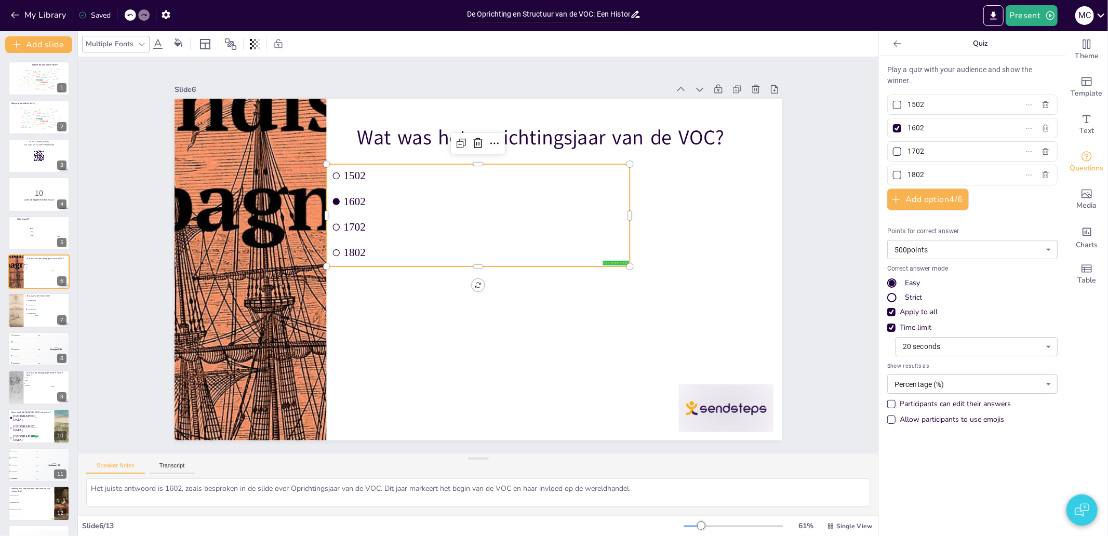
click at [464, 260] on ul "1502 1602 1702 1802" at bounding box center [478, 215] width 304 height 102
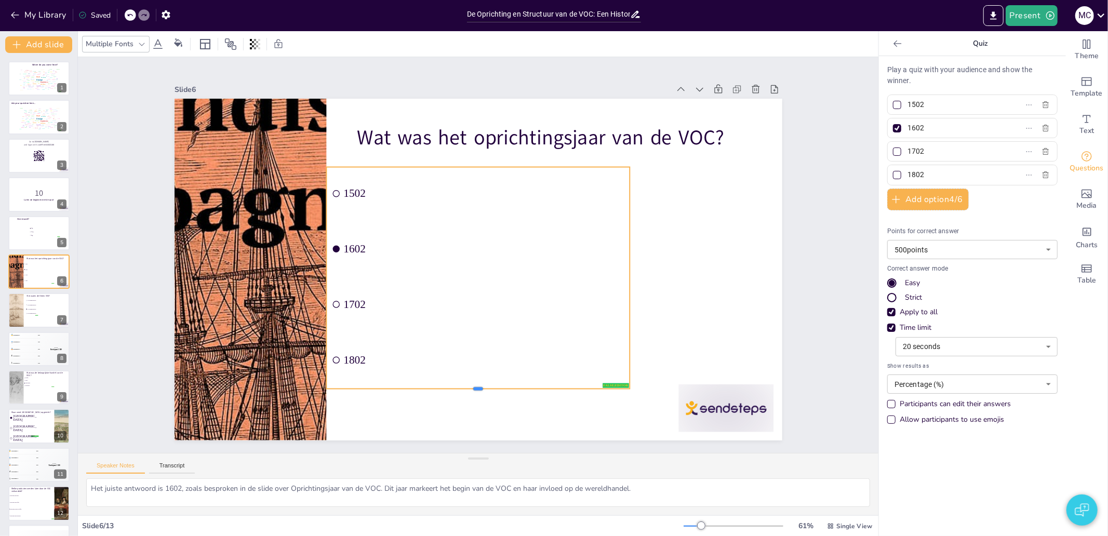
drag, startPoint x: 468, startPoint y: 266, endPoint x: 464, endPoint y: 388, distance: 121.6
click at [464, 389] on div at bounding box center [478, 393] width 304 height 8
click at [783, 286] on div "Slide 1 Where do you come from? false | editor Design User Experience Interface…" at bounding box center [478, 254] width 610 height 759
click at [414, 262] on li "1602" at bounding box center [481, 250] width 290 height 198
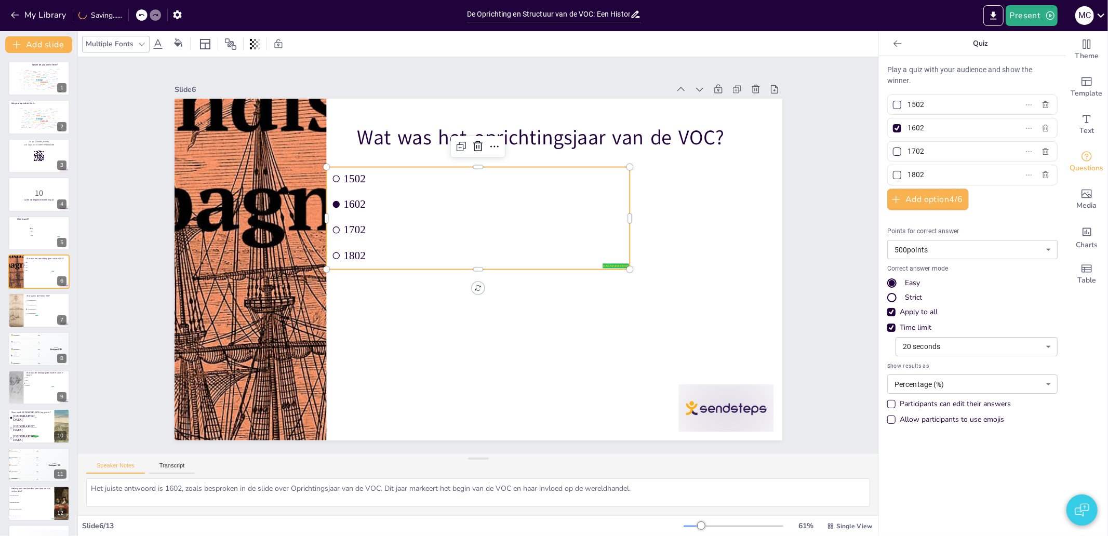
click at [800, 229] on div "Slide 1 Where do you come from? false | editor Design User Experience Interface…" at bounding box center [478, 255] width 762 height 654
click at [508, 241] on li "1802" at bounding box center [478, 255] width 275 height 172
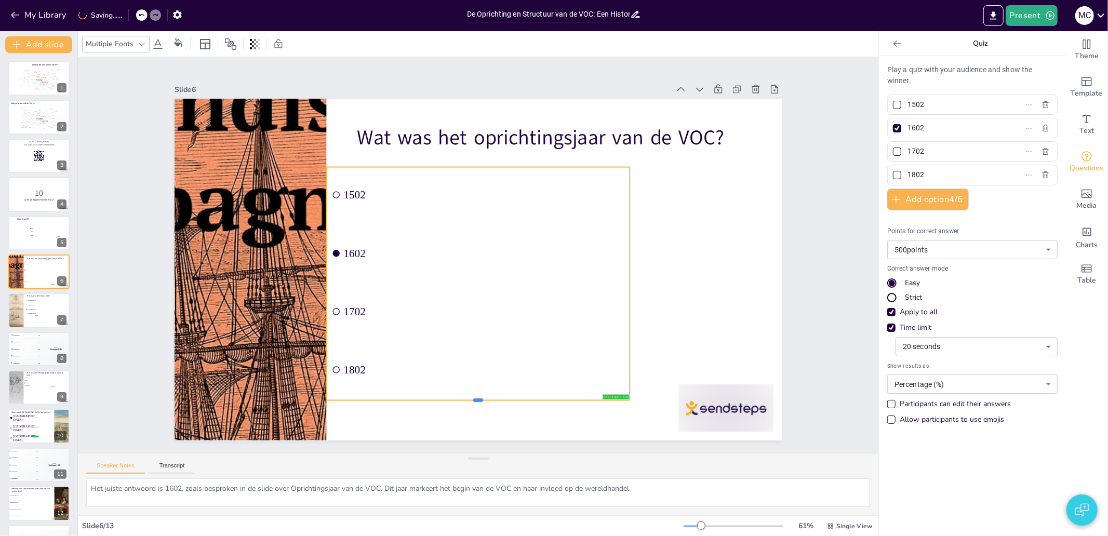
drag, startPoint x: 469, startPoint y: 266, endPoint x: 473, endPoint y: 401, distance: 134.6
click at [470, 401] on div at bounding box center [478, 404] width 304 height 8
click at [796, 272] on div "Slide 1 Where do you come from? false | editor Design User Experience Interface…" at bounding box center [478, 254] width 759 height 609
click at [459, 258] on li "1602" at bounding box center [478, 254] width 175 height 301
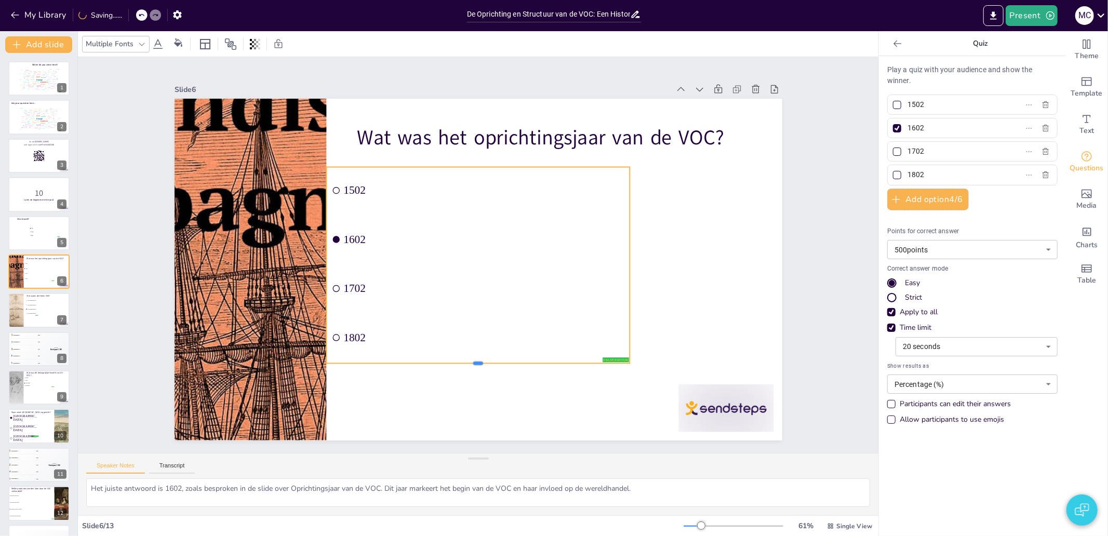
drag, startPoint x: 473, startPoint y: 266, endPoint x: 477, endPoint y: 360, distance: 94.1
click at [477, 364] on div at bounding box center [478, 368] width 304 height 8
click at [788, 263] on div "Slide 1 Where do you come from? false | editor Design User Experience Interface…" at bounding box center [478, 255] width 748 height 558
click at [472, 256] on li "1602" at bounding box center [467, 244] width 257 height 238
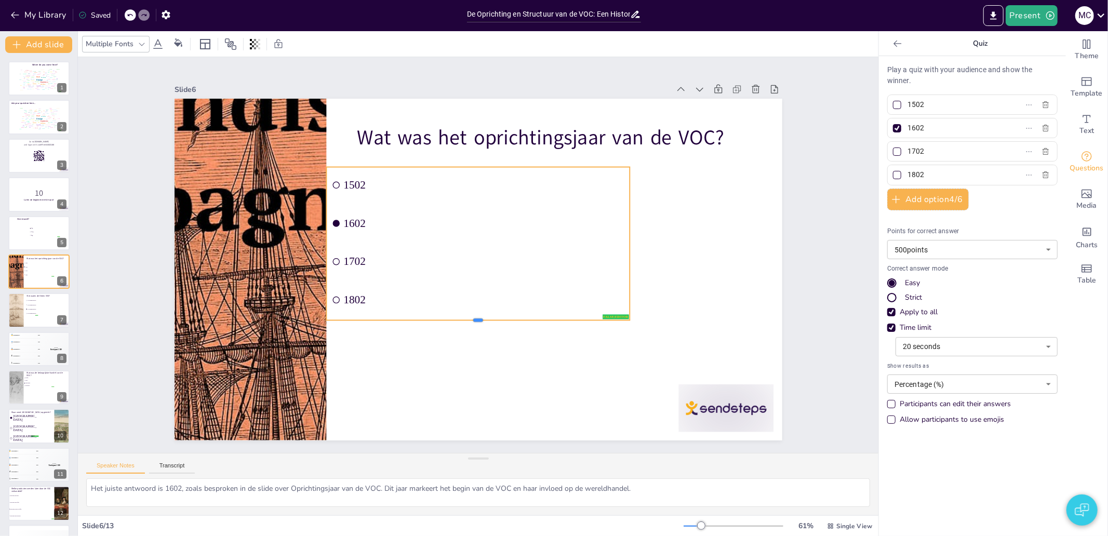
drag, startPoint x: 464, startPoint y: 267, endPoint x: 477, endPoint y: 381, distance: 114.4
click at [477, 372] on div at bounding box center [456, 322] width 291 height 102
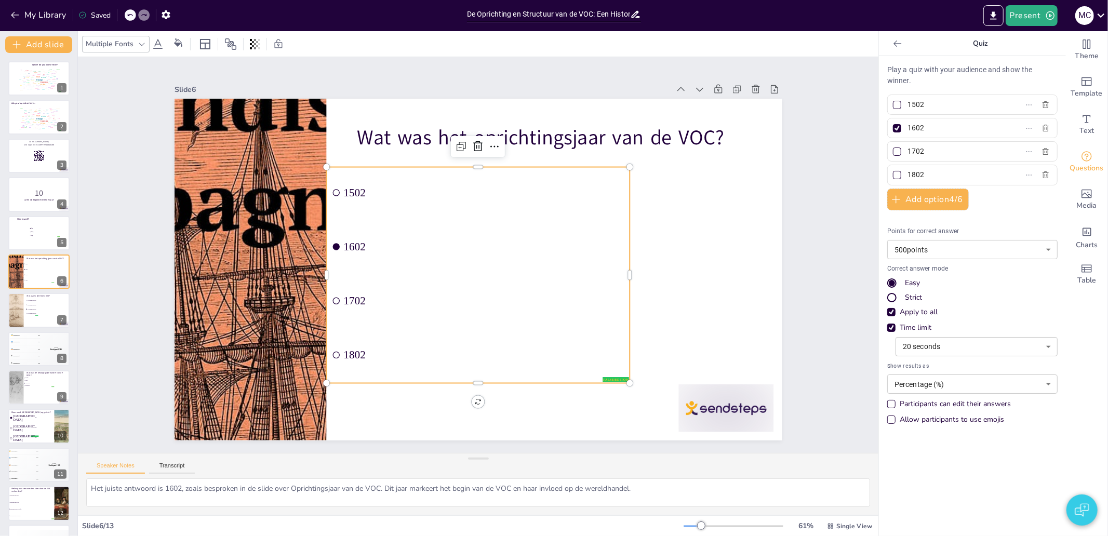
click at [798, 272] on div "Slide 1 Where do you come from? false | editor Design User Experience Interface…" at bounding box center [478, 255] width 728 height 501
click at [439, 99] on div "Wat was het oprichtingsjaar van de VOC? false | editor 1502 1602 1702 1802" at bounding box center [478, 99] width 608 height 0
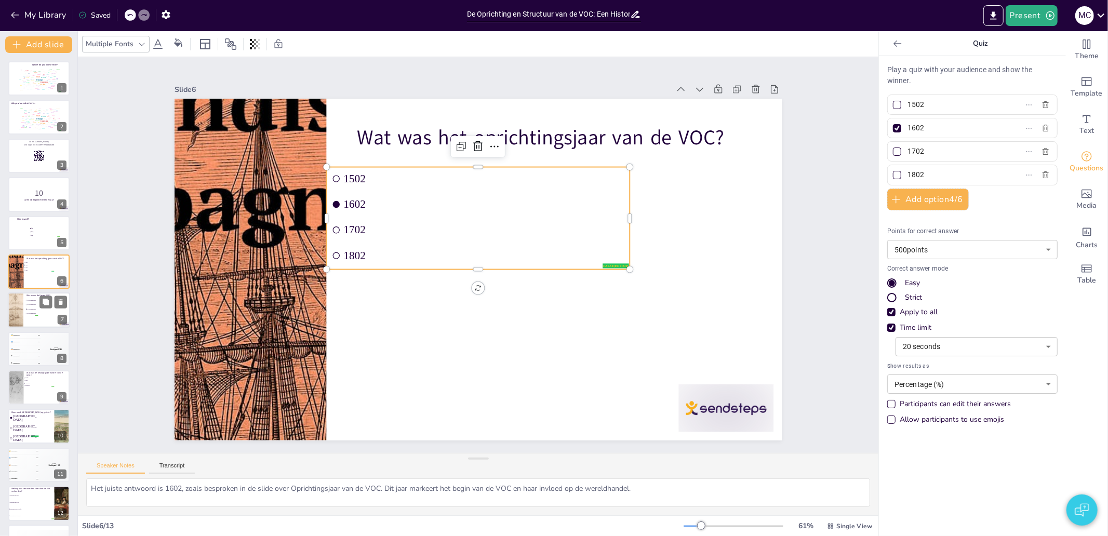
click at [34, 316] on ul "10 bewindhebbers 15 bewindhebbers 17 bewindhebbers 20 bewindhebbers" at bounding box center [31, 308] width 13 height 18
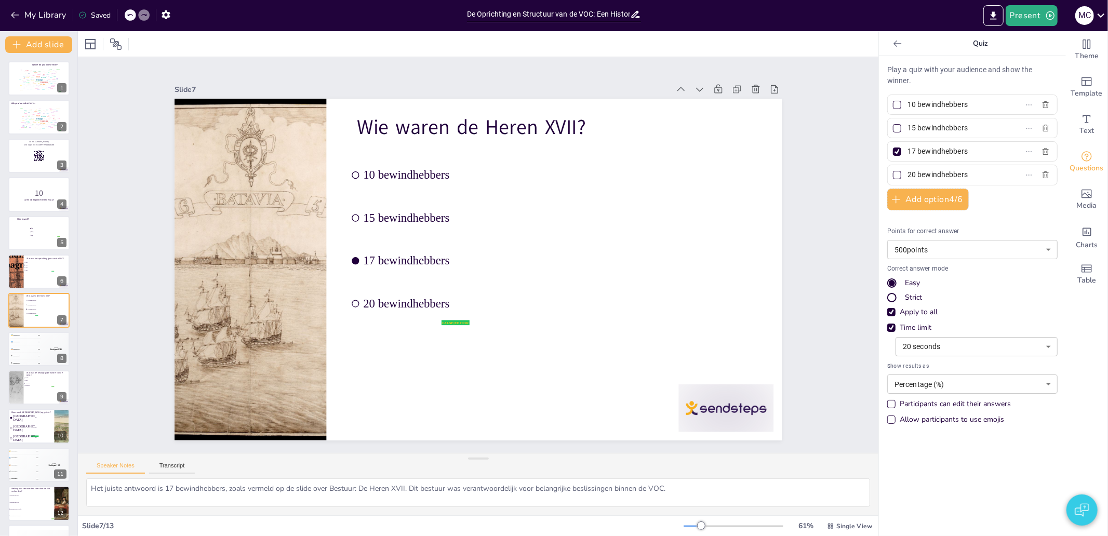
scroll to position [16, 0]
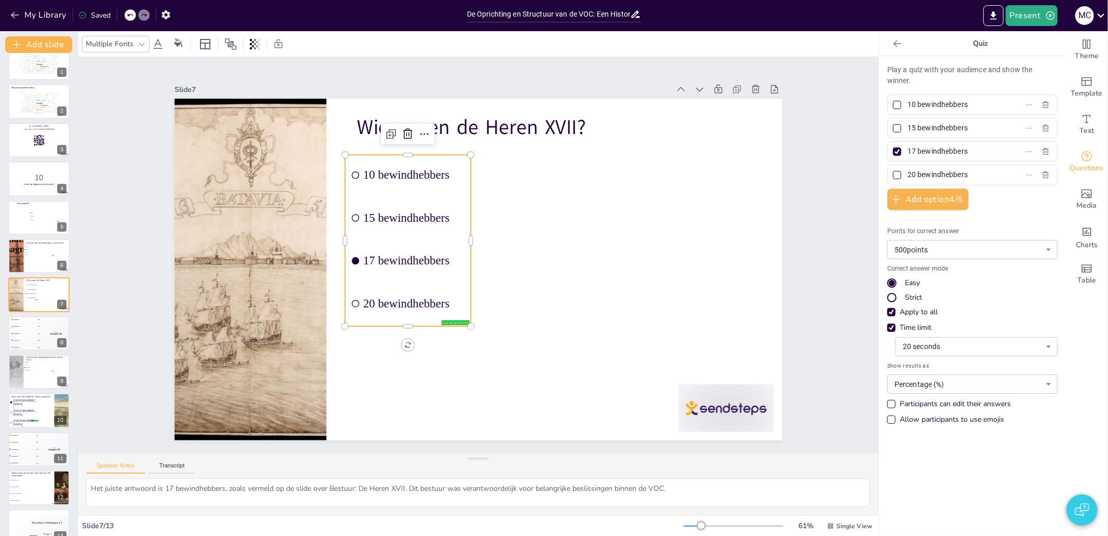
click at [390, 198] on li "15 bewindhebbers" at bounding box center [408, 218] width 126 height 40
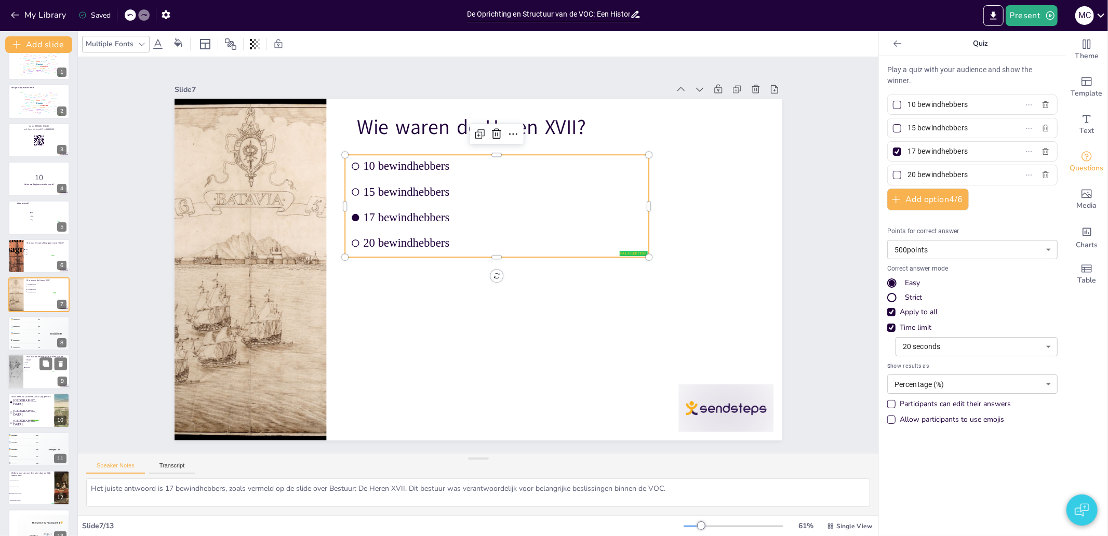
click at [41, 378] on div at bounding box center [39, 371] width 62 height 35
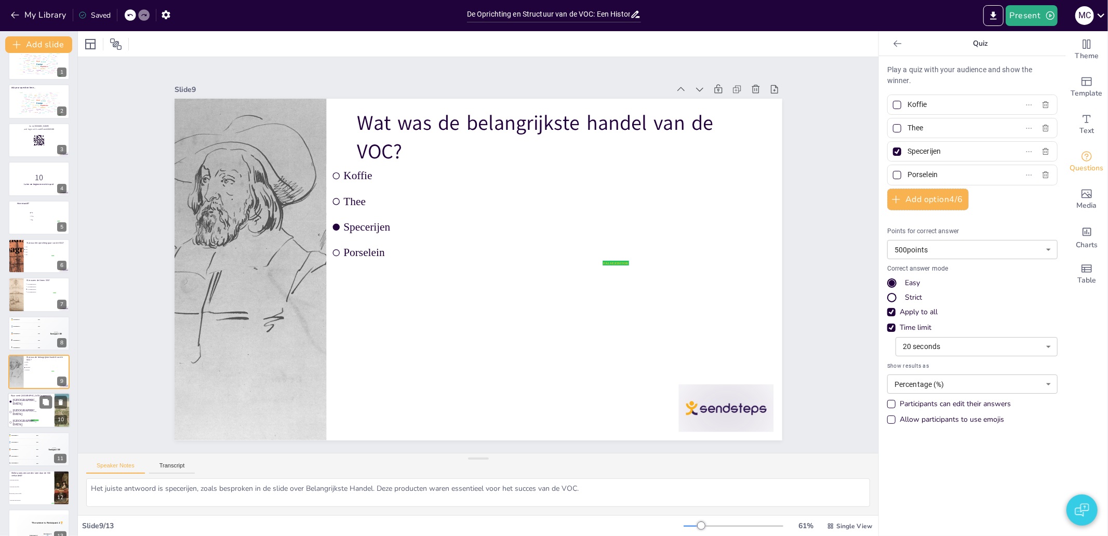
scroll to position [32, 0]
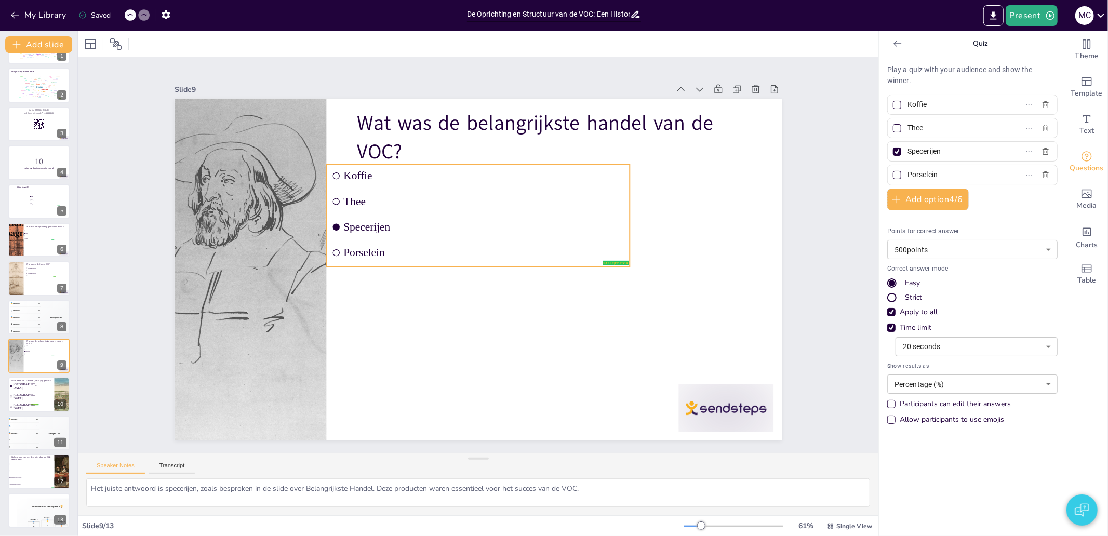
click at [362, 221] on span "Specerijen" at bounding box center [483, 227] width 281 height 12
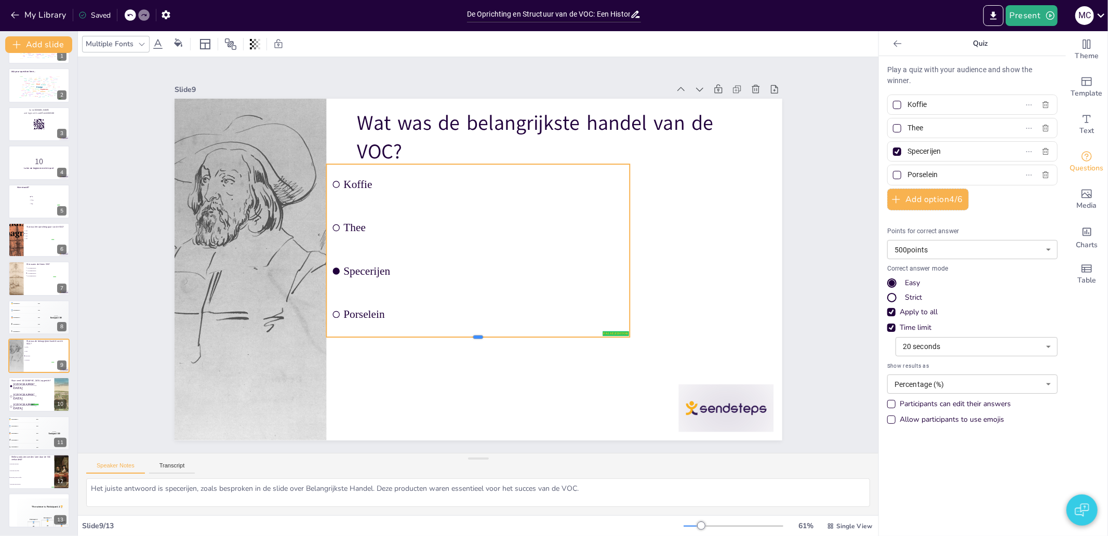
drag, startPoint x: 470, startPoint y: 264, endPoint x: 448, endPoint y: 366, distance: 104.3
click at [448, 361] on div at bounding box center [469, 341] width 303 height 40
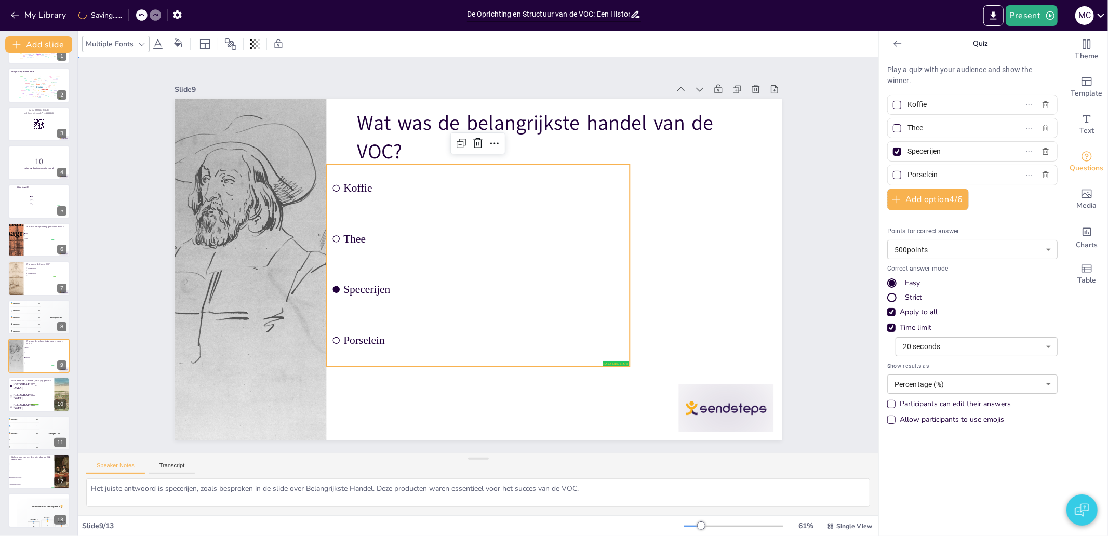
click at [801, 265] on div "Slide 1 Where do you come from? false | editor Design User Experience Interface…" at bounding box center [478, 255] width 666 height 371
click at [421, 243] on li "Thee" at bounding box center [479, 238] width 307 height 79
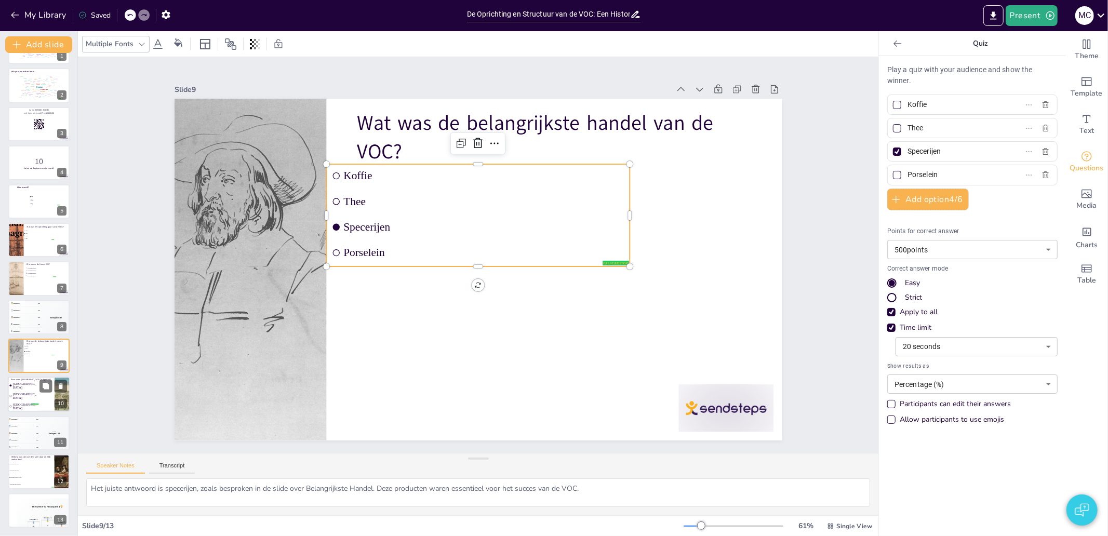
click at [35, 393] on span "[GEOGRAPHIC_DATA]" at bounding box center [25, 396] width 25 height 7
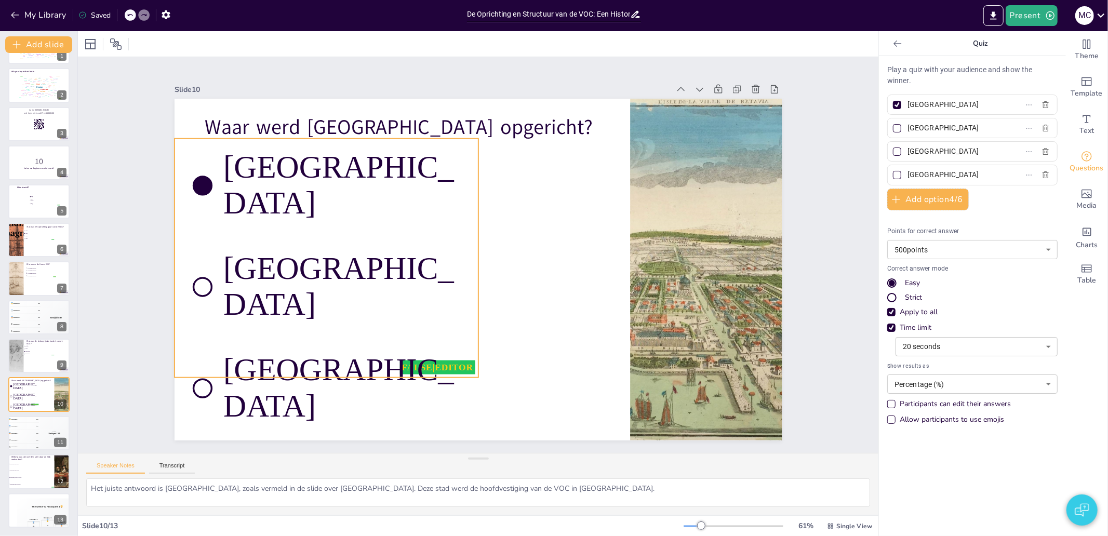
click at [469, 203] on li "[GEOGRAPHIC_DATA]" at bounding box center [625, 207] width 312 height 125
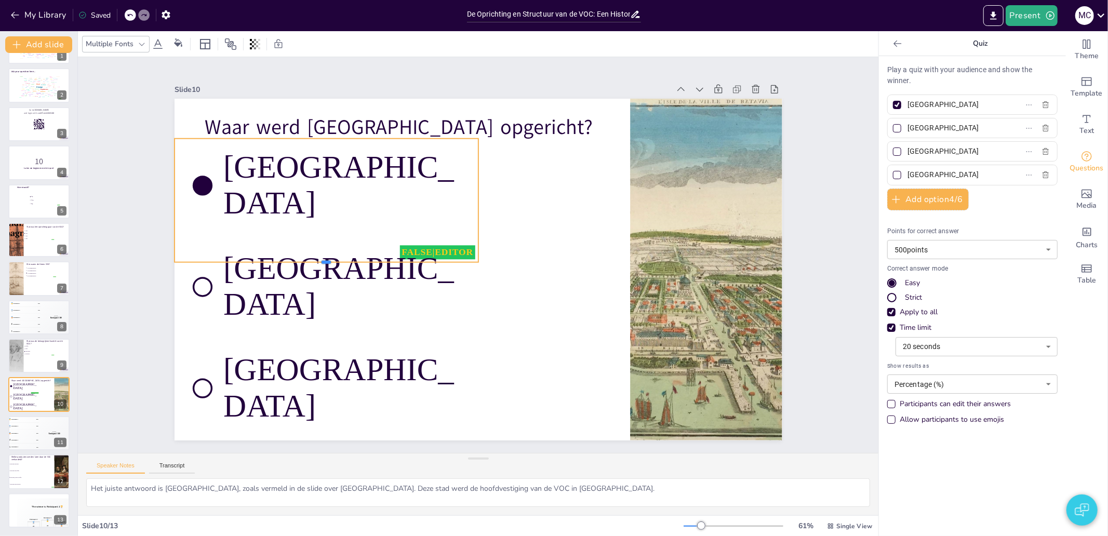
drag, startPoint x: 325, startPoint y: 349, endPoint x: 318, endPoint y: 234, distance: 116.0
click at [318, 234] on div "Waar werd [GEOGRAPHIC_DATA] opgericht? false | editor [GEOGRAPHIC_DATA] [GEOGRA…" at bounding box center [469, 267] width 692 height 634
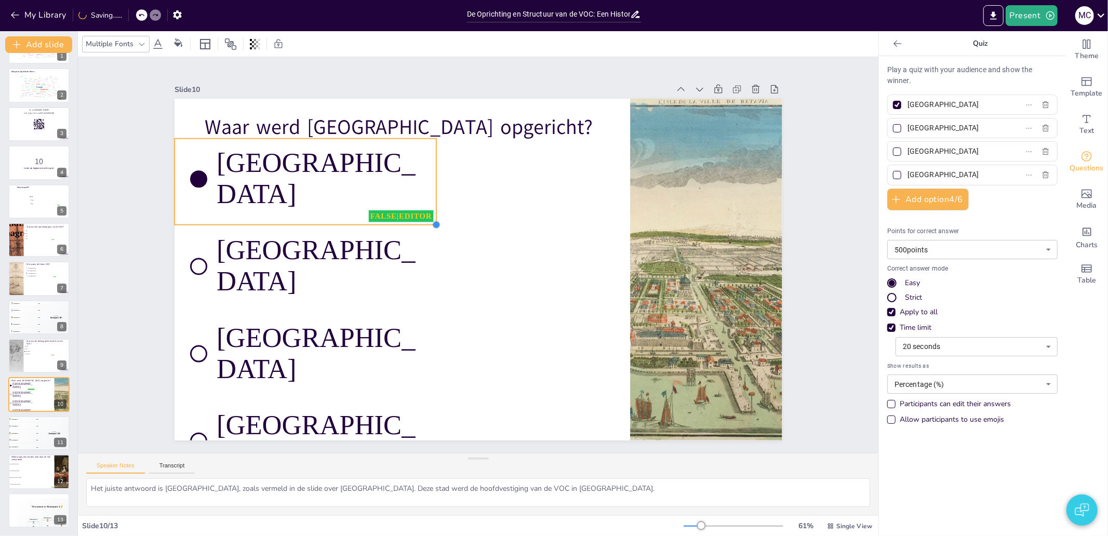
drag, startPoint x: 470, startPoint y: 238, endPoint x: 428, endPoint y: 203, distance: 54.9
click at [428, 203] on div "Waar werd [GEOGRAPHIC_DATA] opgericht? false | editor [GEOGRAPHIC_DATA] [GEOGRA…" at bounding box center [486, 244] width 692 height 634
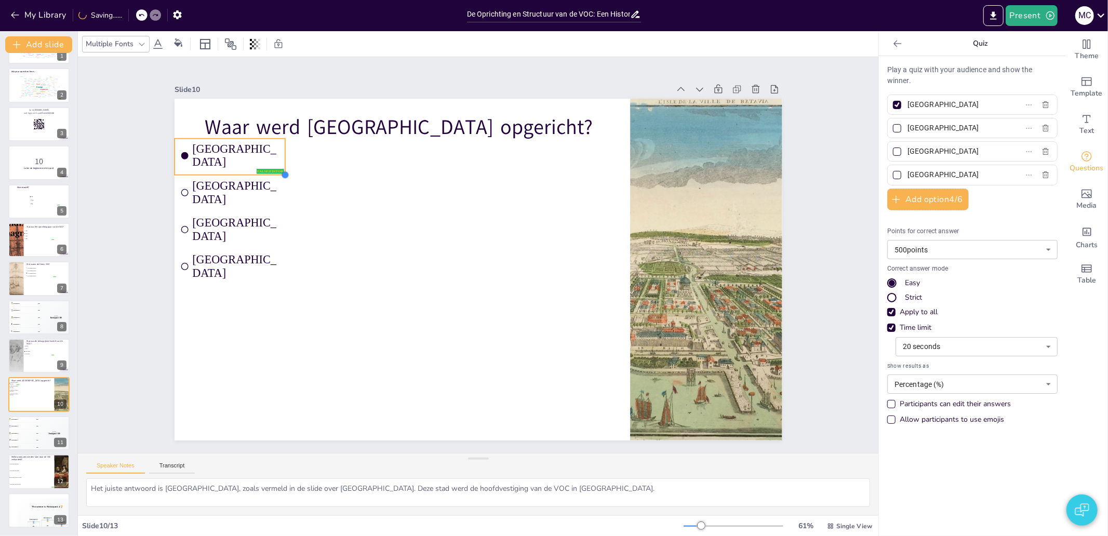
drag, startPoint x: 431, startPoint y: 224, endPoint x: 278, endPoint y: 174, distance: 160.6
click at [281, 174] on div at bounding box center [285, 175] width 8 height 8
drag, startPoint x: 145, startPoint y: 246, endPoint x: 139, endPoint y: 240, distance: 8.8
click at [200, 159] on li "[GEOGRAPHIC_DATA]" at bounding box center [248, 142] width 115 height 57
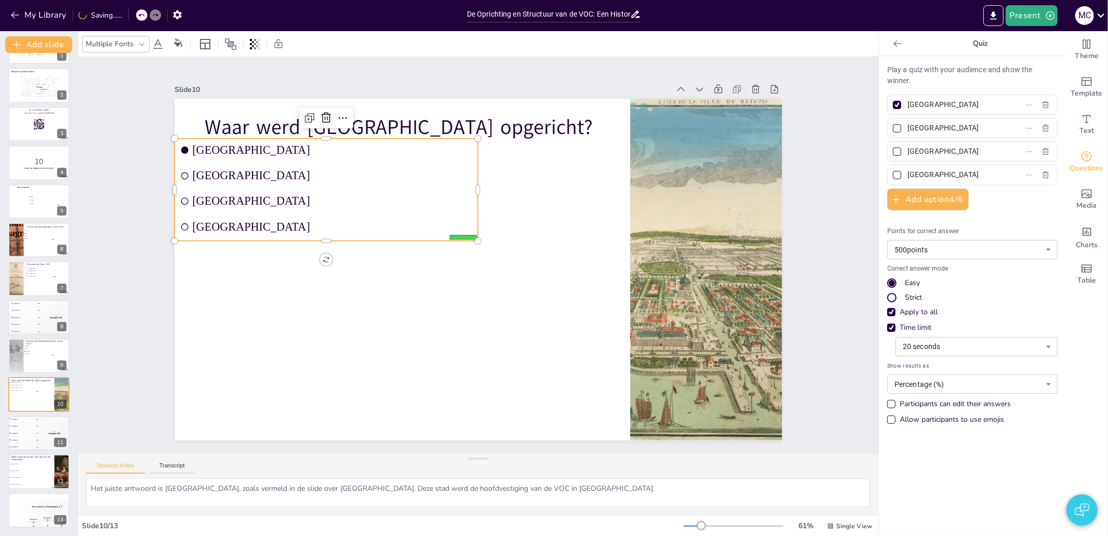
drag, startPoint x: 158, startPoint y: 253, endPoint x: 164, endPoint y: 247, distance: 8.5
click at [159, 252] on div "Slide 1 Where do you come from? false | editor Design User Experience Interface…" at bounding box center [478, 255] width 728 height 501
click at [424, 204] on li "[GEOGRAPHIC_DATA]" at bounding box center [482, 94] width 116 height 296
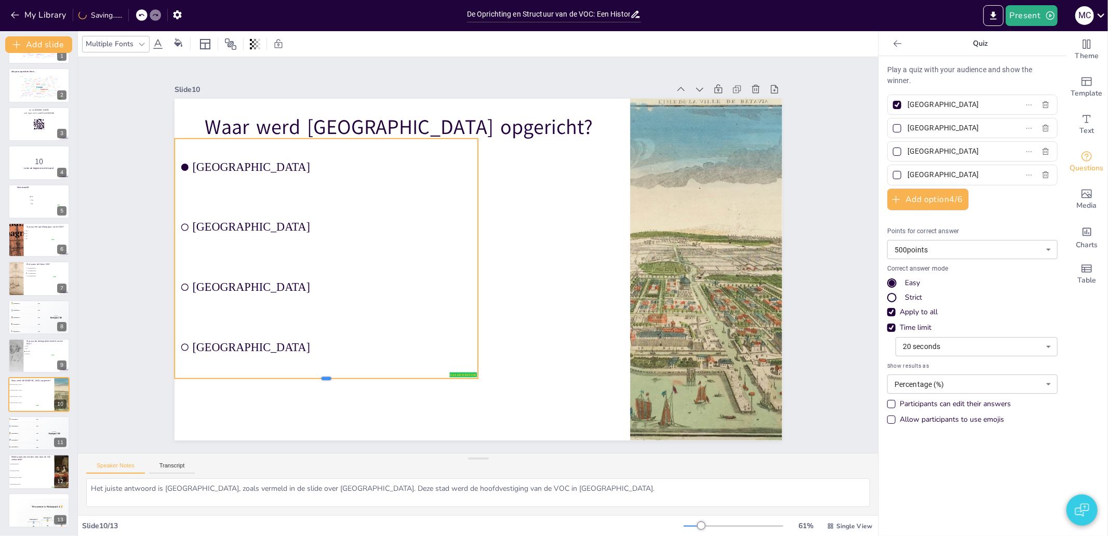
drag, startPoint x: 319, startPoint y: 237, endPoint x: 293, endPoint y: 379, distance: 144.6
click at [293, 379] on div at bounding box center [294, 330] width 291 height 102
click at [108, 338] on div "Slide 1 Where do you come from? false | editor Design User Experience Interface…" at bounding box center [478, 255] width 800 height 396
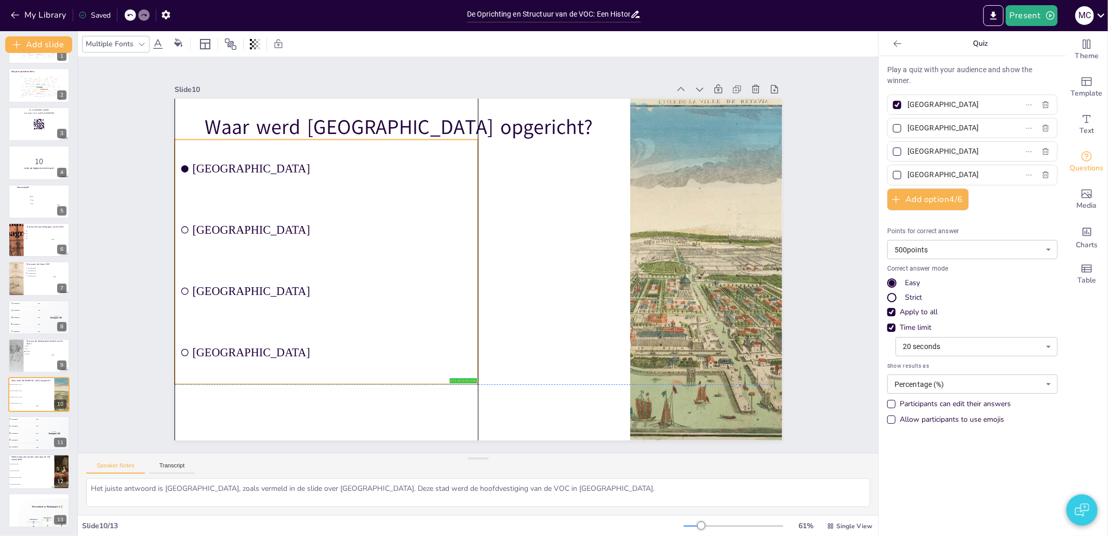
click at [251, 99] on div "Waar werd [GEOGRAPHIC_DATA] opgericht? false | editor [GEOGRAPHIC_DATA] [GEOGRA…" at bounding box center [478, 99] width 608 height 0
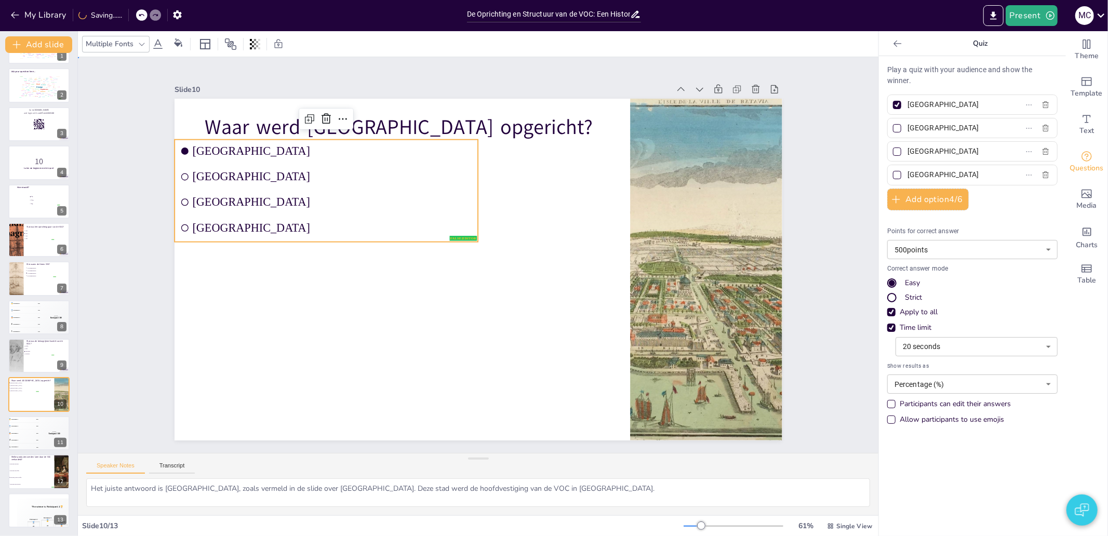
click at [145, 268] on div "Slide 1 Where do you come from? false | editor Design User Experience Interface…" at bounding box center [478, 255] width 666 height 371
click at [477, 301] on span "[GEOGRAPHIC_DATA]" at bounding box center [617, 322] width 280 height 43
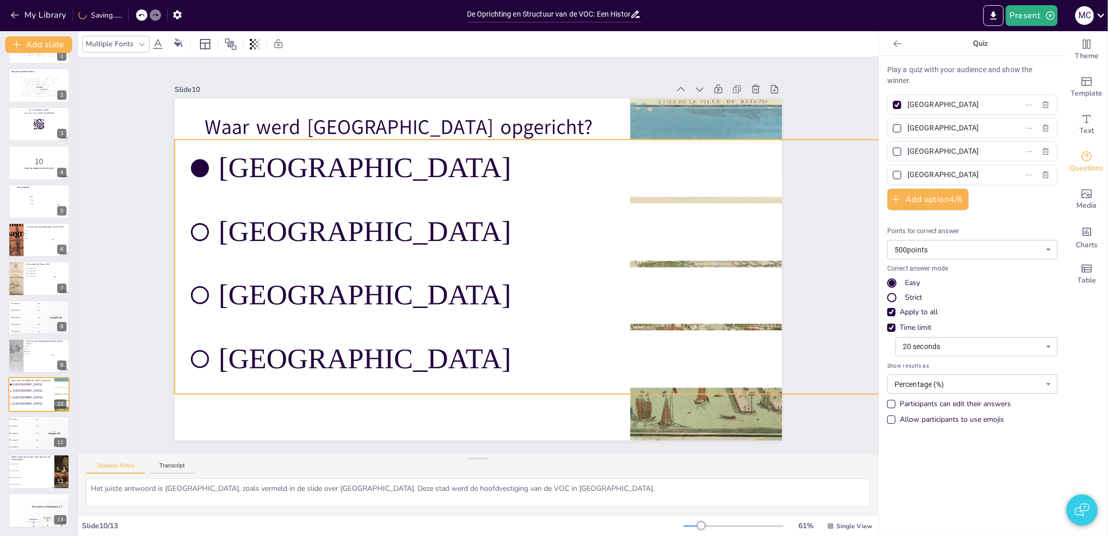
drag, startPoint x: 466, startPoint y: 235, endPoint x: 543, endPoint y: 392, distance: 173.9
click at [546, 391] on div "Waar werd [GEOGRAPHIC_DATA] opgericht? false | editor [GEOGRAPHIC_DATA] [GEOGRA…" at bounding box center [478, 270] width 608 height 342
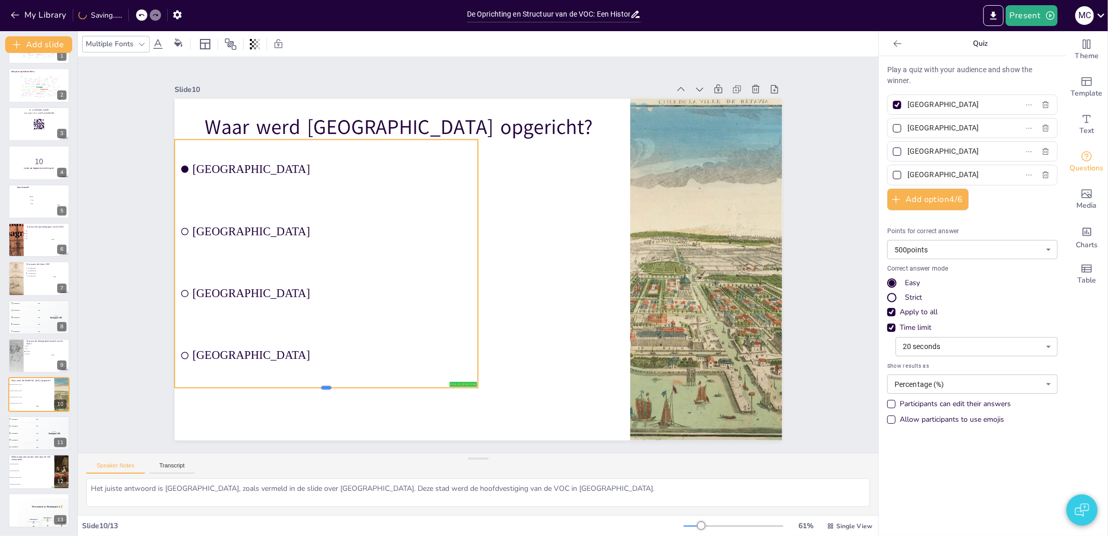
drag, startPoint x: 317, startPoint y: 241, endPoint x: 152, endPoint y: 354, distance: 200.6
click at [267, 388] on div at bounding box center [326, 392] width 304 height 8
click at [130, 286] on div "Slide 1 Where do you come from? false | editor Design User Experience Interface…" at bounding box center [478, 255] width 800 height 396
click at [373, 242] on li "[GEOGRAPHIC_DATA]" at bounding box center [326, 232] width 304 height 60
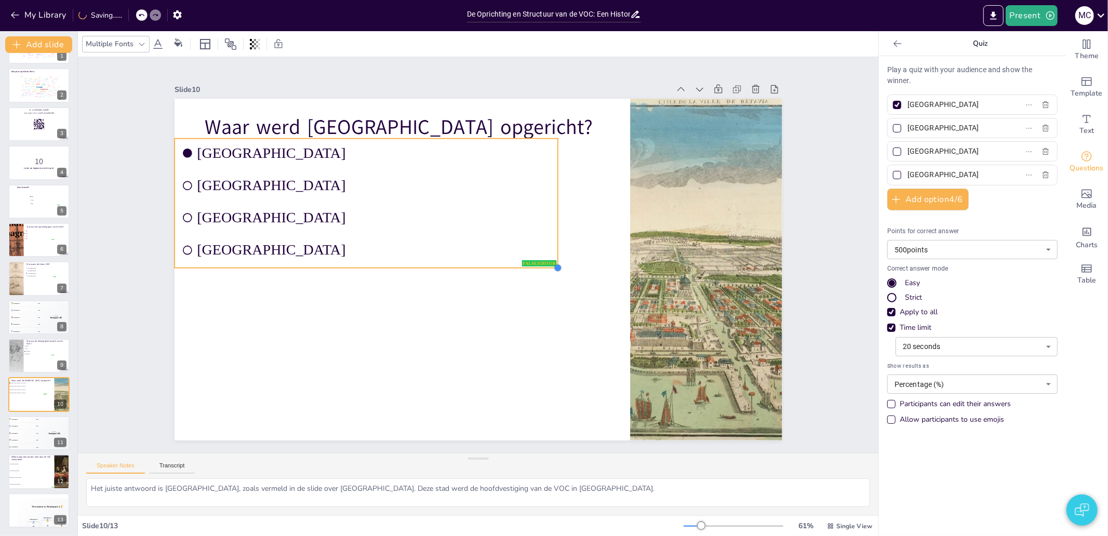
drag, startPoint x: 468, startPoint y: 236, endPoint x: 473, endPoint y: 265, distance: 29.5
click at [473, 265] on div "Waar werd [GEOGRAPHIC_DATA] opgericht? false | editor [GEOGRAPHIC_DATA] [GEOGRA…" at bounding box center [492, 257] width 403 height 640
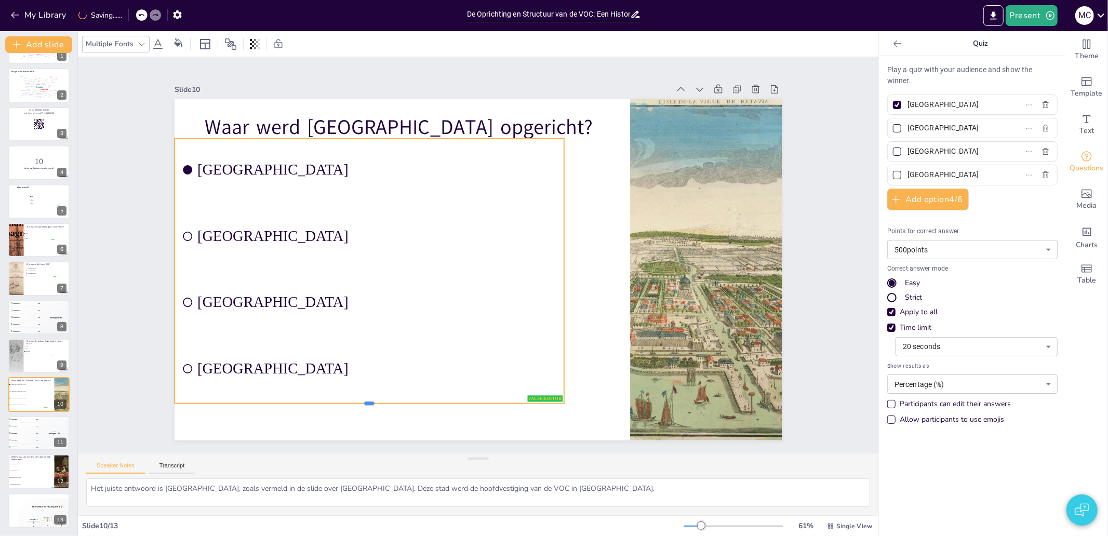
drag, startPoint x: 367, startPoint y: 267, endPoint x: 126, endPoint y: 319, distance: 246.0
click at [303, 406] on div at bounding box center [316, 350] width 359 height 166
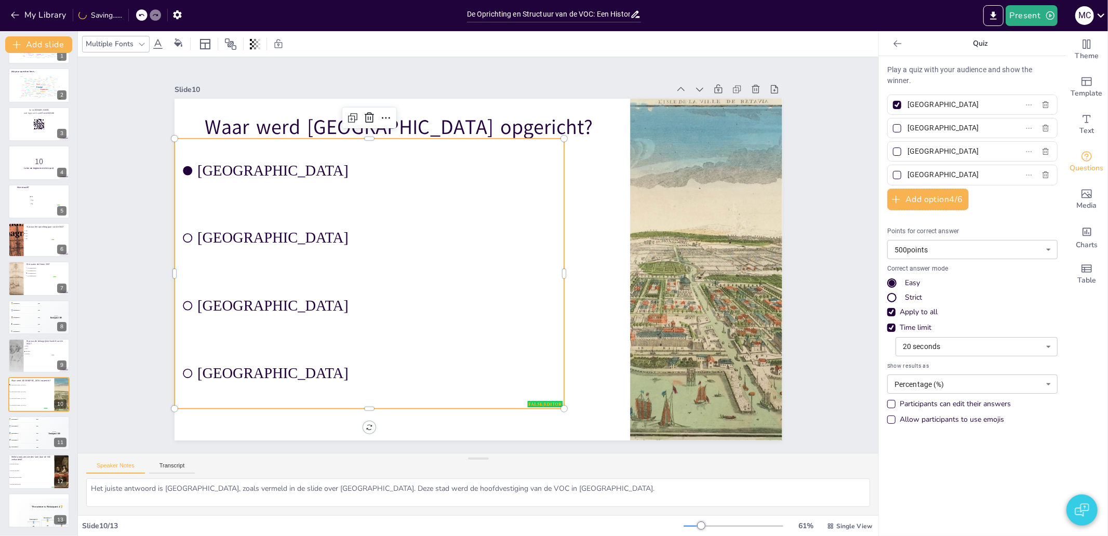
click at [136, 293] on div "Slide 1 Where do you come from? false | editor Design User Experience Interface…" at bounding box center [478, 254] width 865 height 553
click at [466, 157] on li "[GEOGRAPHIC_DATA]" at bounding box center [538, 131] width 144 height 395
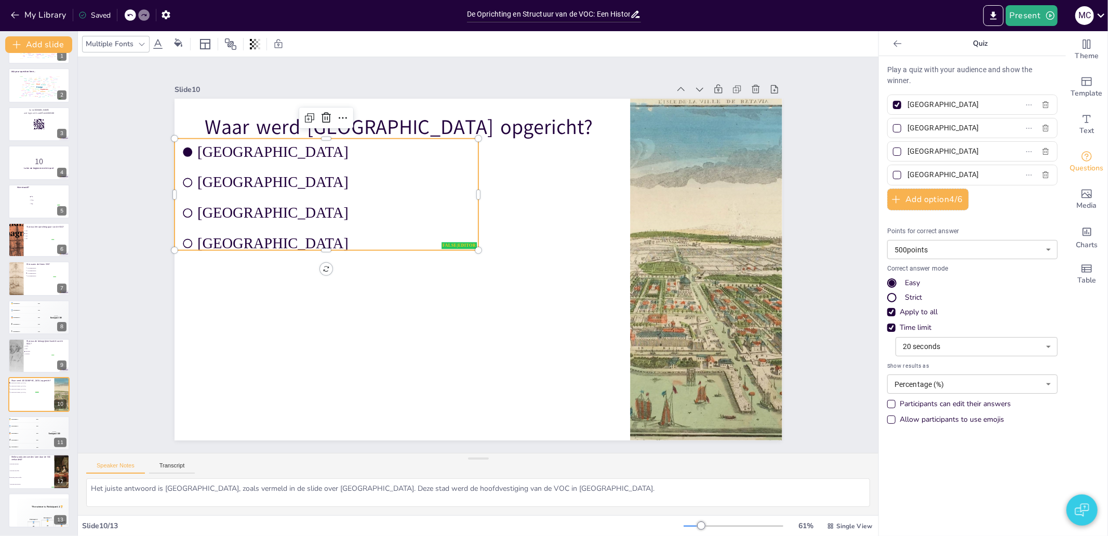
click at [89, 236] on div "Slide 1 Where do you come from? false | editor Design User Experience Interface…" at bounding box center [478, 255] width 800 height 396
click at [247, 172] on span "[GEOGRAPHIC_DATA]" at bounding box center [376, 130] width 258 height 127
click at [481, 146] on span "[GEOGRAPHIC_DATA]" at bounding box center [531, 86] width 101 height 266
click at [220, 146] on span "[GEOGRAPHIC_DATA]" at bounding box center [334, 152] width 274 height 17
click at [223, 146] on span "[GEOGRAPHIC_DATA]" at bounding box center [359, 125] width 272 height 74
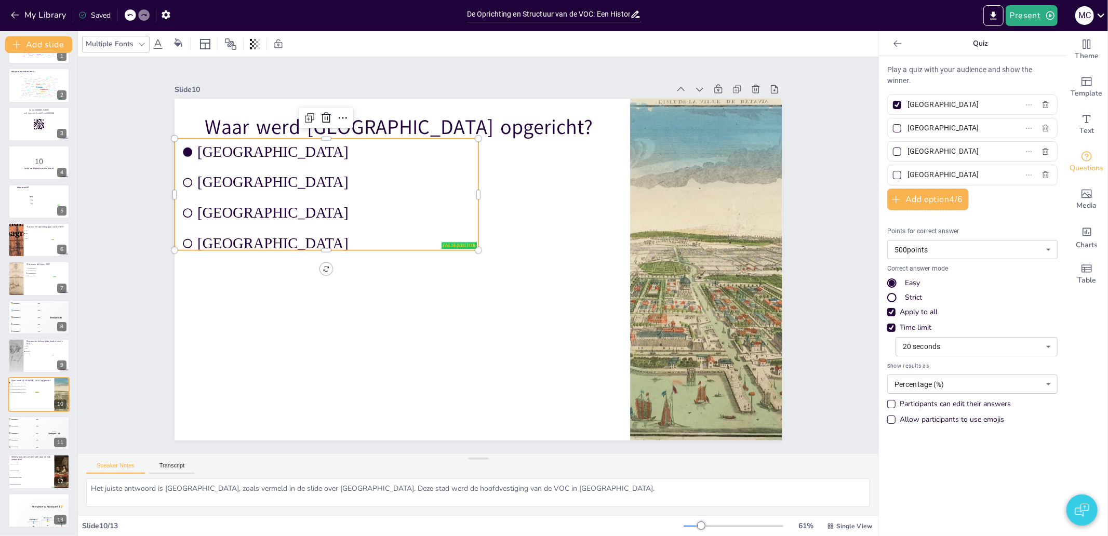
click at [332, 146] on span "[GEOGRAPHIC_DATA]" at bounding box center [439, 82] width 215 height 196
click at [31, 476] on li "Specerijen, thee en koffie" at bounding box center [31, 478] width 47 height 7
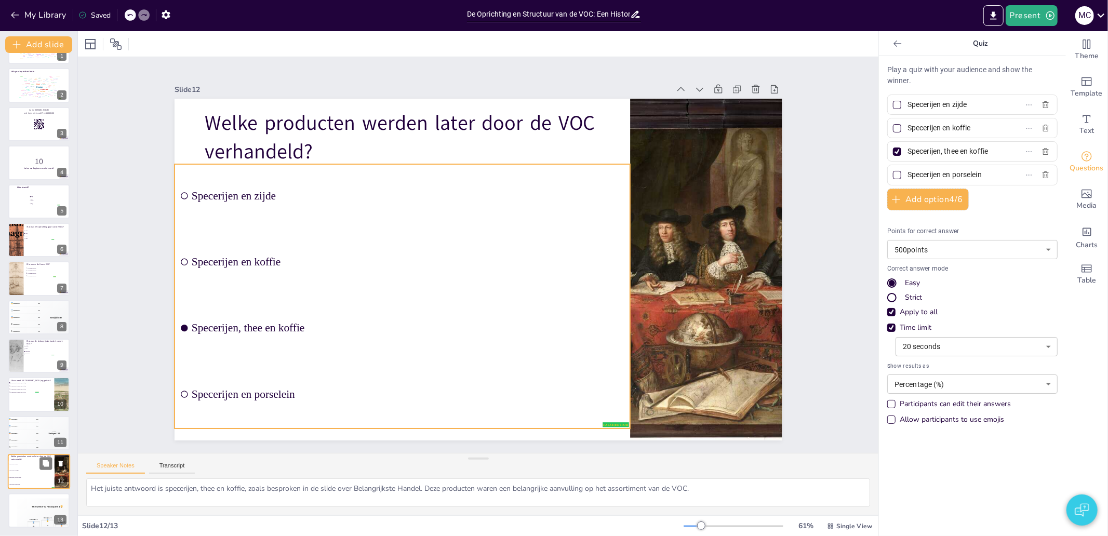
scroll to position [31, 0]
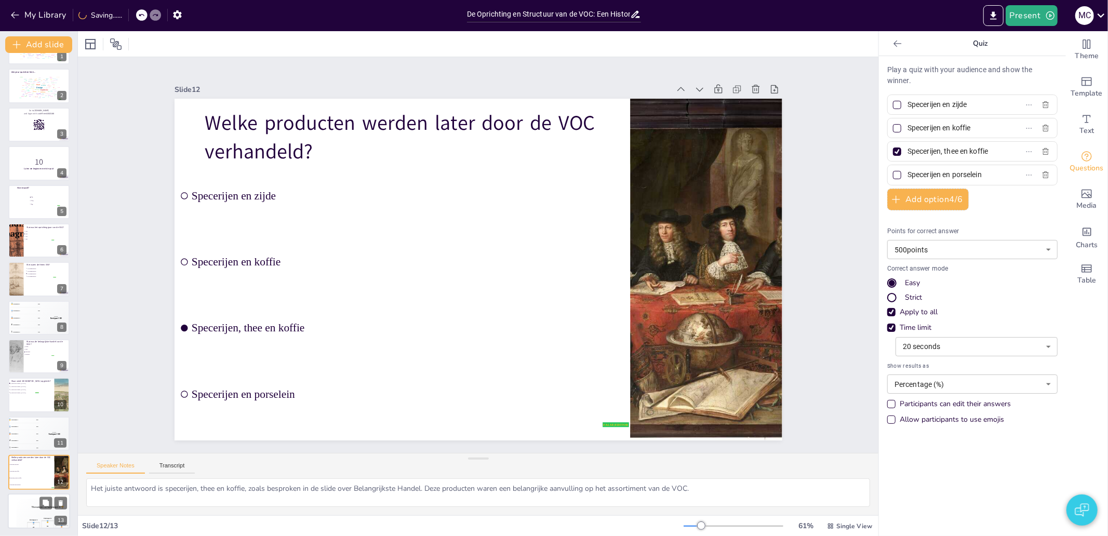
click at [33, 502] on div "The winner is Participant 1 🏆" at bounding box center [48, 508] width 62 height 18
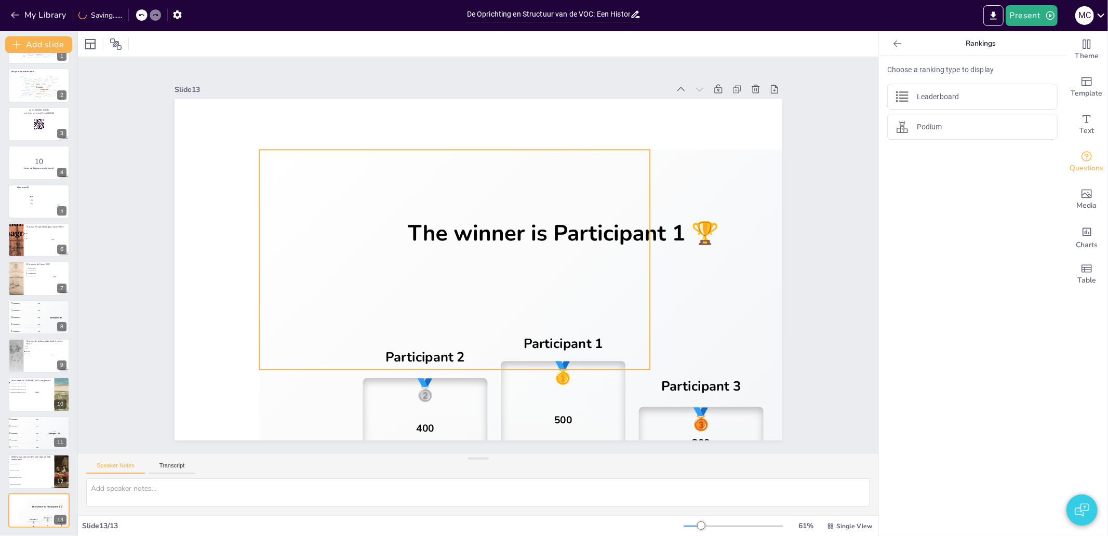
click at [461, 394] on div "🥇 500" at bounding box center [377, 411] width 165 height 168
click at [537, 291] on div "The winner is Participant 1 🏆" at bounding box center [563, 236] width 608 height 172
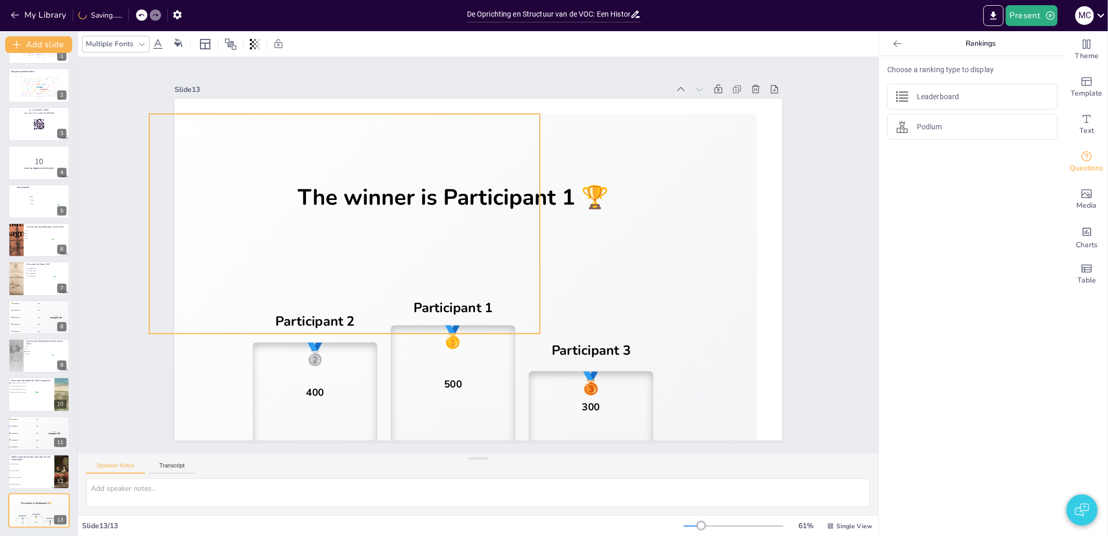
drag, startPoint x: 410, startPoint y: 243, endPoint x: 420, endPoint y: 254, distance: 15.2
click at [420, 254] on div "The winner is Participant 1 🏆" at bounding box center [453, 200] width 608 height 172
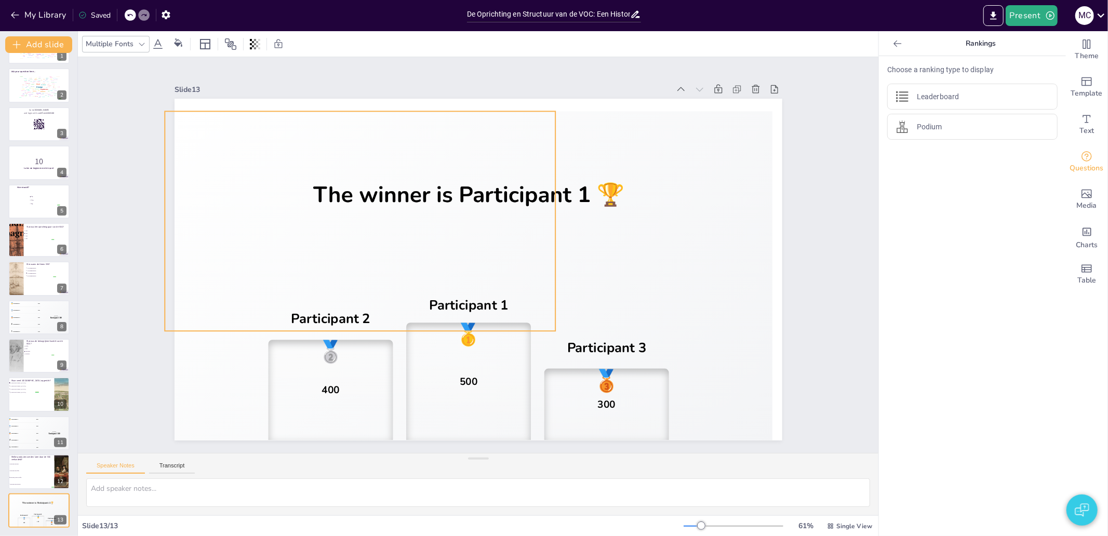
drag, startPoint x: 263, startPoint y: 227, endPoint x: 268, endPoint y: 226, distance: 5.8
click at [268, 226] on div "The winner is Participant 1 🏆" at bounding box center [469, 197] width 608 height 172
click at [117, 314] on div "Slide 1 Where do you come from? false | editor Design User Experience Interface…" at bounding box center [478, 255] width 800 height 396
click at [313, 225] on div "The winner is Participant 1 🏆" at bounding box center [486, 197] width 631 height 351
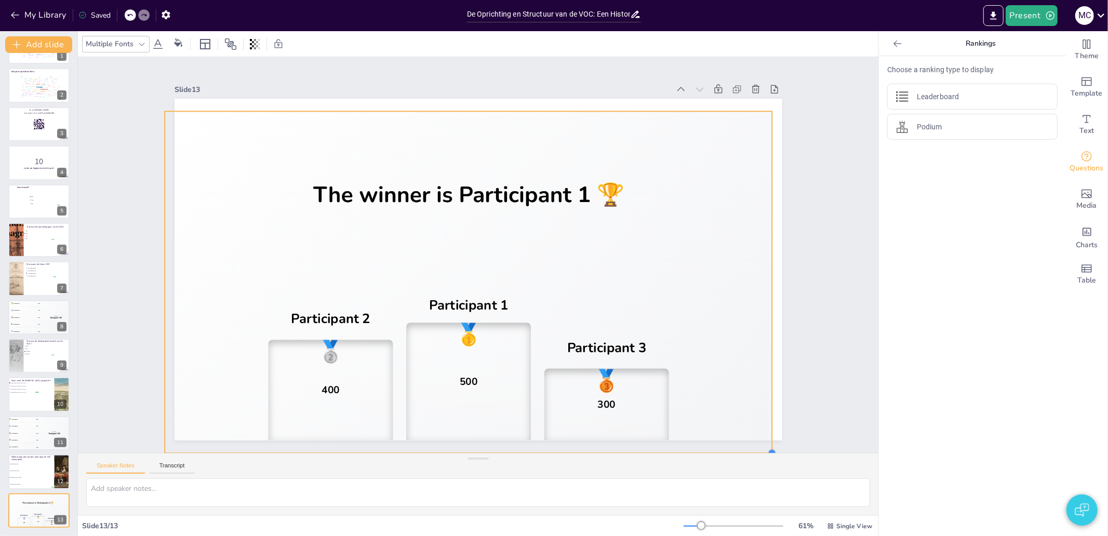
drag, startPoint x: 549, startPoint y: 329, endPoint x: 765, endPoint y: 417, distance: 233.8
click at [765, 417] on div "The winner is Participant 1 🏆 Participant 2 🥈 400 Participant 1 🥇 500 Participa…" at bounding box center [478, 270] width 608 height 342
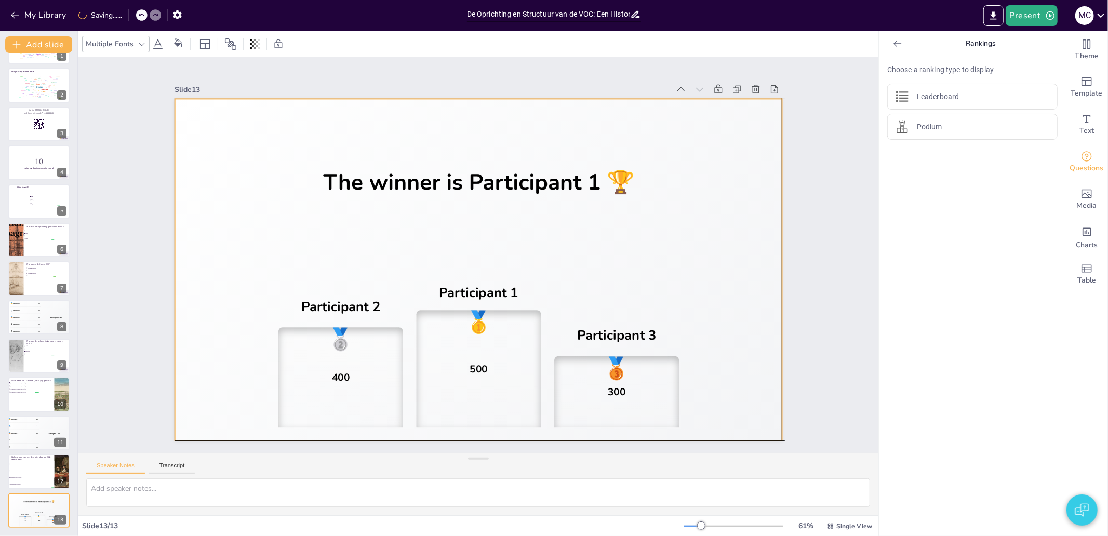
drag, startPoint x: 708, startPoint y: 399, endPoint x: 721, endPoint y: 386, distance: 18.4
click at [721, 386] on div "Participant 2 🥈 400 Participant 1 🥇 500 Participant 3 🥉 300" at bounding box center [478, 356] width 608 height 170
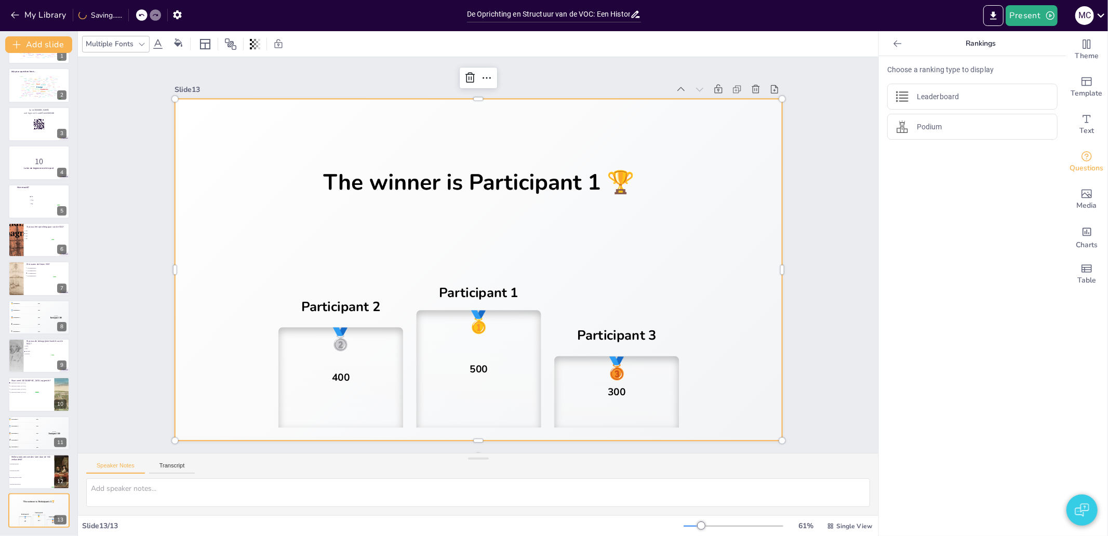
click at [796, 370] on div "Slide 1 Where do you come from? false | editor Design User Experience Interface…" at bounding box center [478, 255] width 666 height 371
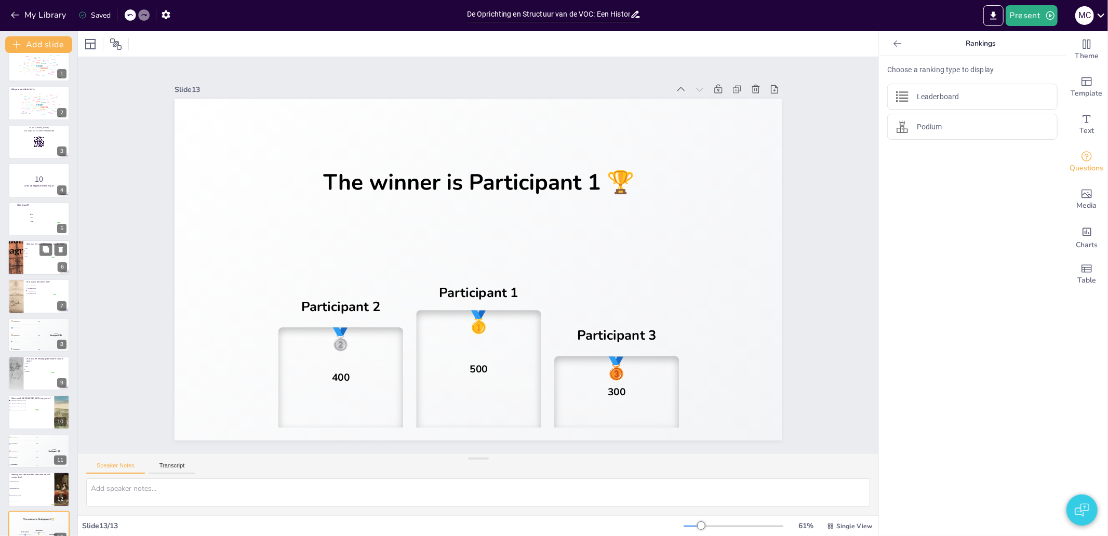
scroll to position [0, 0]
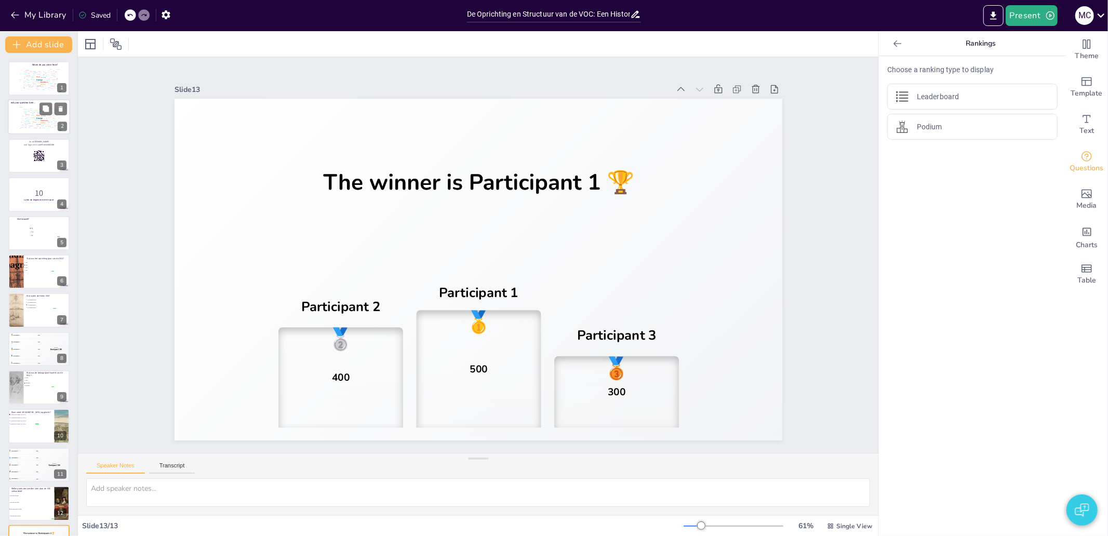
click at [22, 116] on div "Given" at bounding box center [23, 116] width 2 height 1
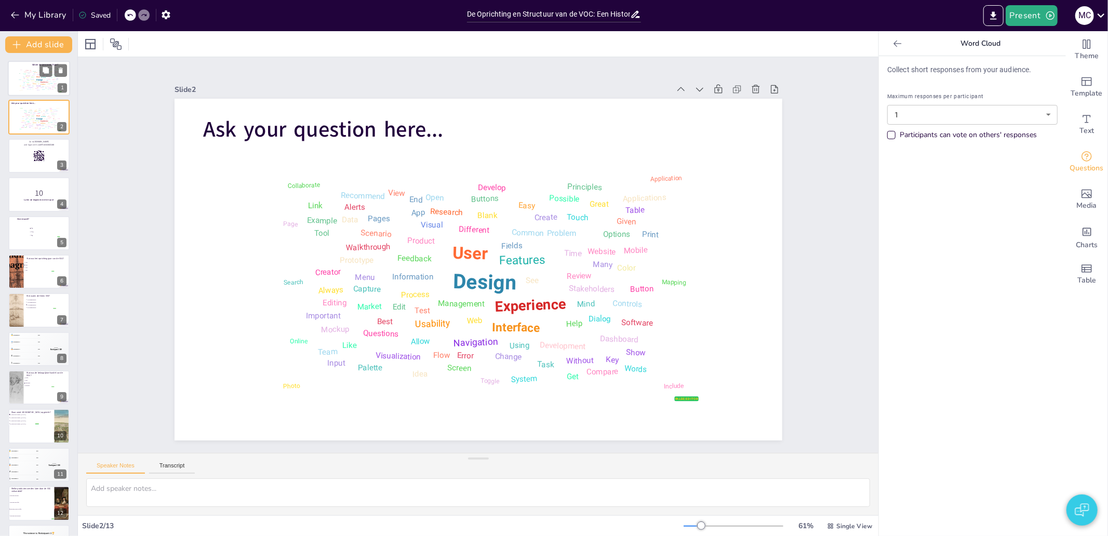
click at [27, 71] on div "Design User Experience Interface Features Navigation Usability Test Process Inf…" at bounding box center [39, 79] width 44 height 25
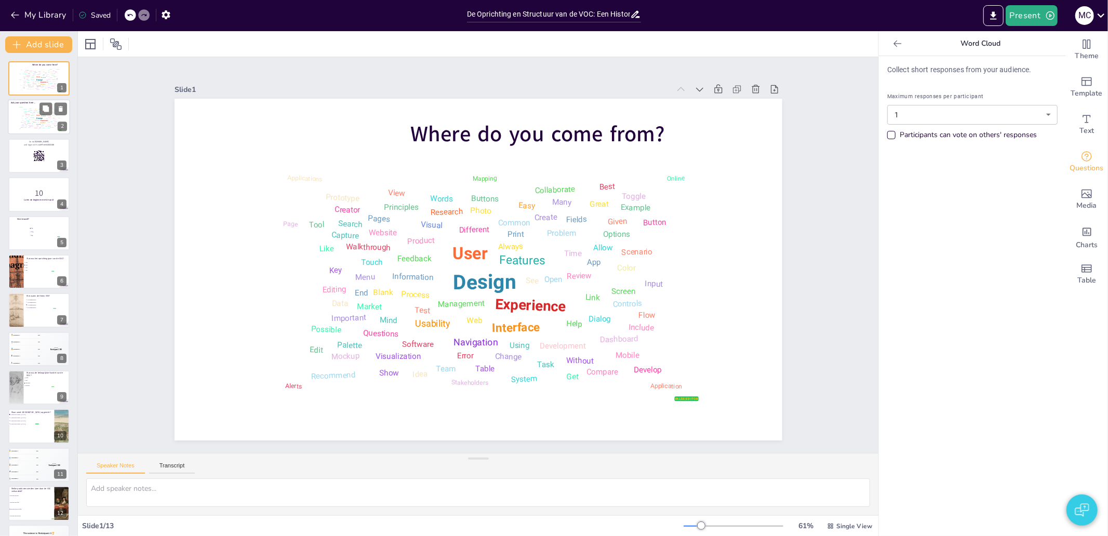
click at [34, 121] on div "Management" at bounding box center [36, 120] width 5 height 1
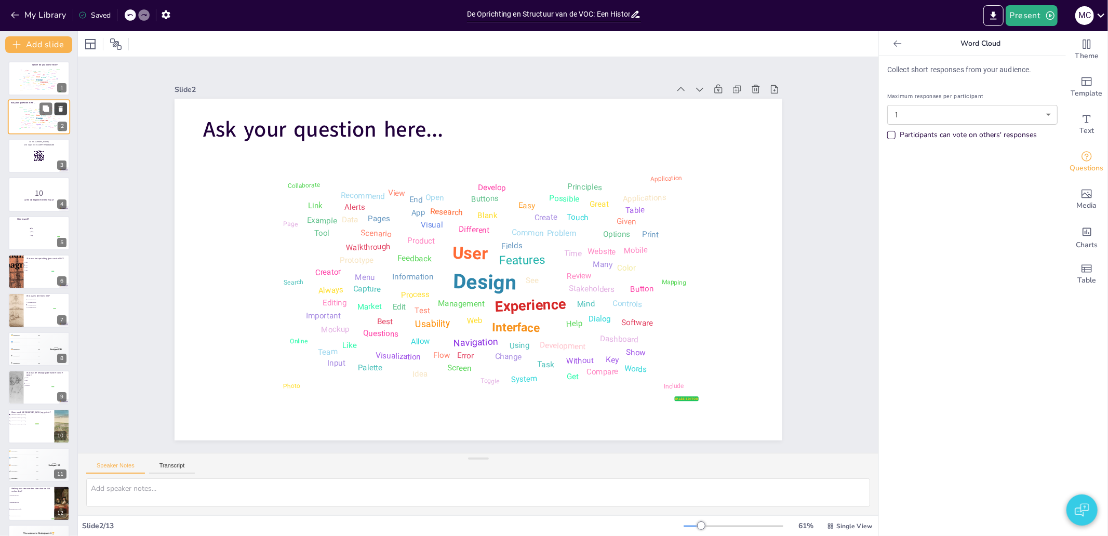
click at [60, 106] on icon at bounding box center [60, 108] width 7 height 7
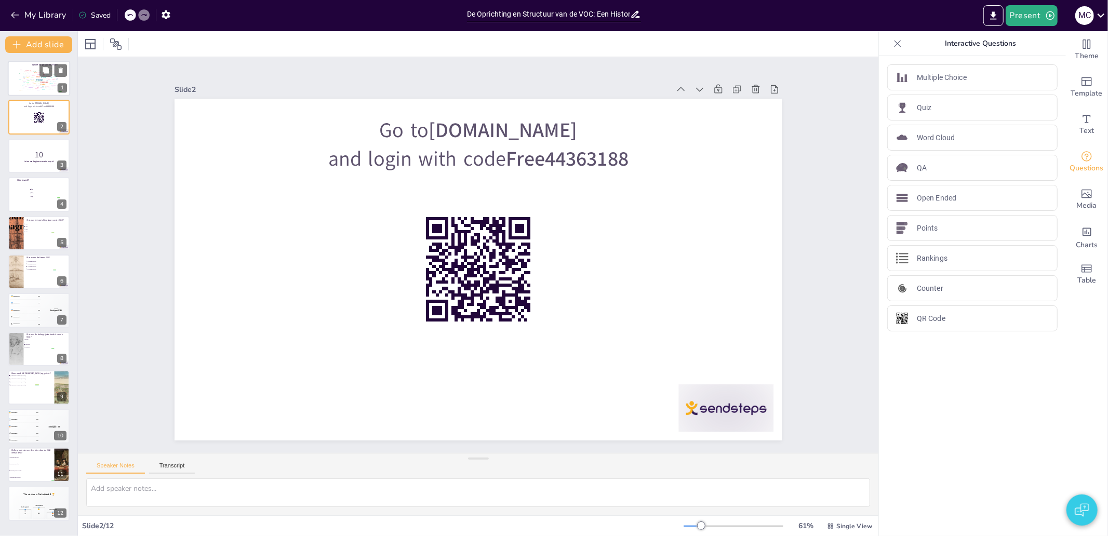
click at [24, 72] on div "Scenario" at bounding box center [26, 72] width 4 height 1
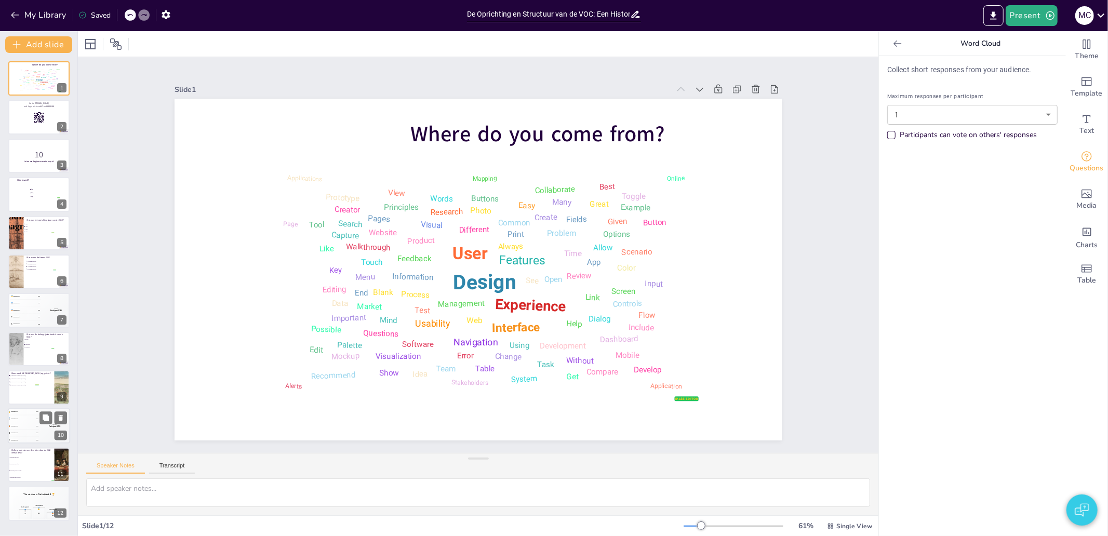
click at [22, 433] on div "4 Participant 4 200" at bounding box center [23, 433] width 31 height 7
